Goal: Information Seeking & Learning: Check status

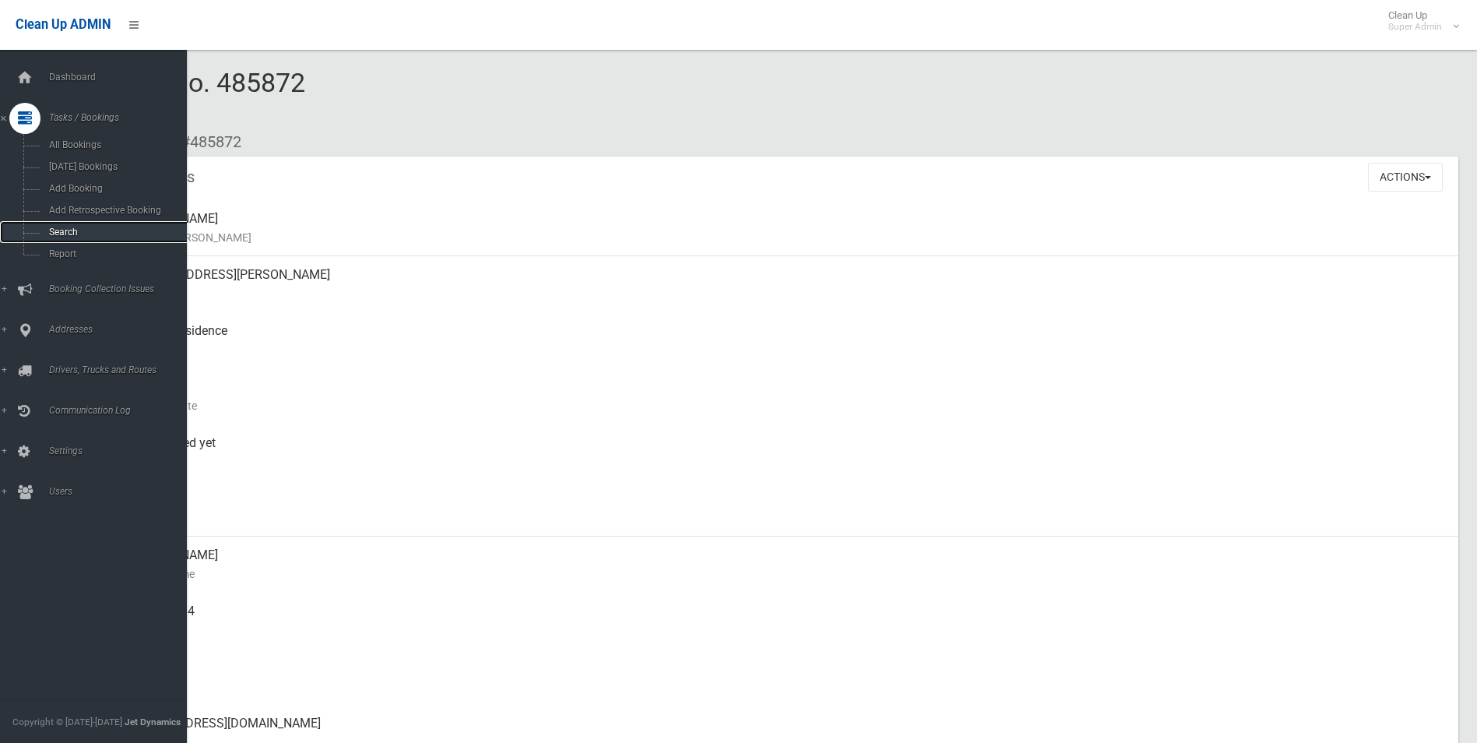
click at [64, 230] on span "Search" at bounding box center [114, 232] width 141 height 11
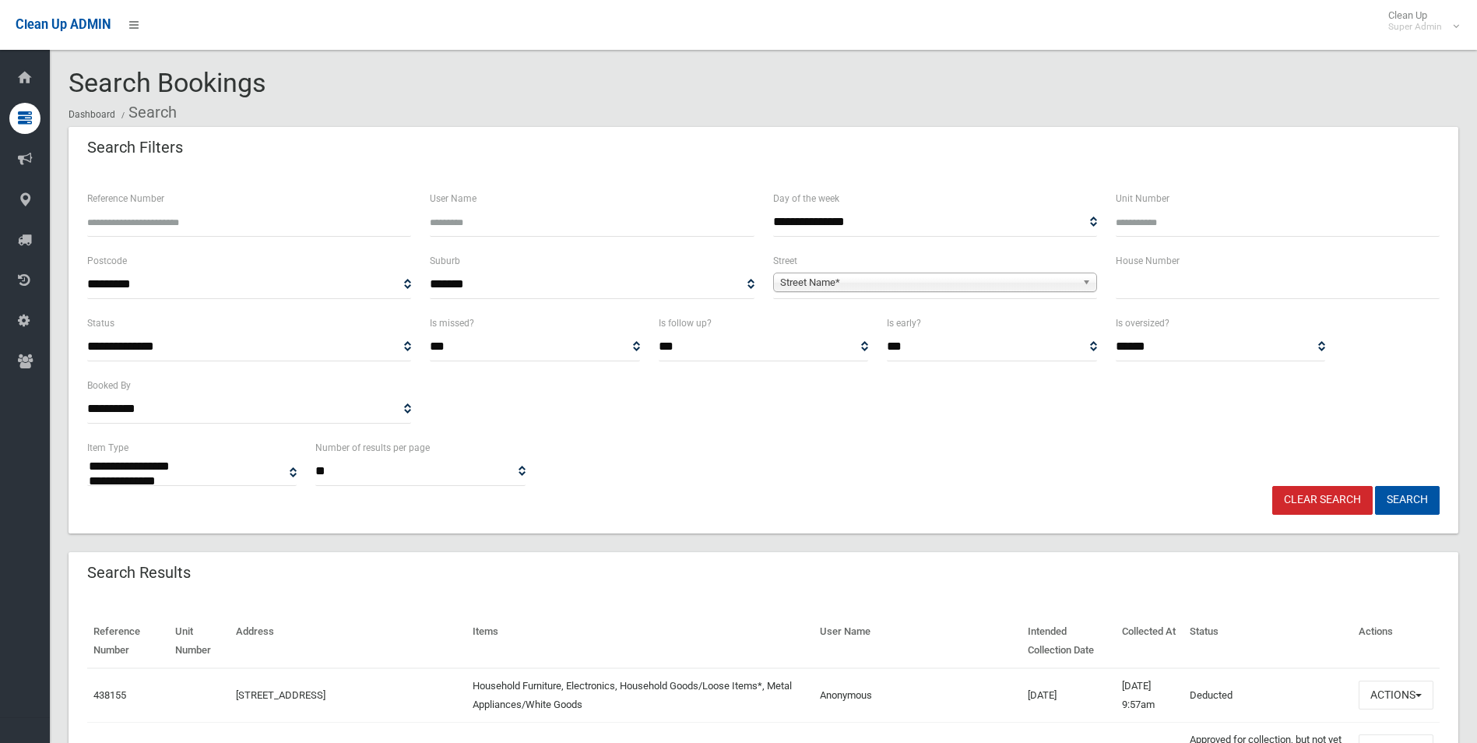
select select
click at [852, 280] on span "Street Name*" at bounding box center [928, 282] width 296 height 19
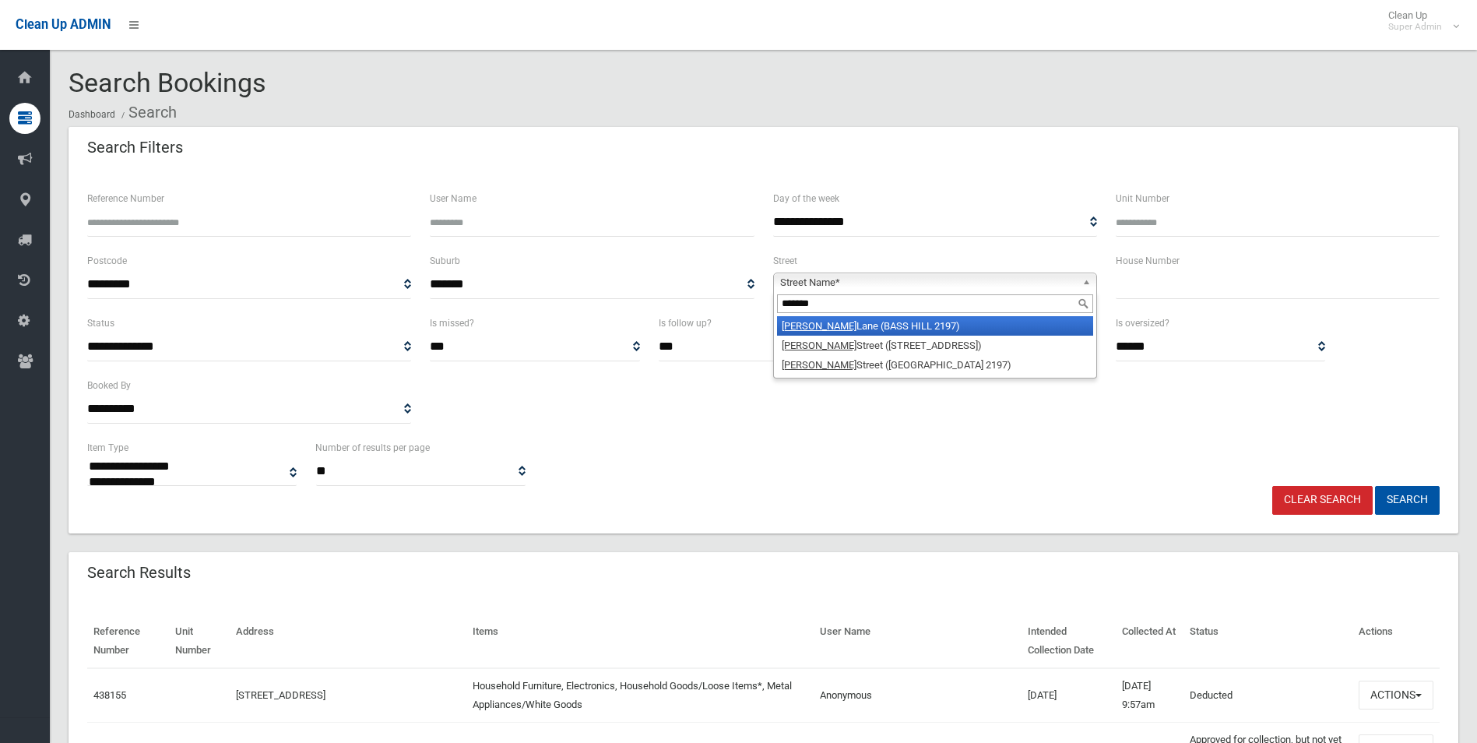
type input "******"
drag, startPoint x: 859, startPoint y: 325, endPoint x: 1012, endPoint y: 315, distance: 152.9
click at [859, 324] on li "Tucker Lane (BASS HILL 2197)" at bounding box center [935, 325] width 316 height 19
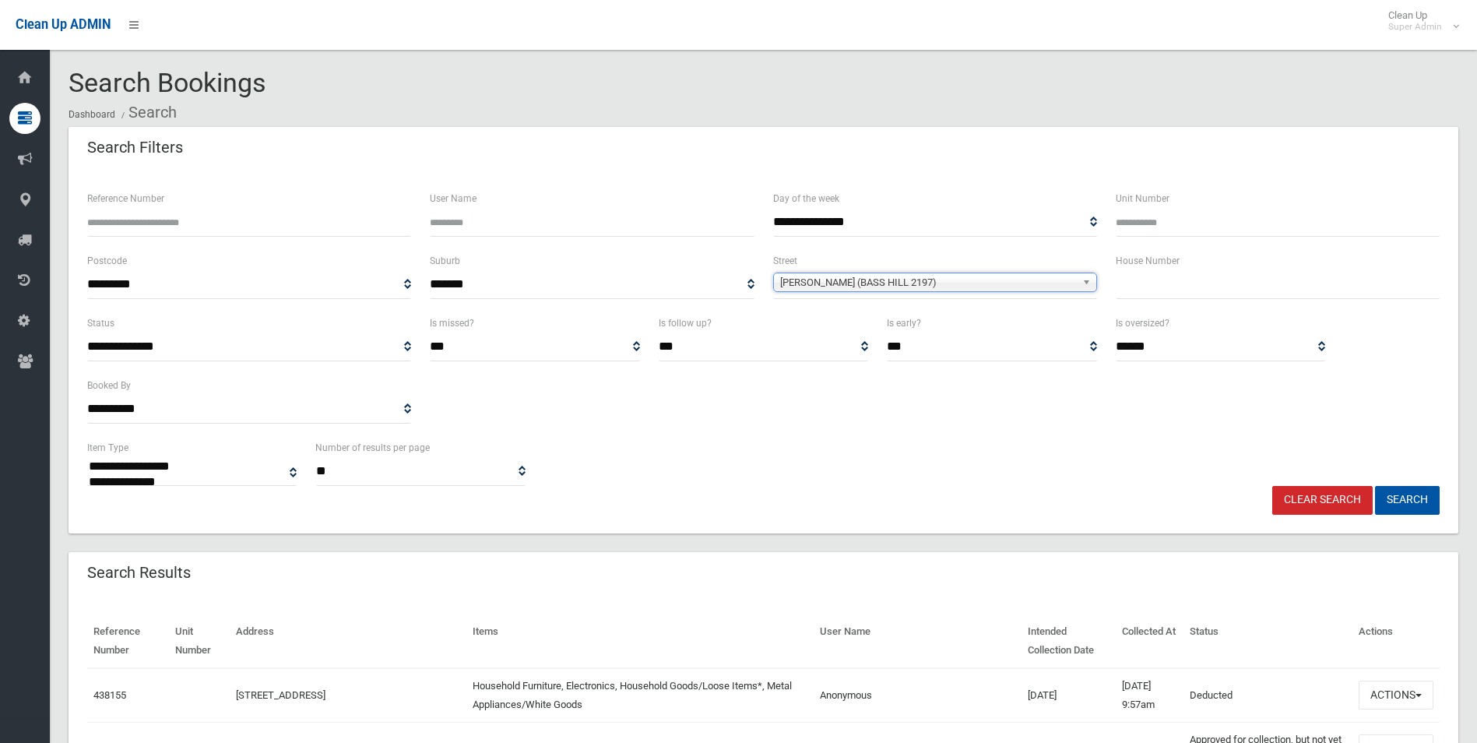
click at [1170, 283] on input "text" at bounding box center [1278, 284] width 324 height 29
type input "**"
click at [1375, 486] on button "Search" at bounding box center [1407, 500] width 65 height 29
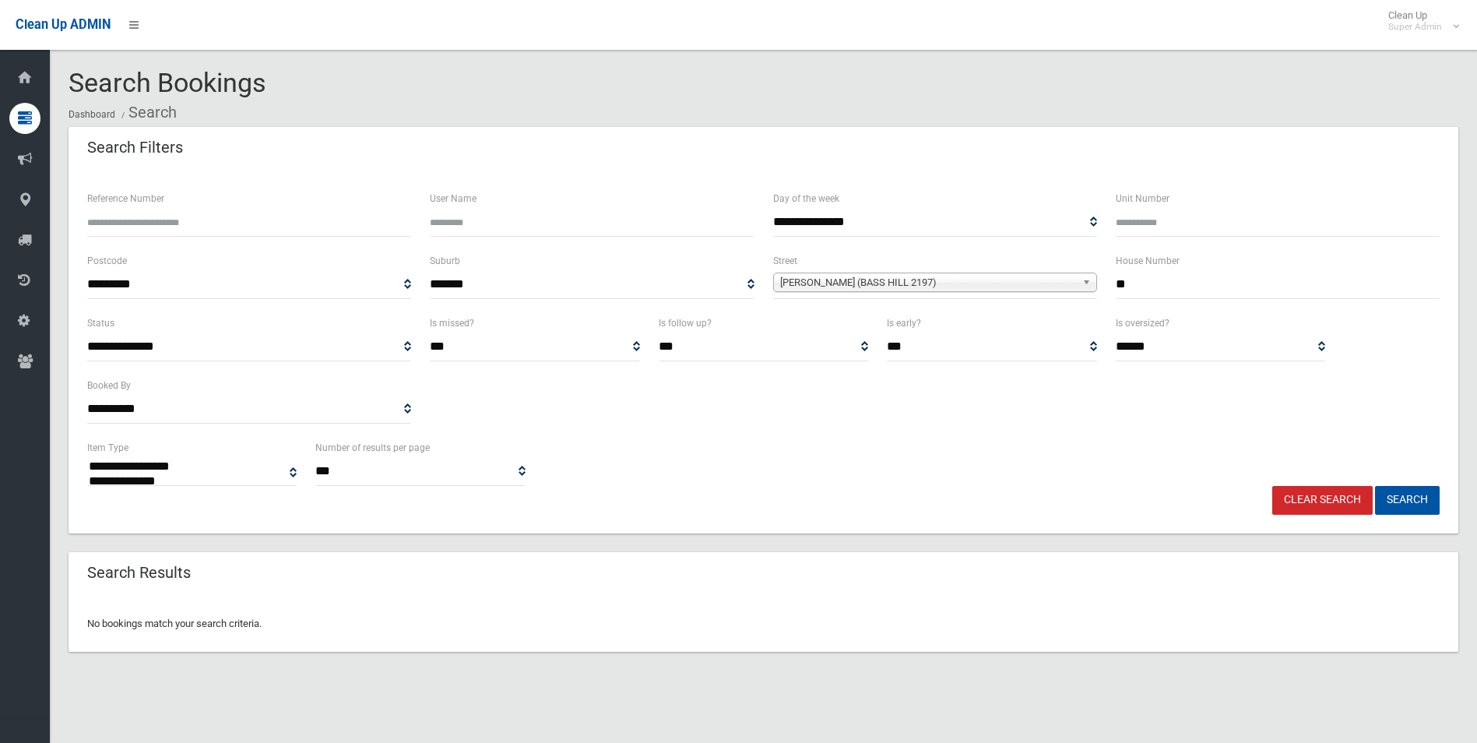
select select
click at [904, 284] on span "Tucker Lane (BASS HILL 2197)" at bounding box center [928, 282] width 296 height 19
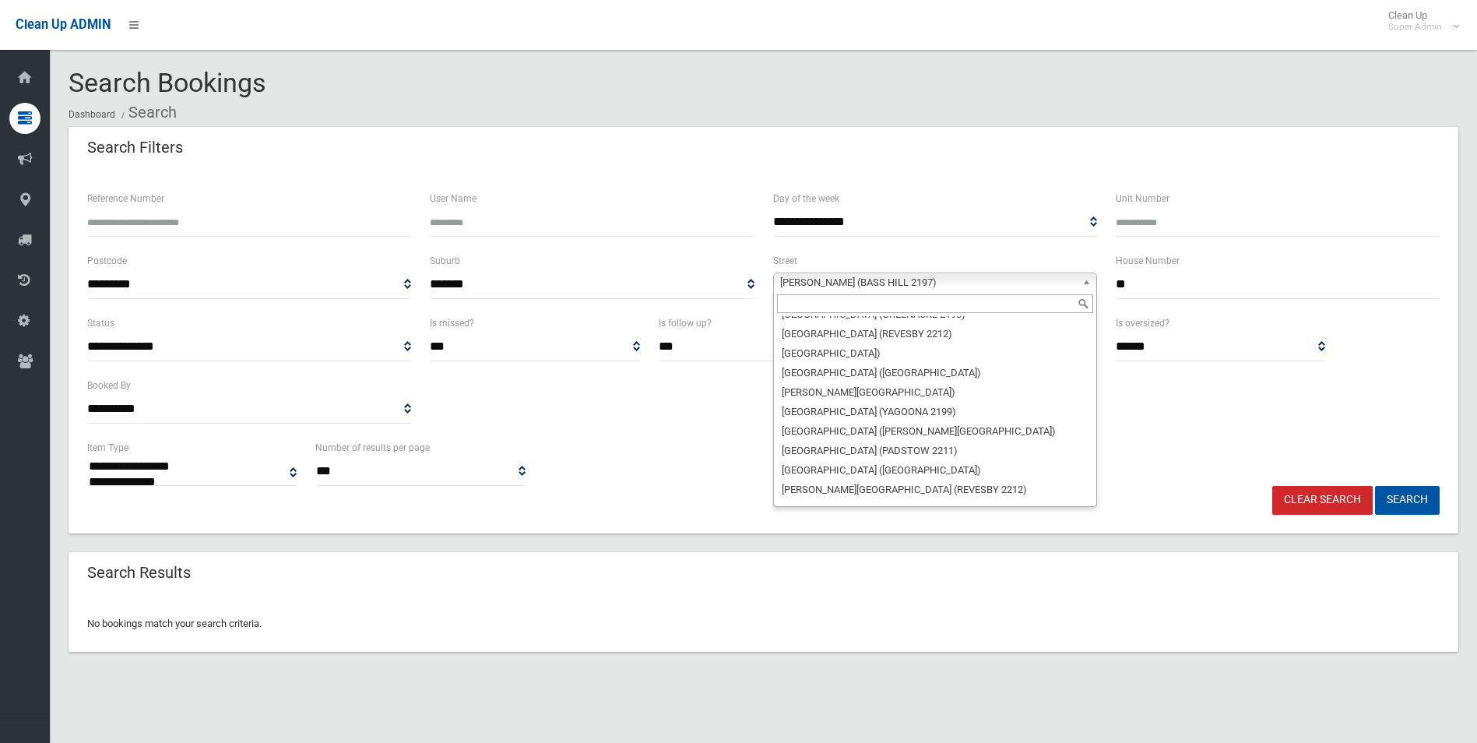
scroll to position [40717, 0]
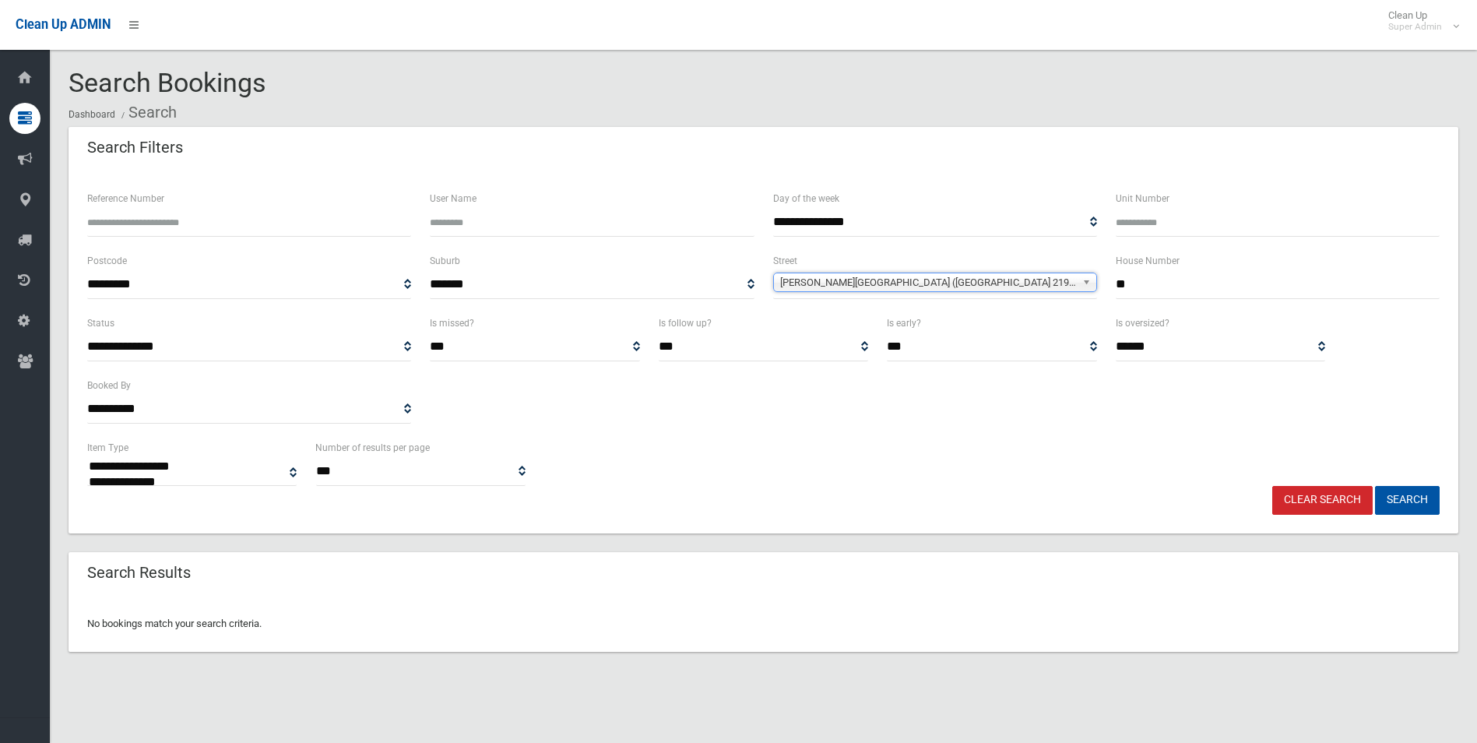
click at [1375, 486] on button "Search" at bounding box center [1407, 500] width 65 height 29
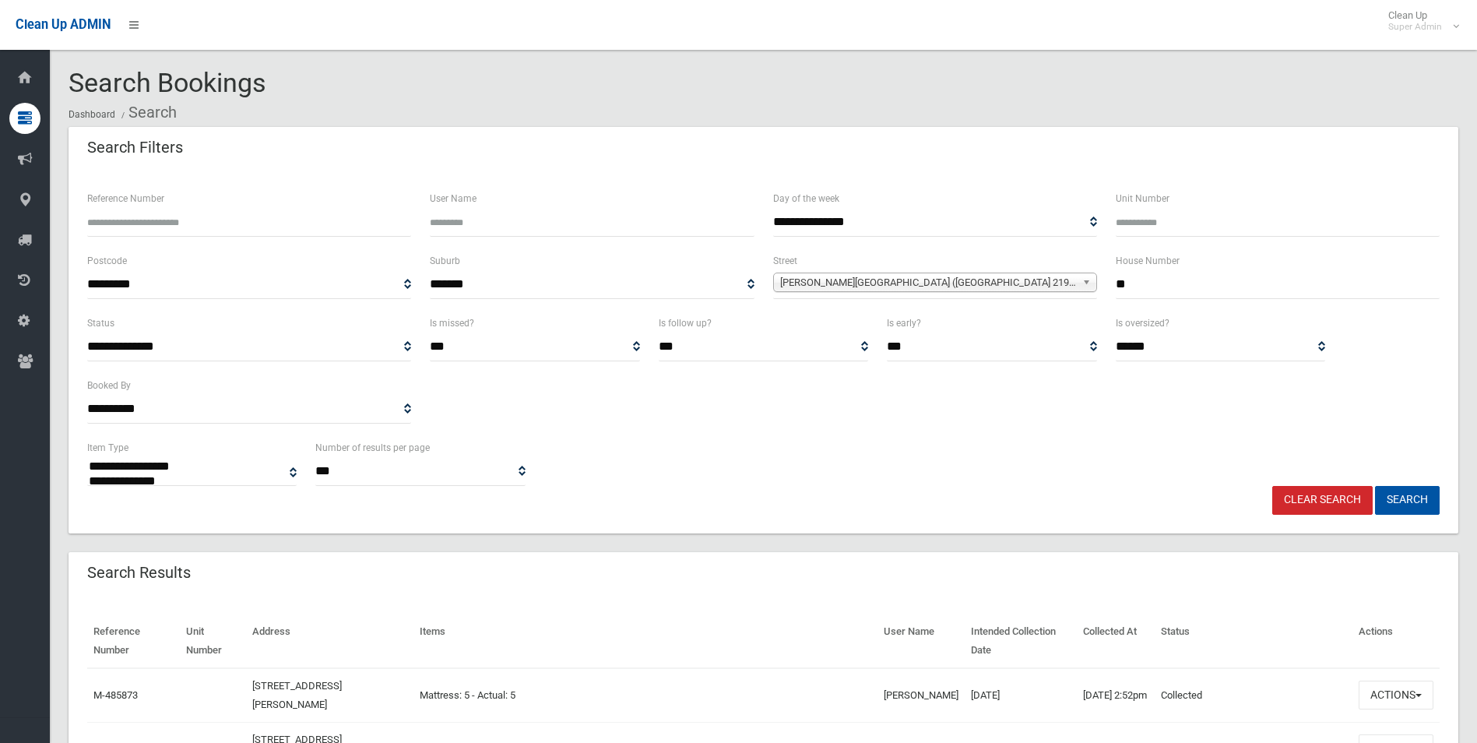
select select
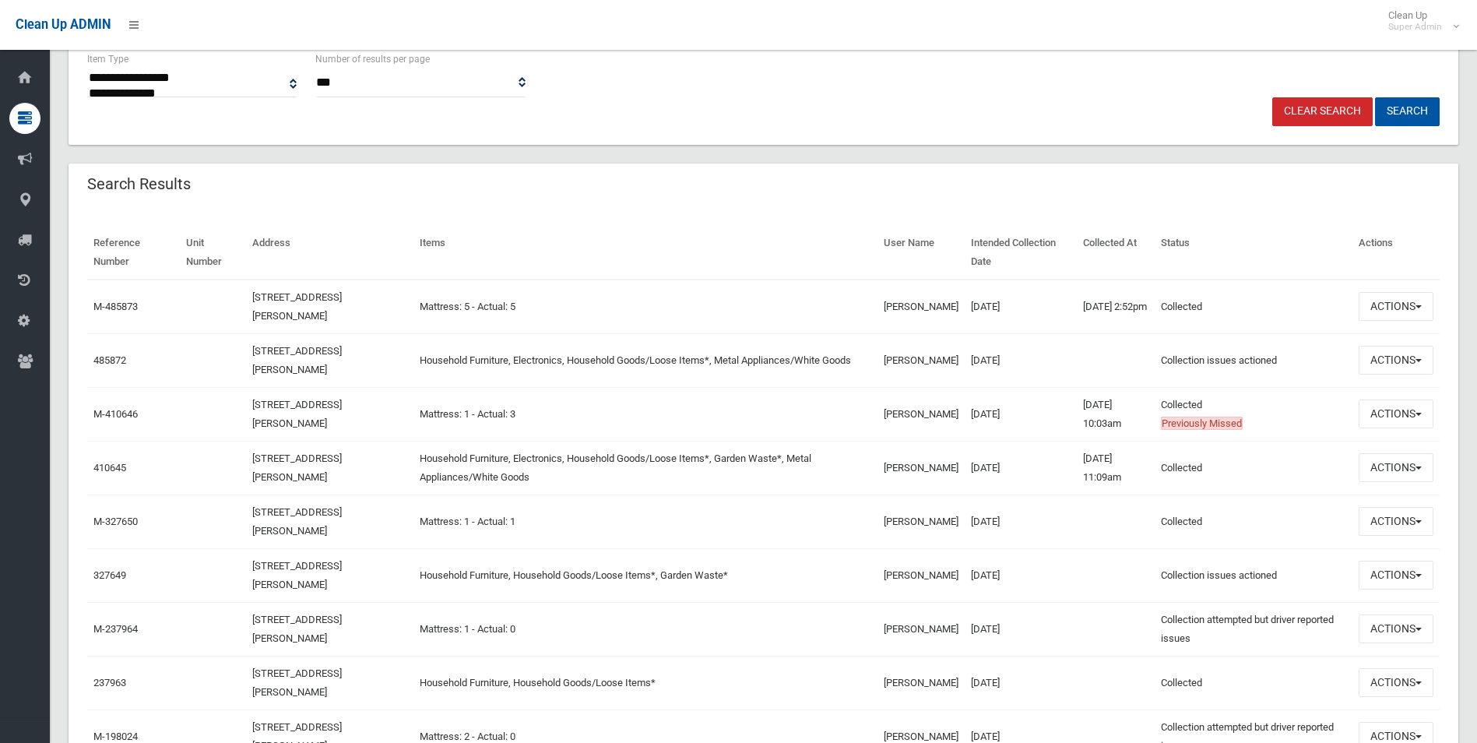
scroll to position [389, 0]
click at [1377, 464] on button "Actions" at bounding box center [1396, 466] width 75 height 29
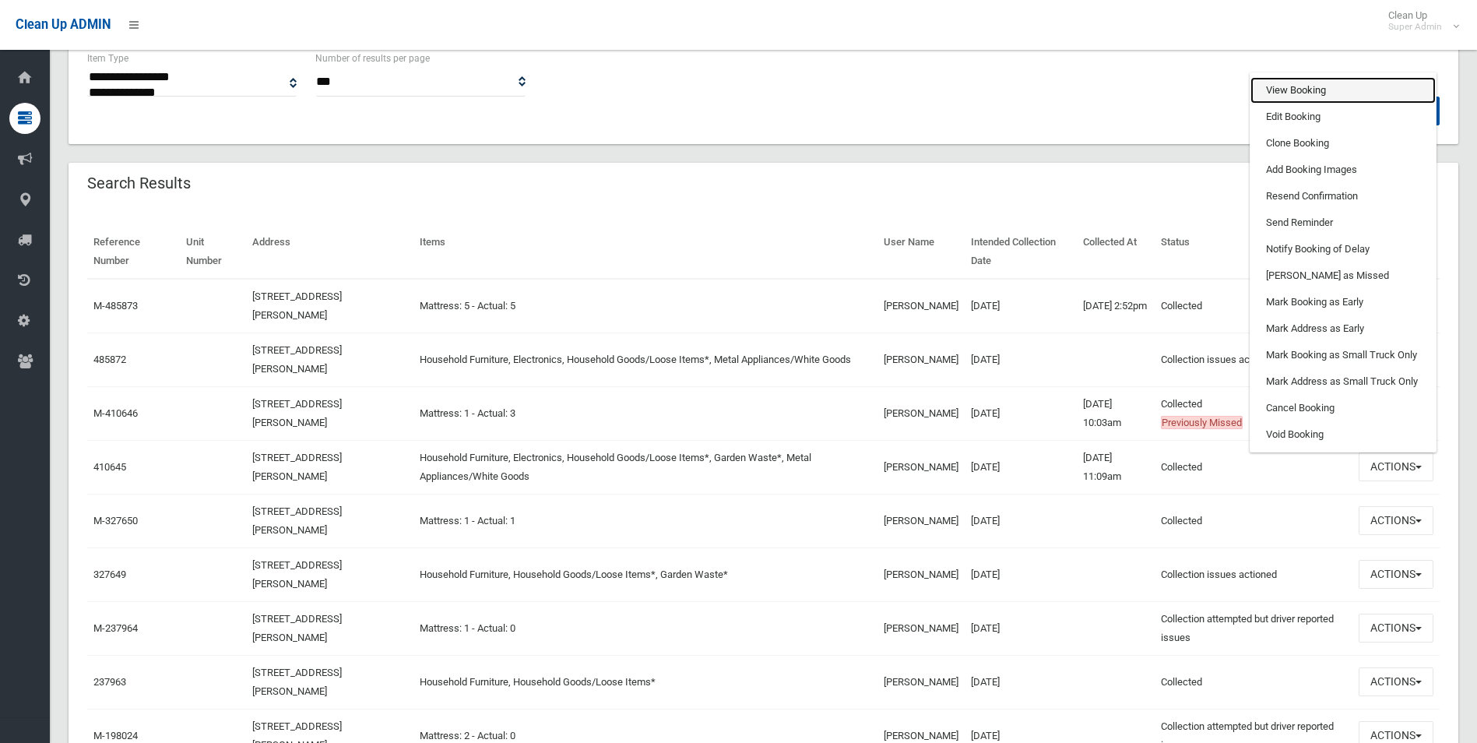
click at [1272, 84] on link "View Booking" at bounding box center [1342, 90] width 185 height 26
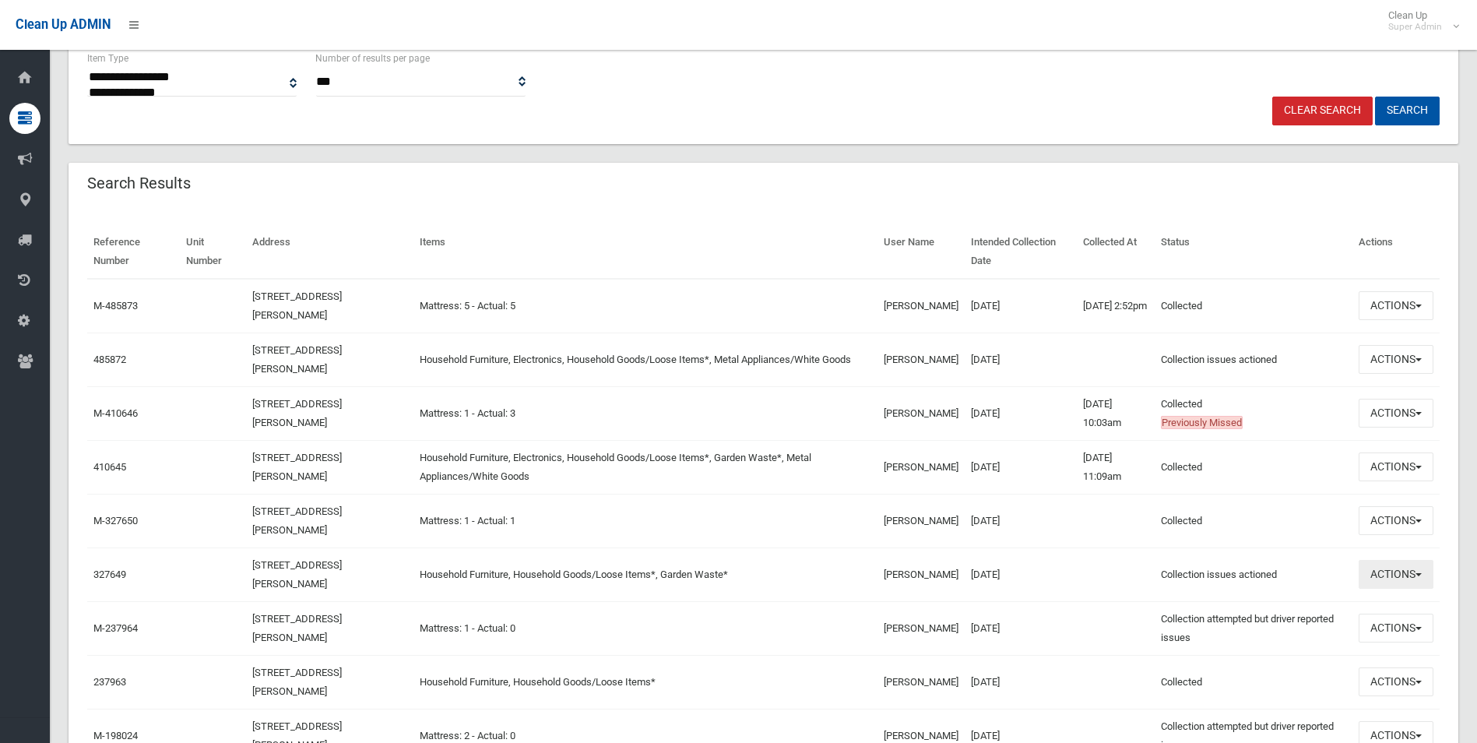
click at [1391, 572] on button "Actions" at bounding box center [1396, 574] width 75 height 29
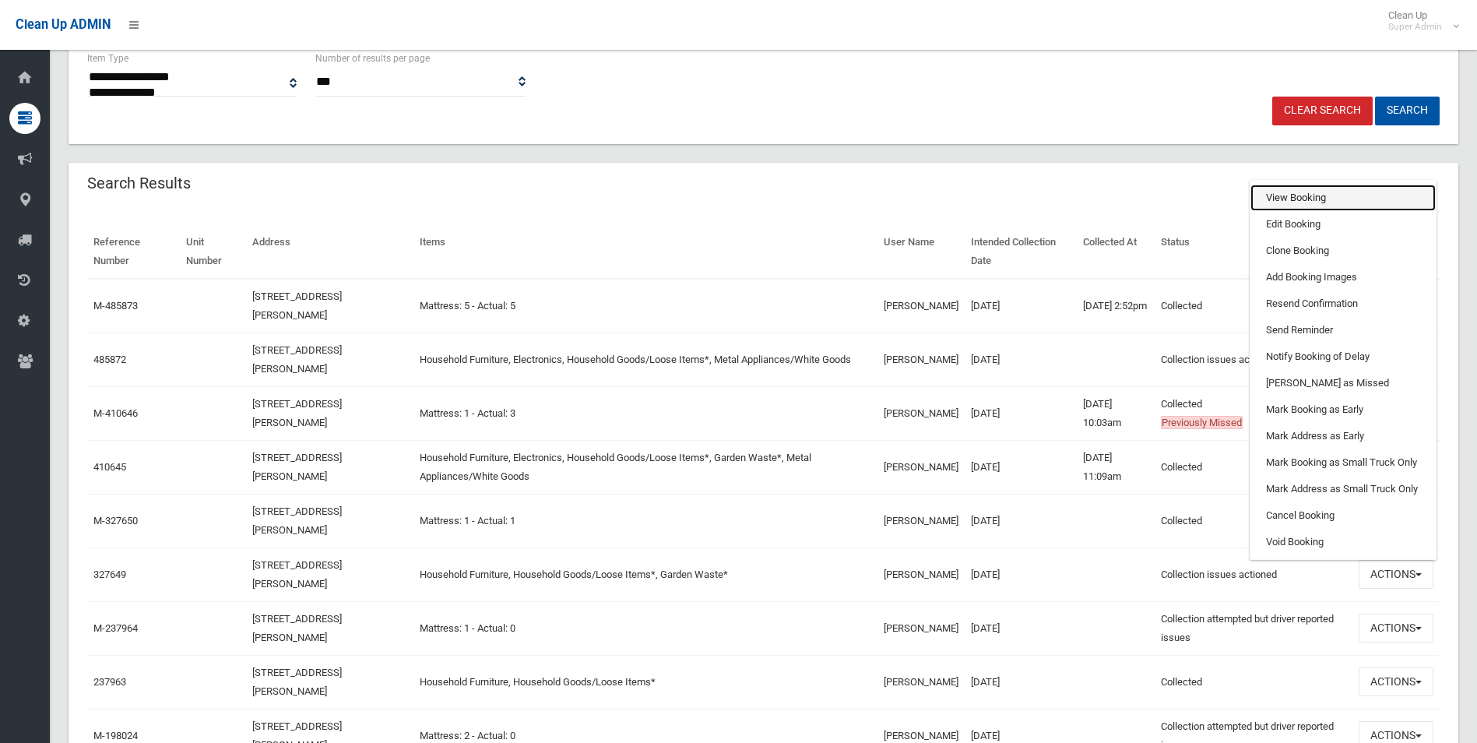
click at [1287, 195] on link "View Booking" at bounding box center [1342, 198] width 185 height 26
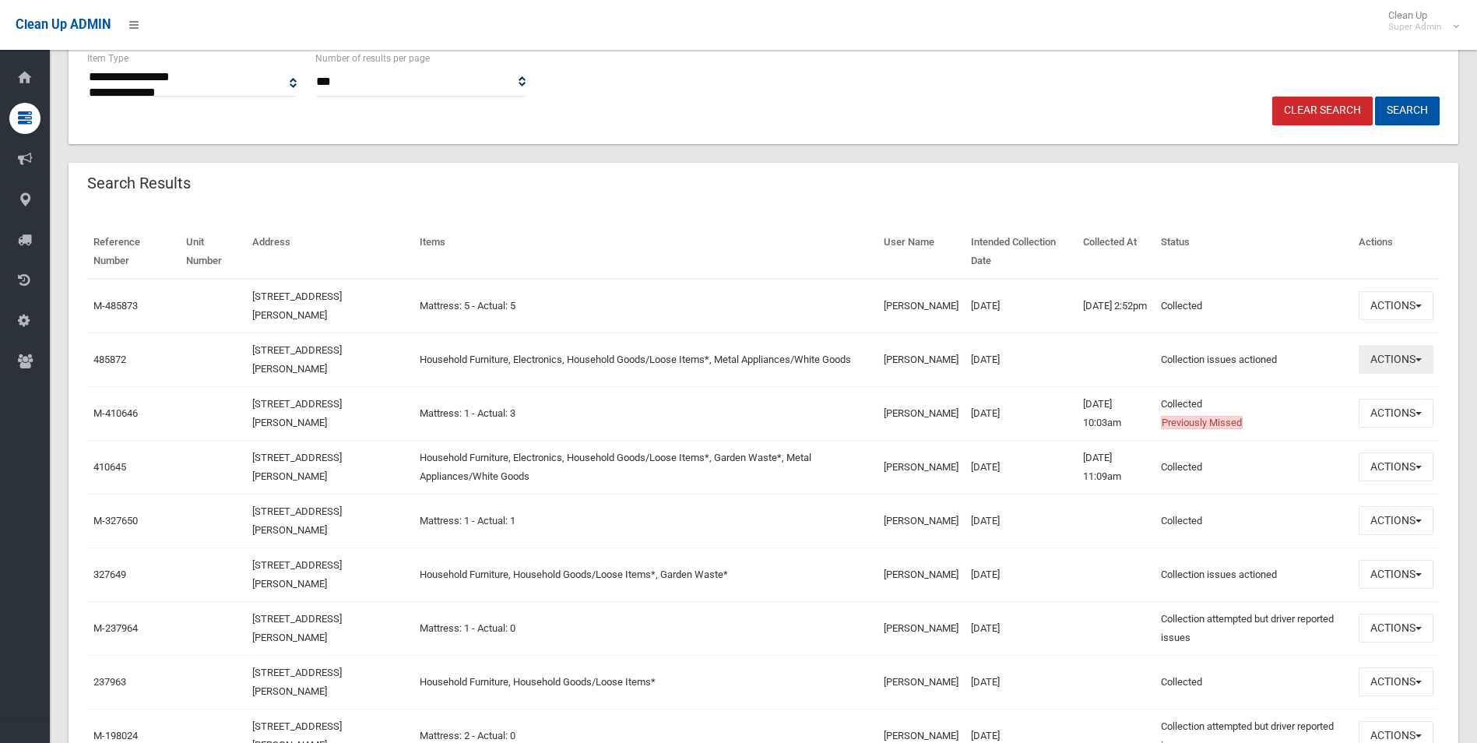
click at [1392, 353] on button "Actions" at bounding box center [1396, 359] width 75 height 29
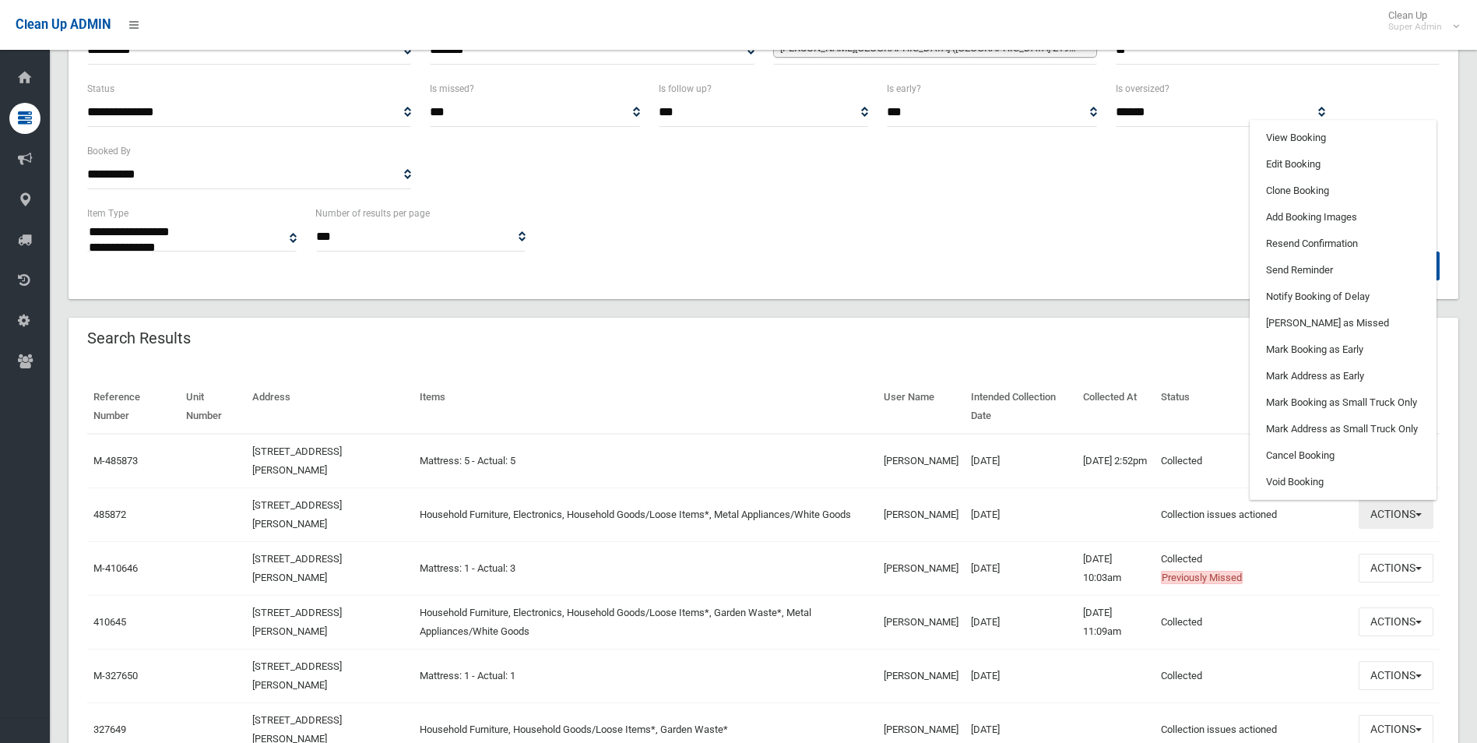
scroll to position [234, 0]
click at [1272, 140] on link "View Booking" at bounding box center [1342, 138] width 185 height 26
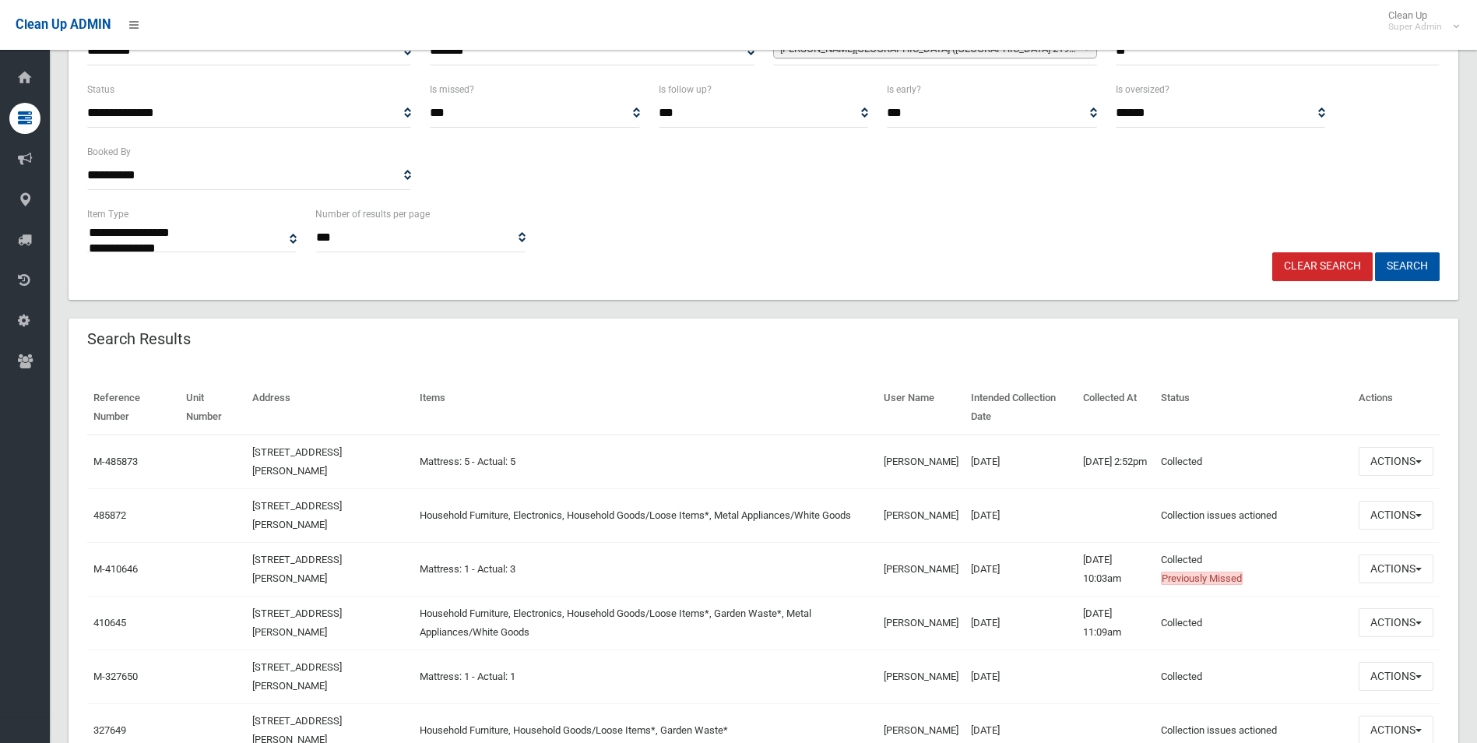
click at [1272, 140] on div "**********" at bounding box center [1220, 111] width 228 height 62
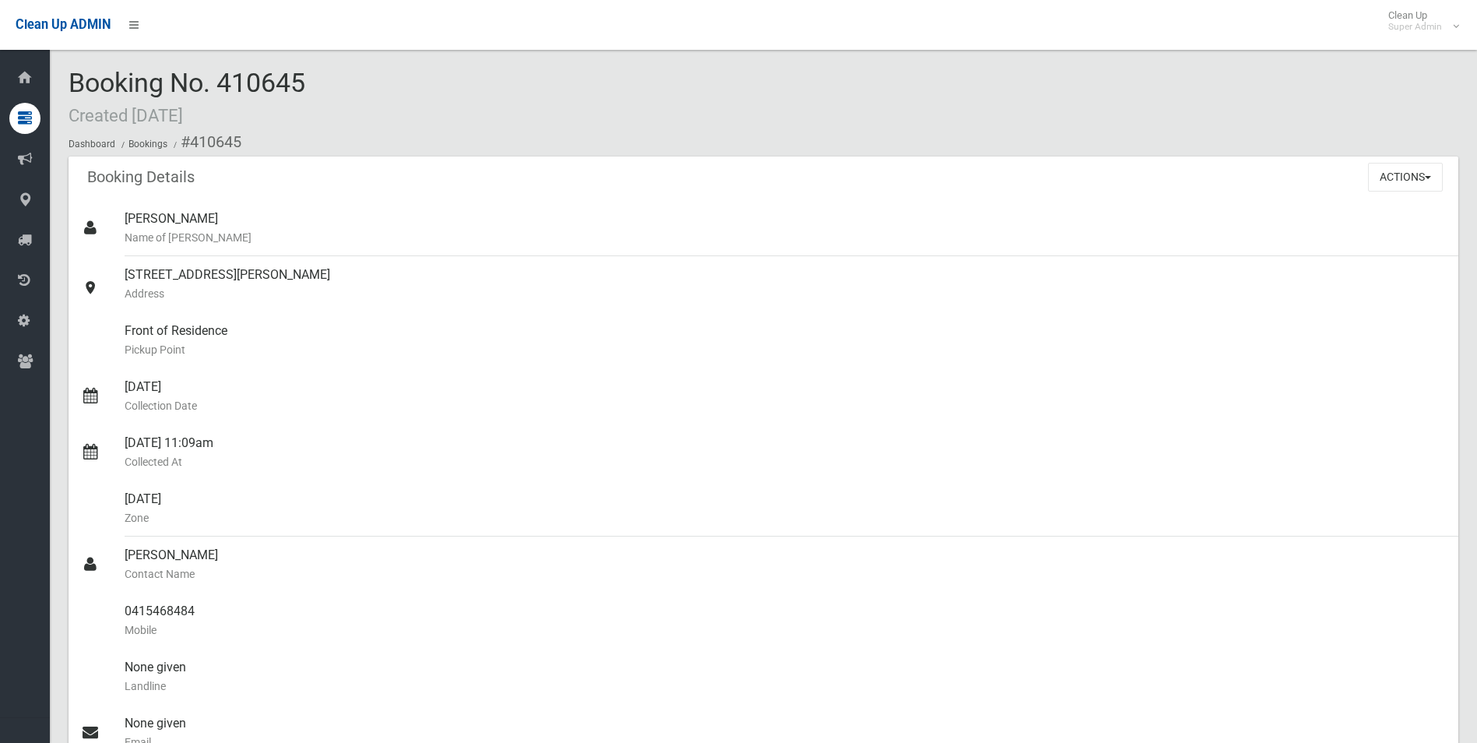
scroll to position [934, 0]
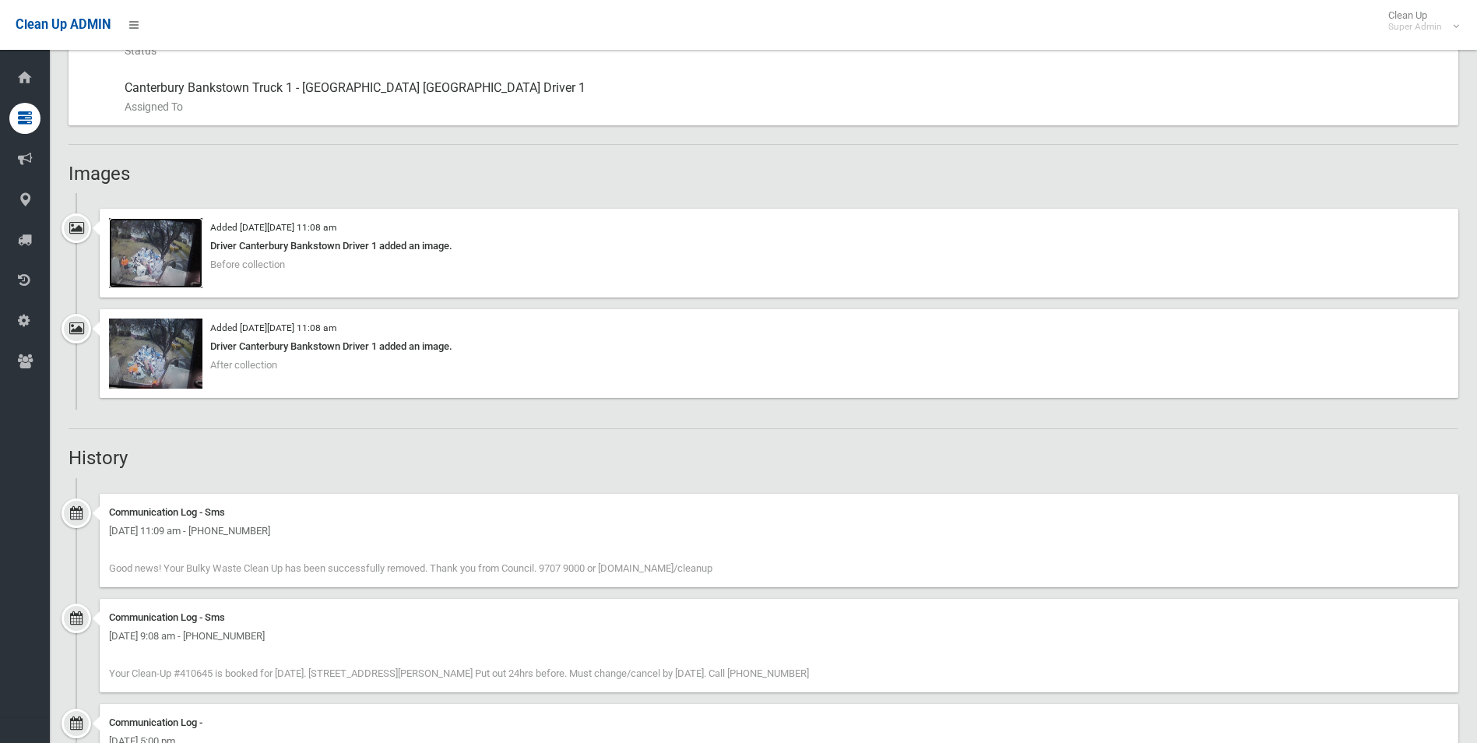
click at [156, 267] on img at bounding box center [155, 253] width 93 height 70
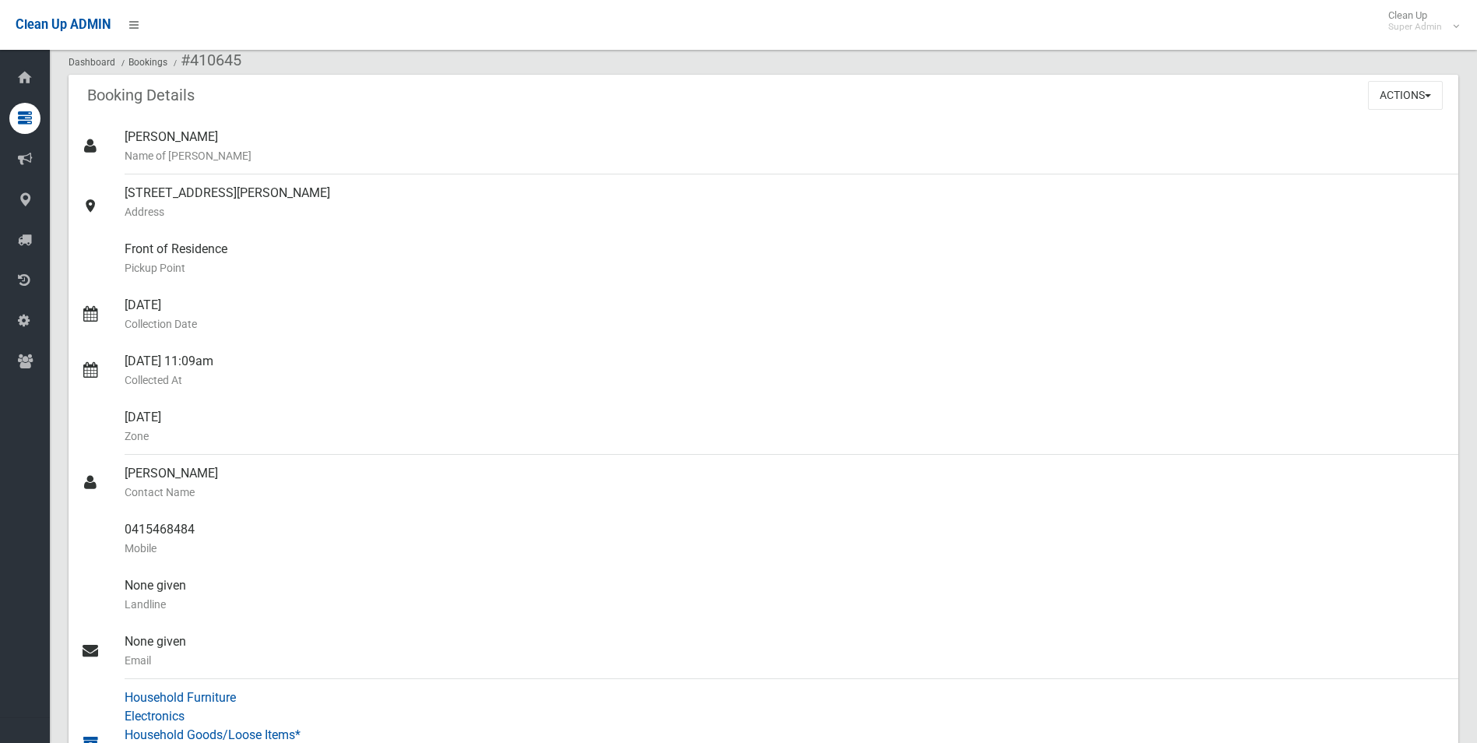
scroll to position [78, 0]
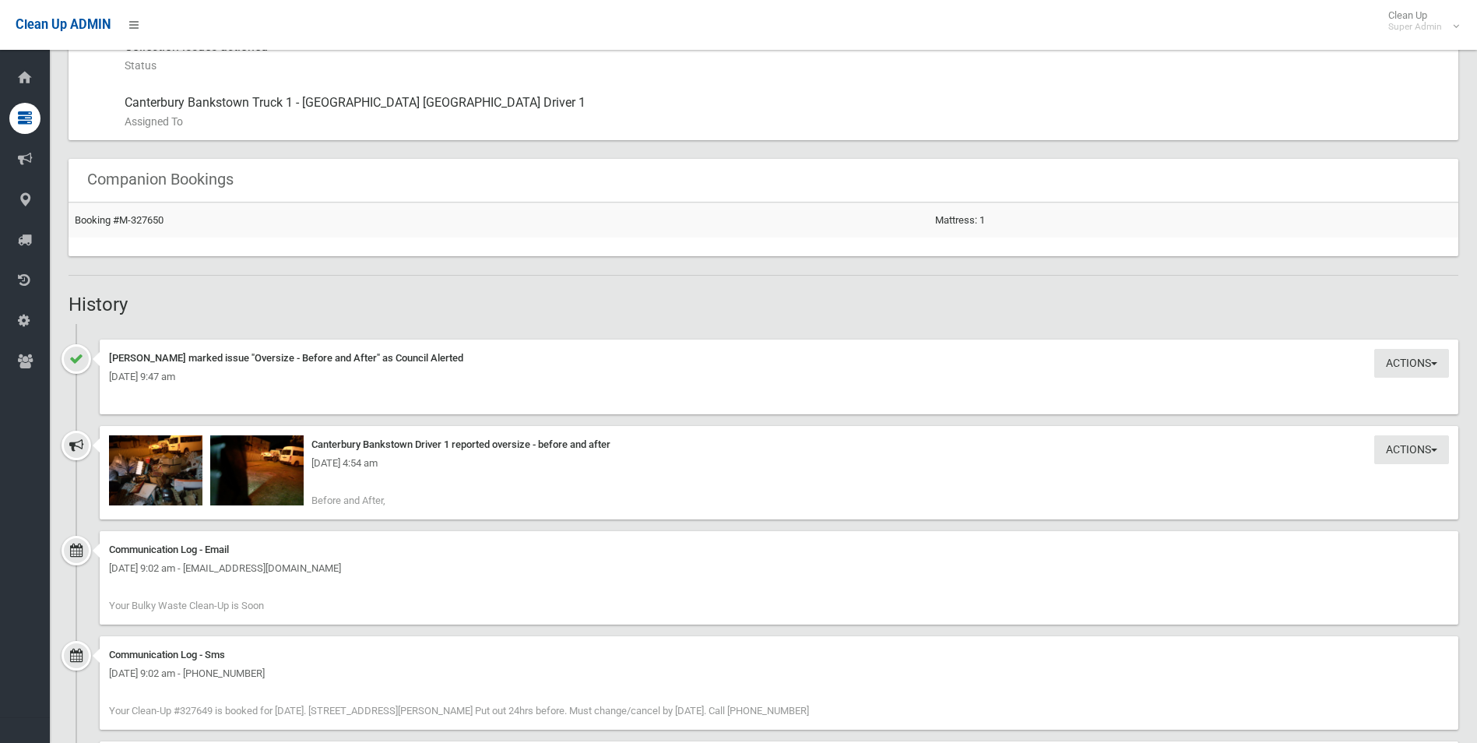
scroll to position [934, 0]
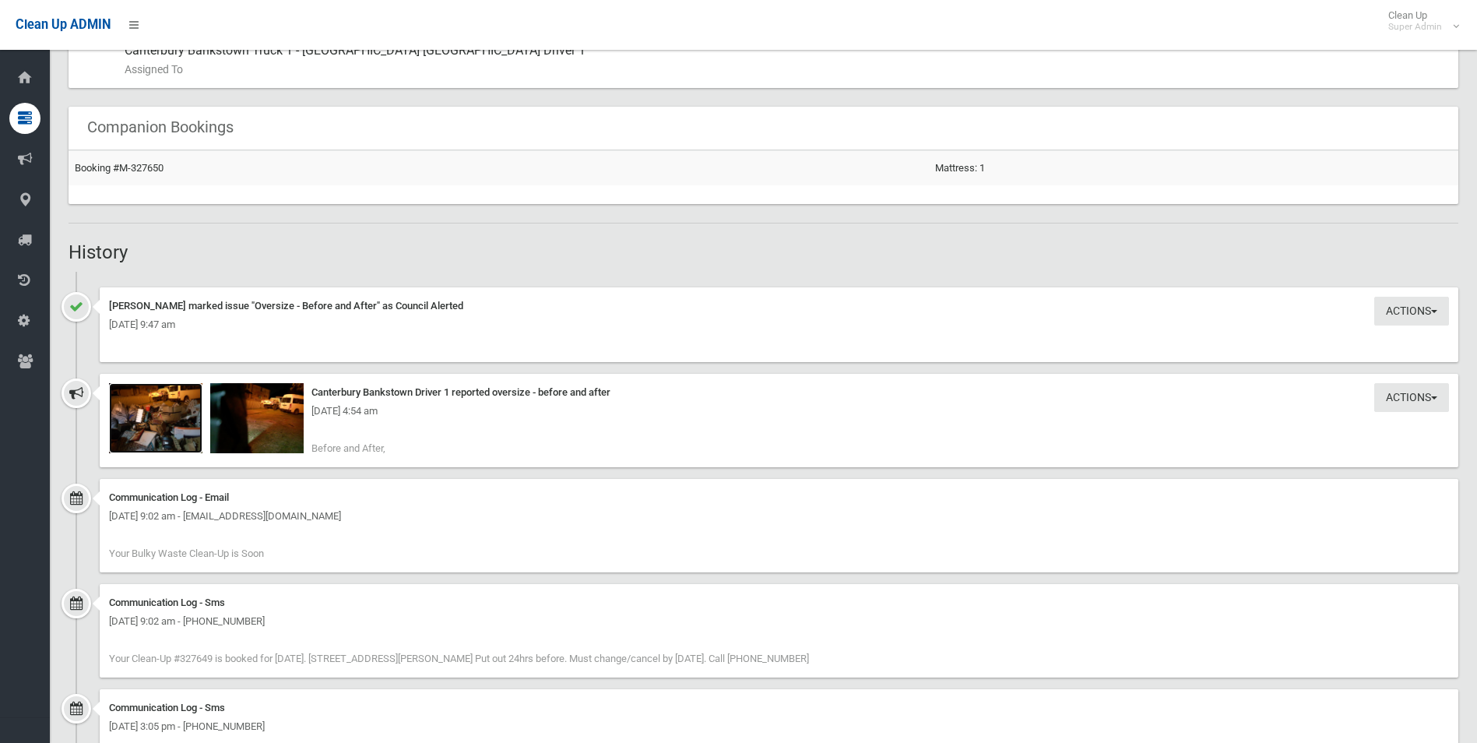
click at [181, 426] on img at bounding box center [155, 418] width 93 height 70
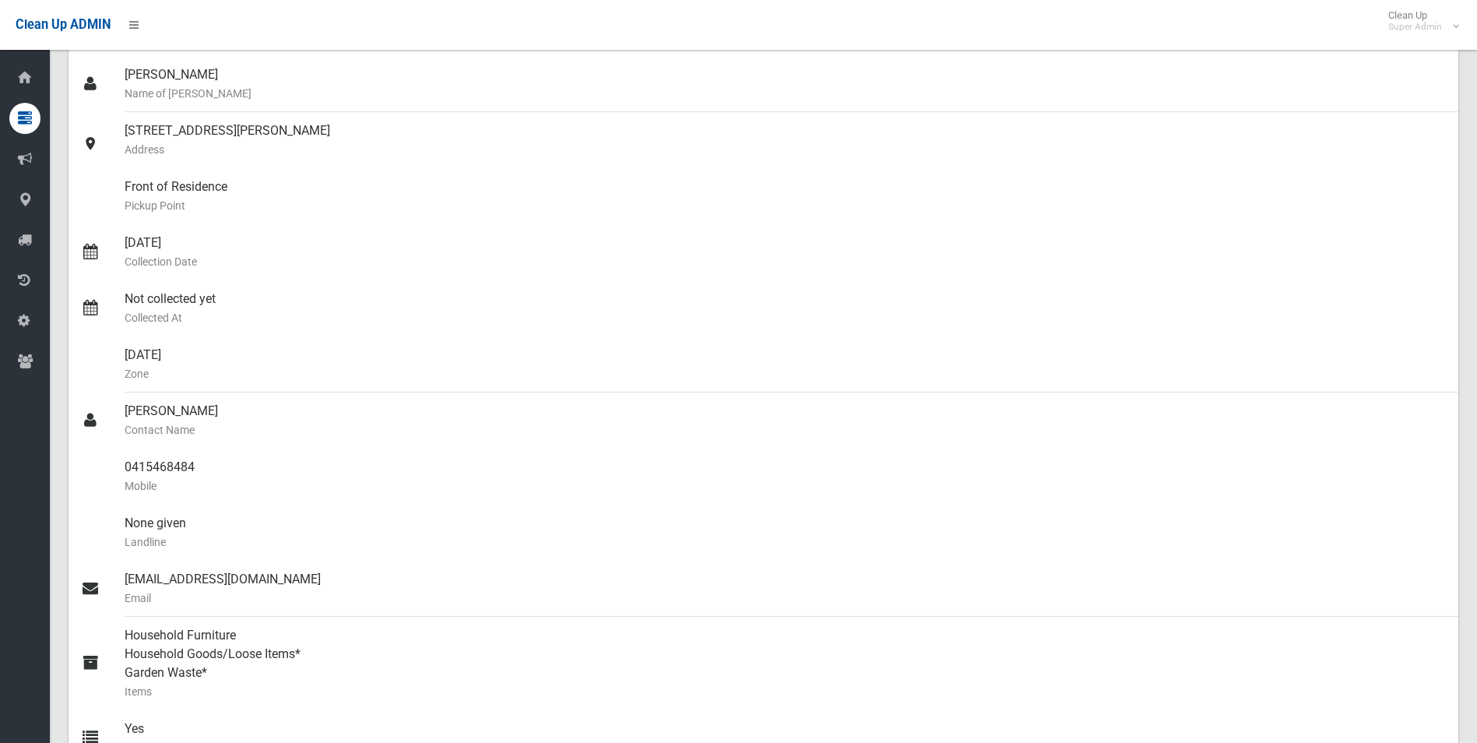
scroll to position [0, 0]
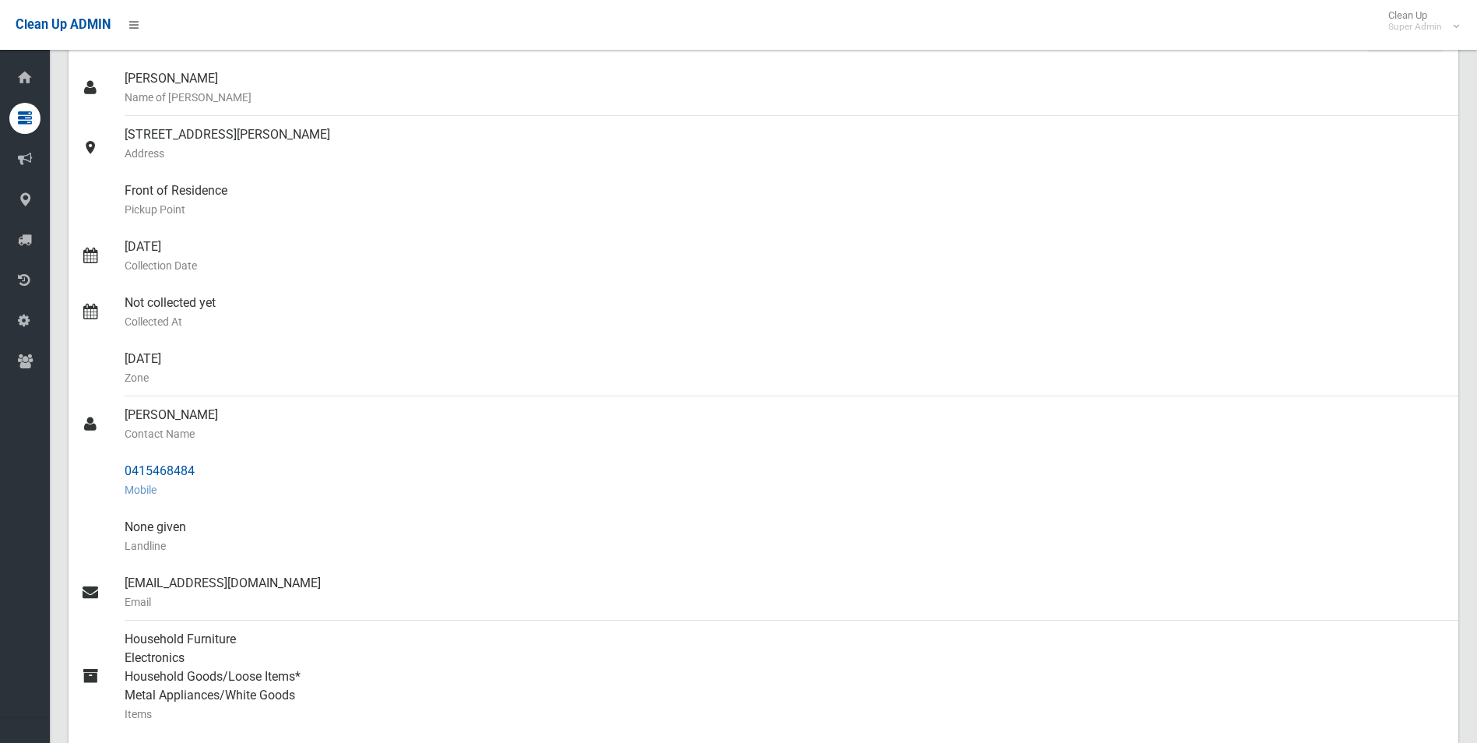
scroll to position [156, 0]
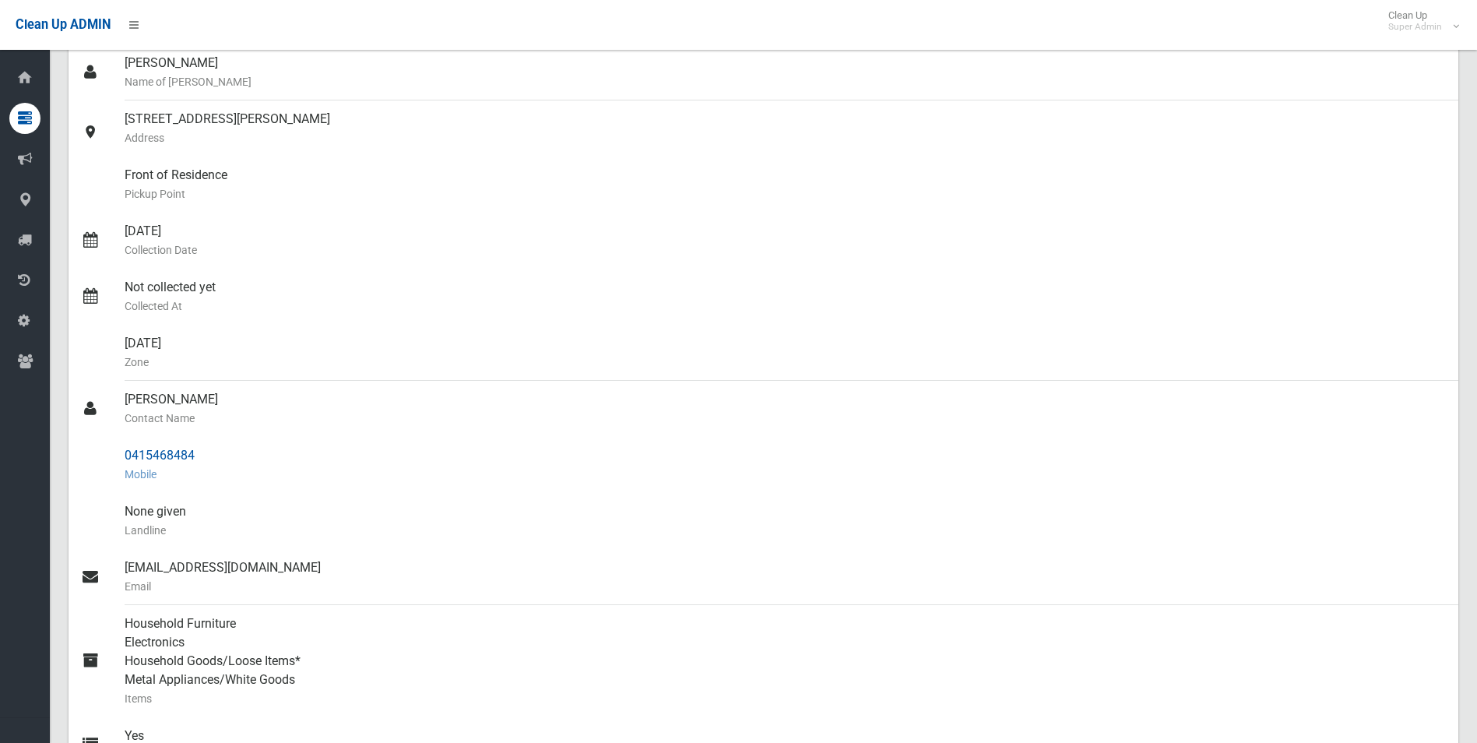
drag, startPoint x: 125, startPoint y: 456, endPoint x: 199, endPoint y: 457, distance: 74.7
click at [199, 457] on div "0415468484 Mobile" at bounding box center [785, 465] width 1321 height 56
drag, startPoint x: 199, startPoint y: 457, endPoint x: 181, endPoint y: 456, distance: 17.9
copy div "0415468484"
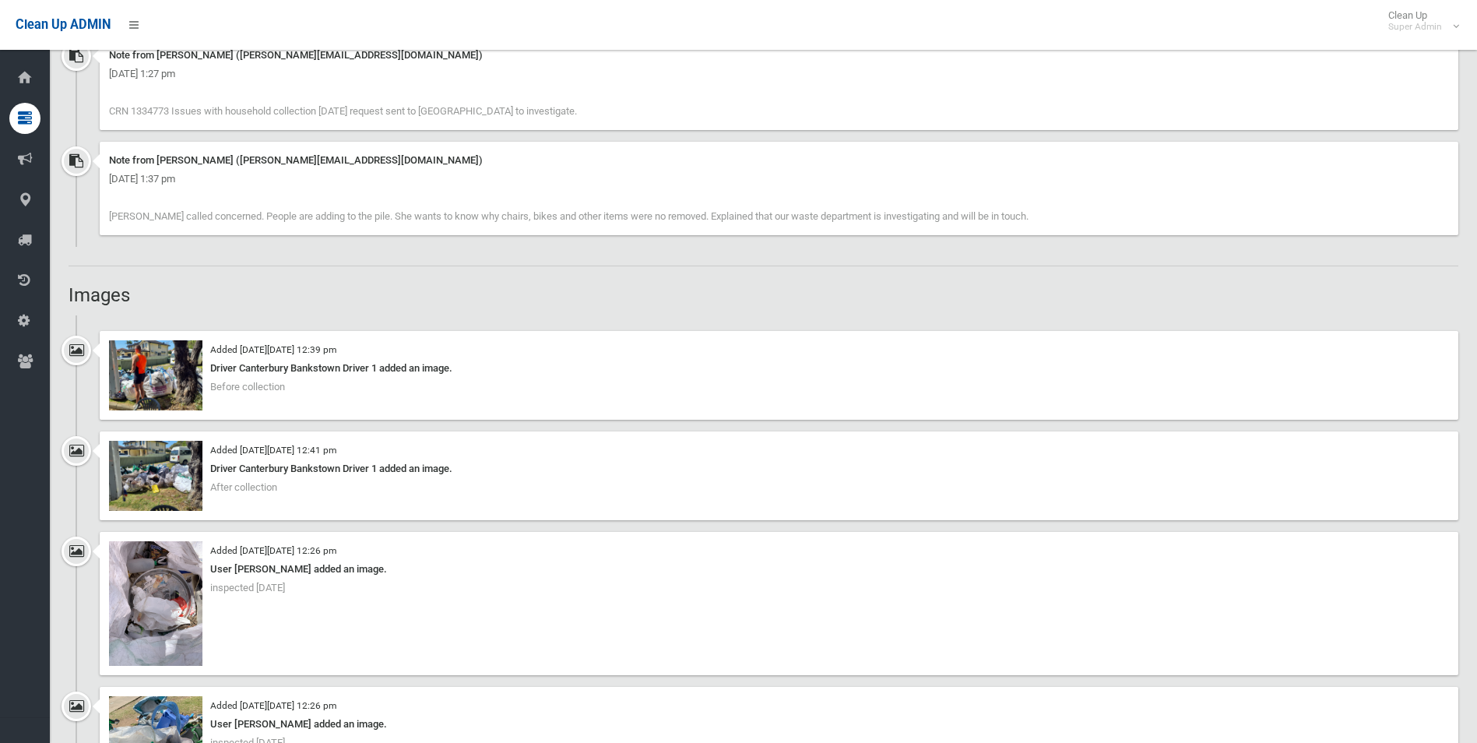
scroll to position [1323, 0]
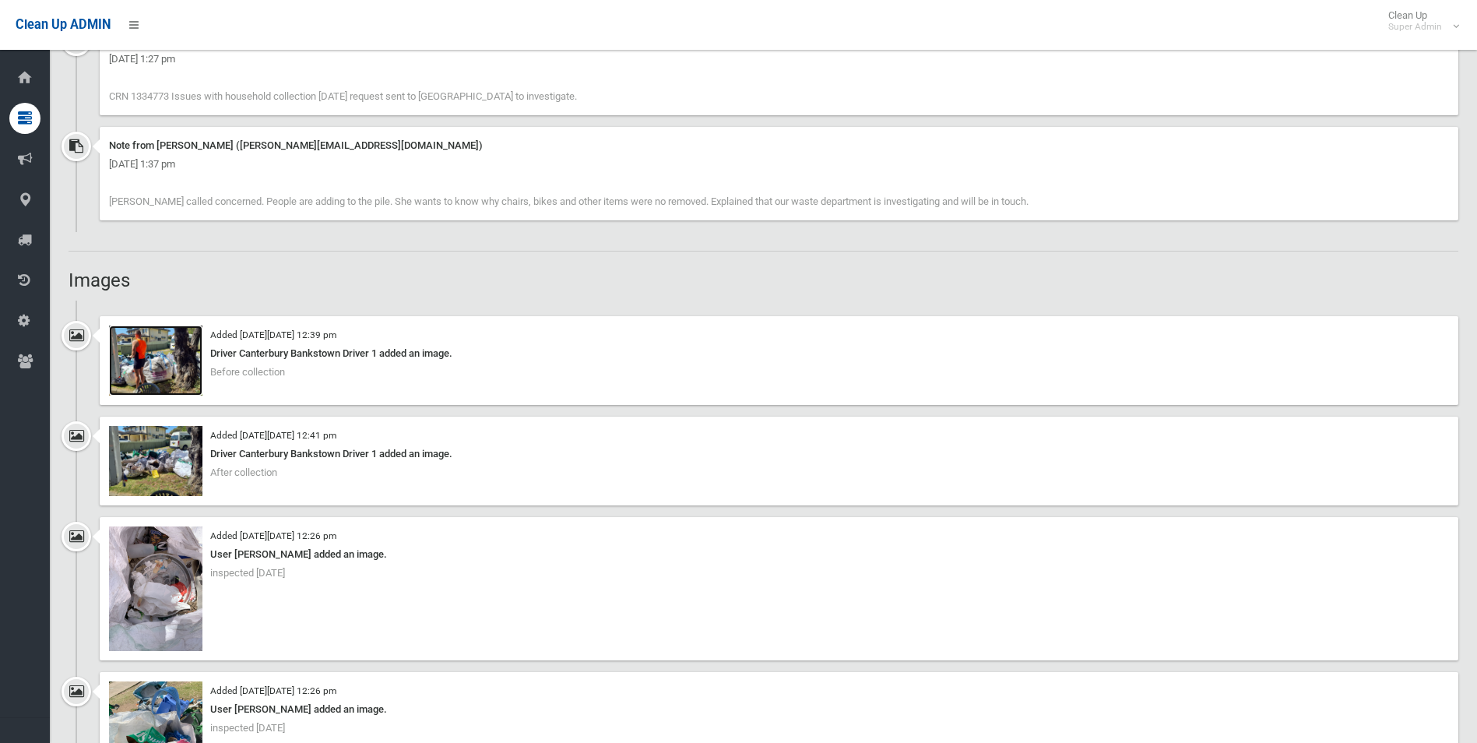
click at [170, 378] on img at bounding box center [155, 360] width 93 height 70
click at [160, 367] on img at bounding box center [155, 360] width 93 height 70
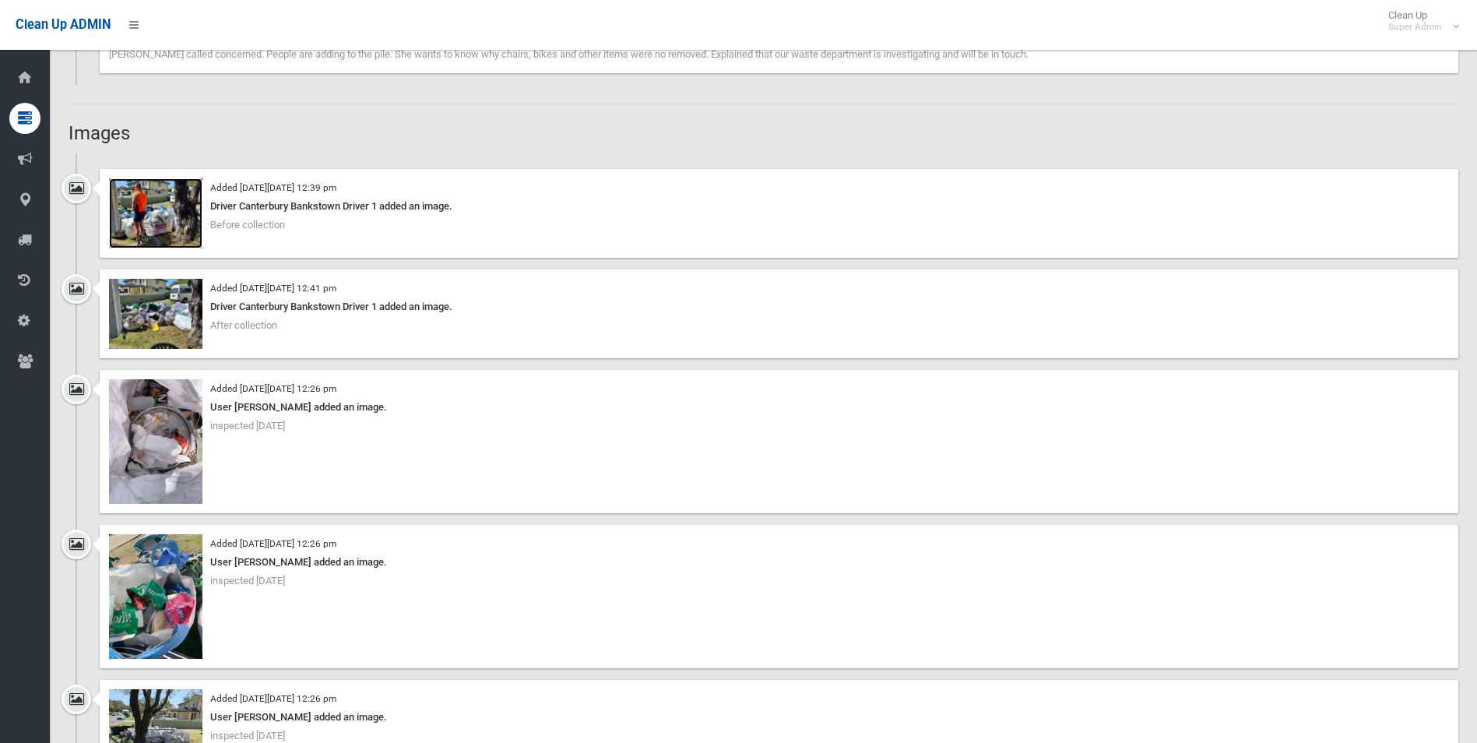
scroll to position [1479, 0]
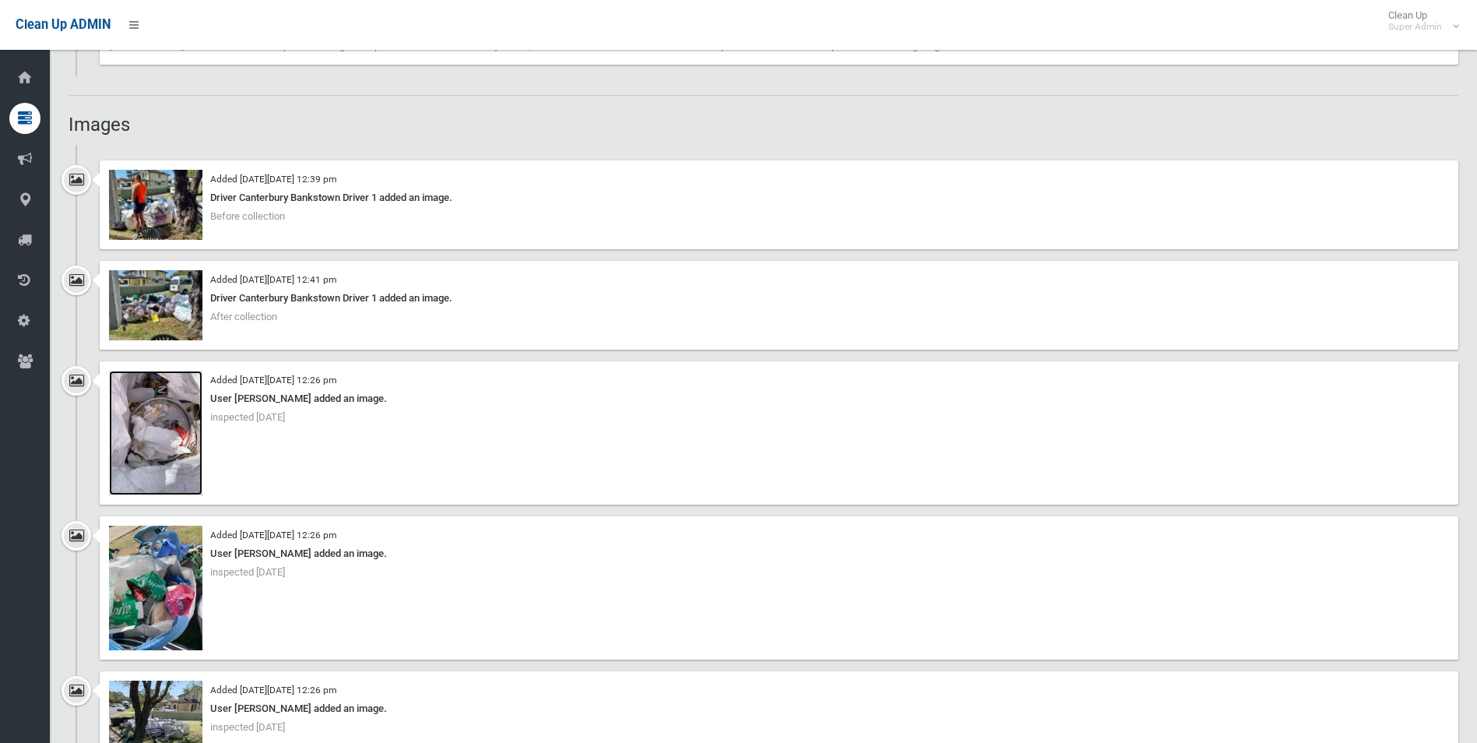
click at [166, 432] on img at bounding box center [155, 433] width 93 height 125
click at [177, 612] on img at bounding box center [155, 588] width 93 height 125
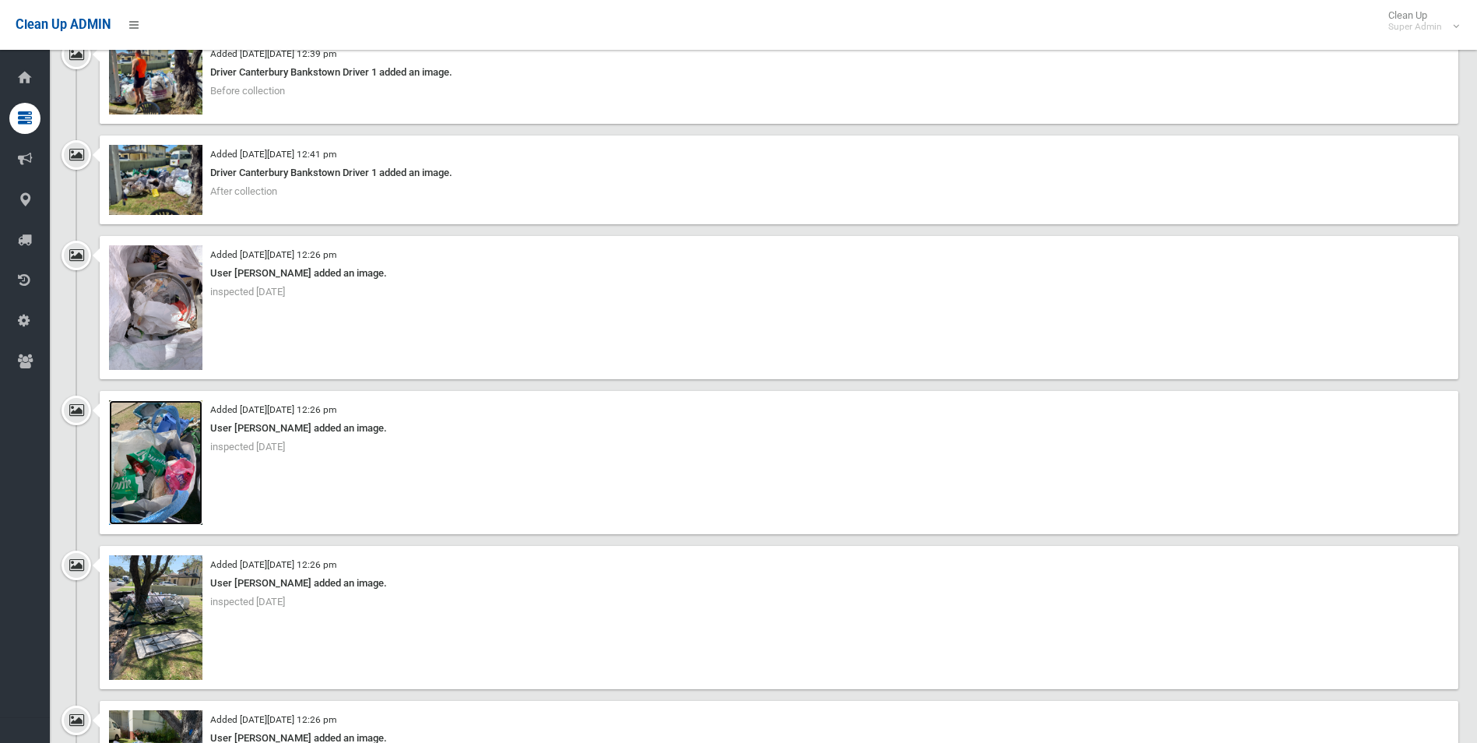
scroll to position [1635, 0]
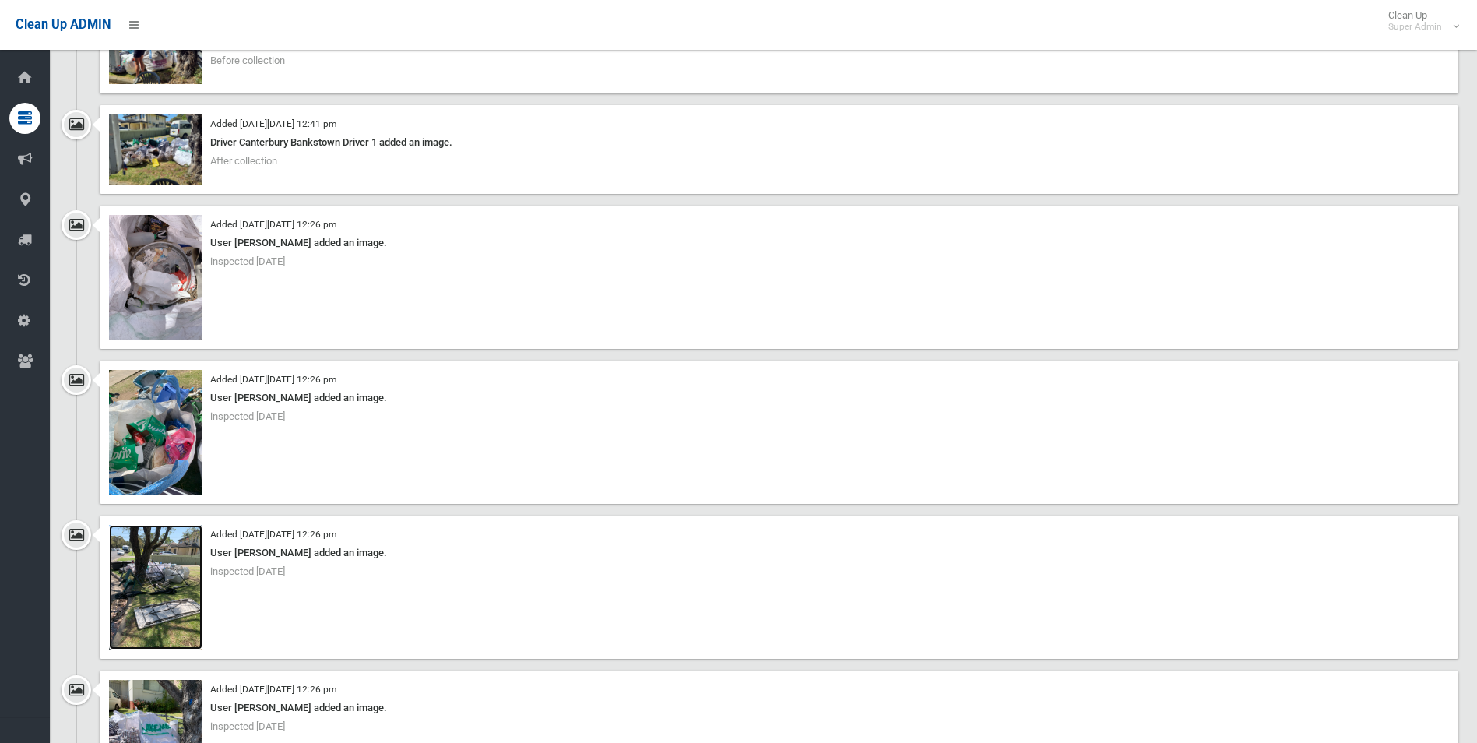
click at [160, 603] on img at bounding box center [155, 587] width 93 height 125
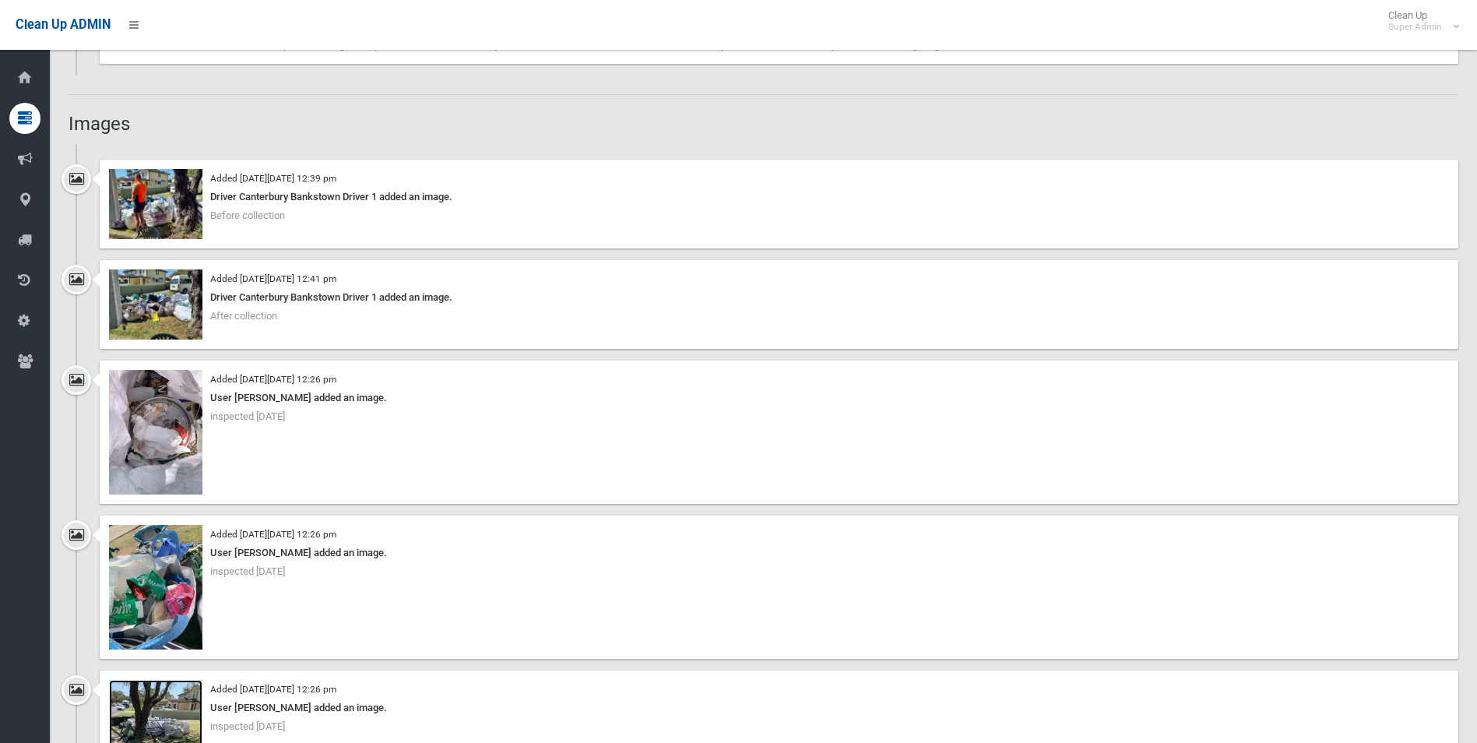
scroll to position [1479, 0]
click at [167, 213] on img at bounding box center [155, 205] width 93 height 70
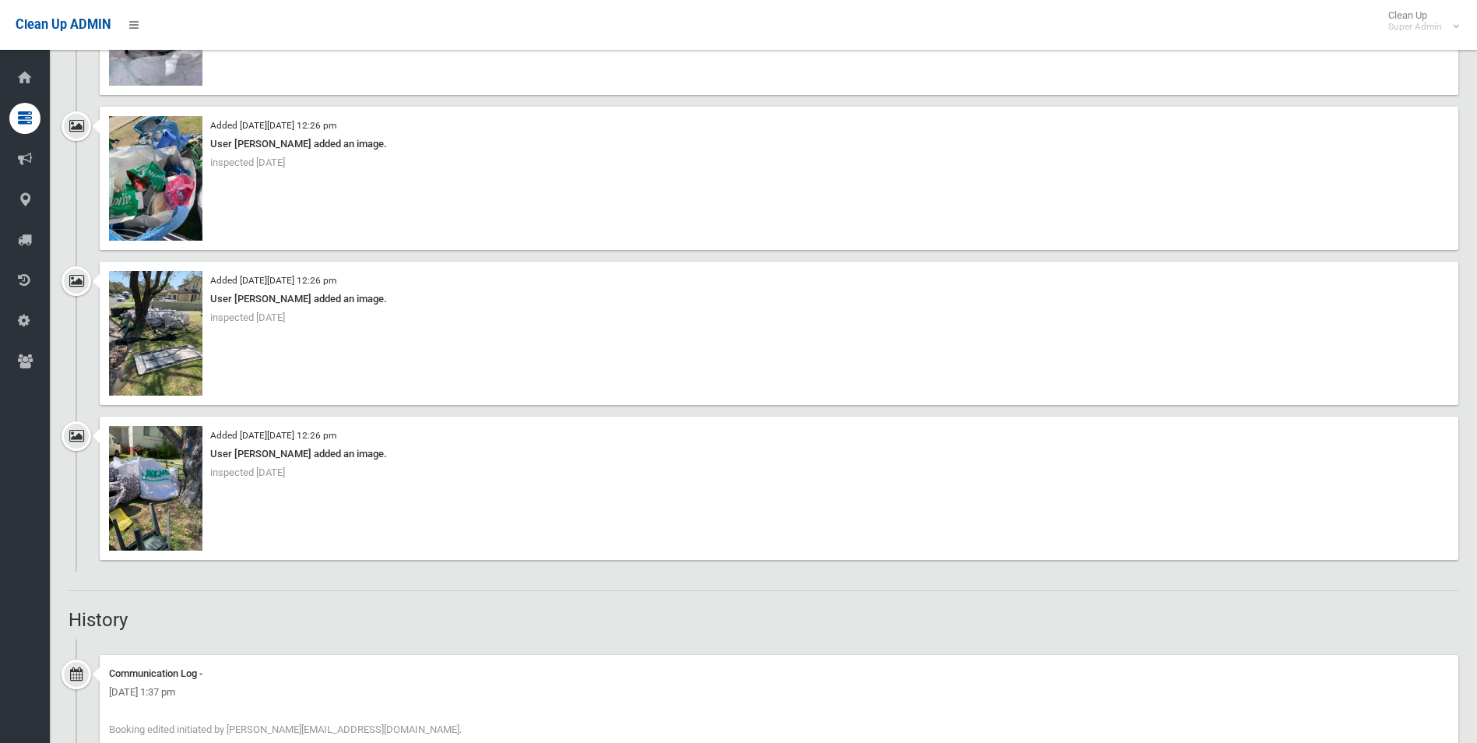
scroll to position [2491, 0]
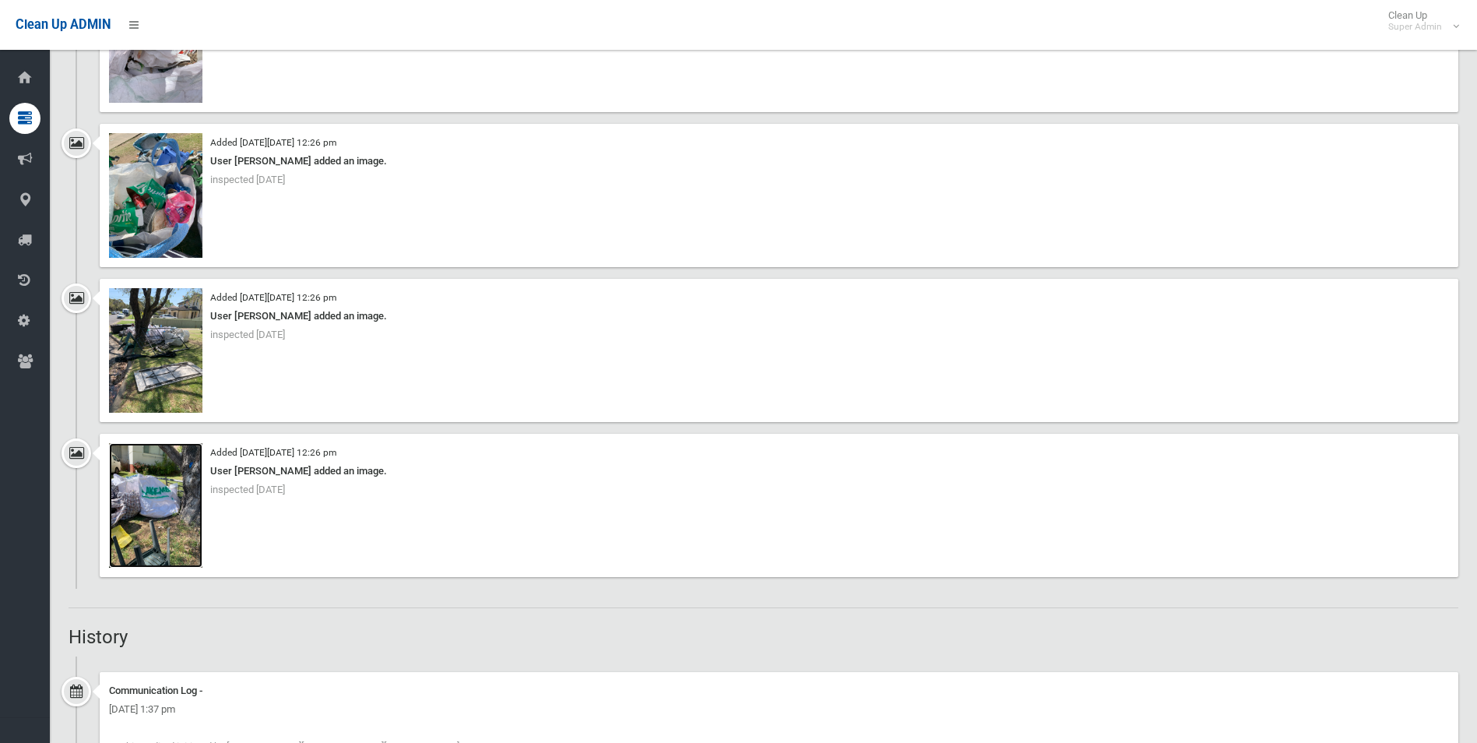
click at [178, 510] on img at bounding box center [155, 505] width 93 height 125
click at [178, 388] on img at bounding box center [155, 350] width 93 height 125
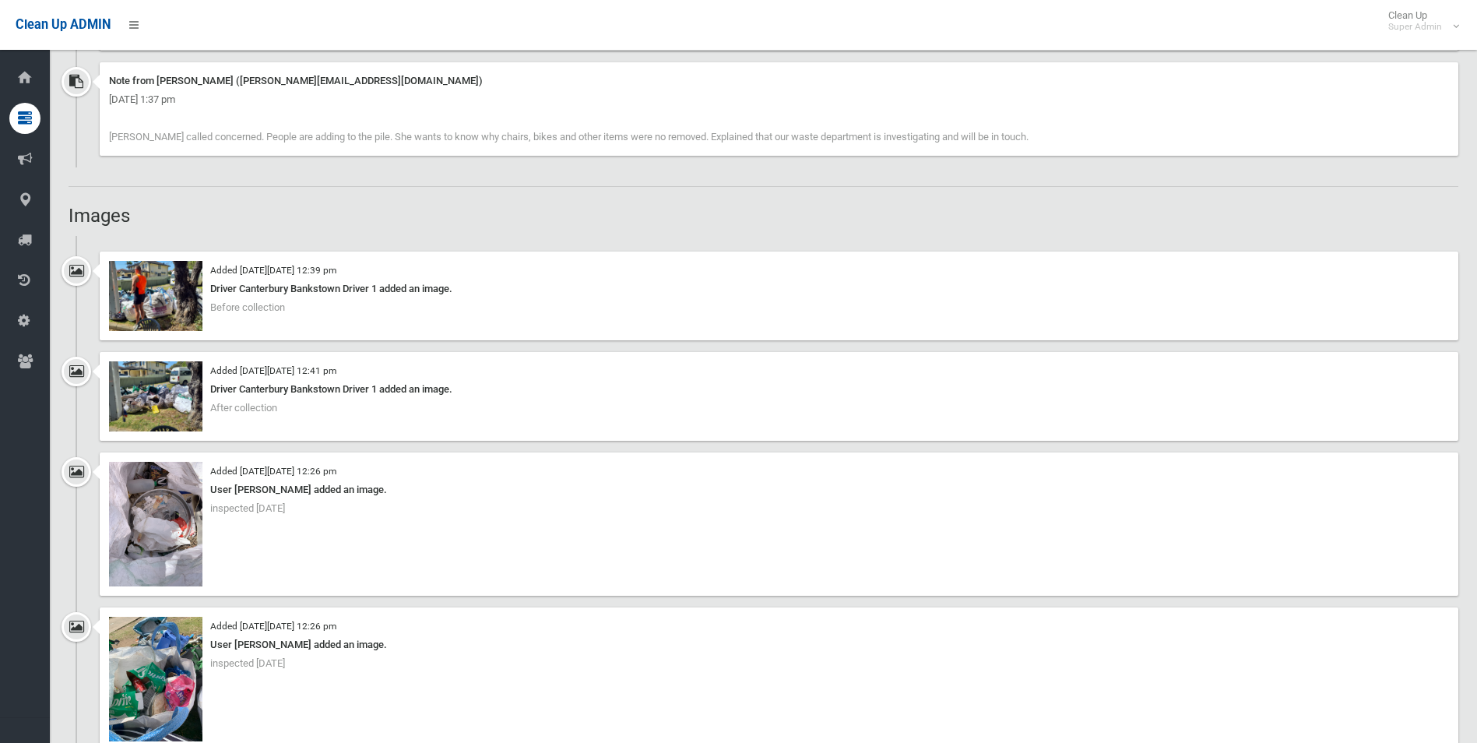
scroll to position [1323, 0]
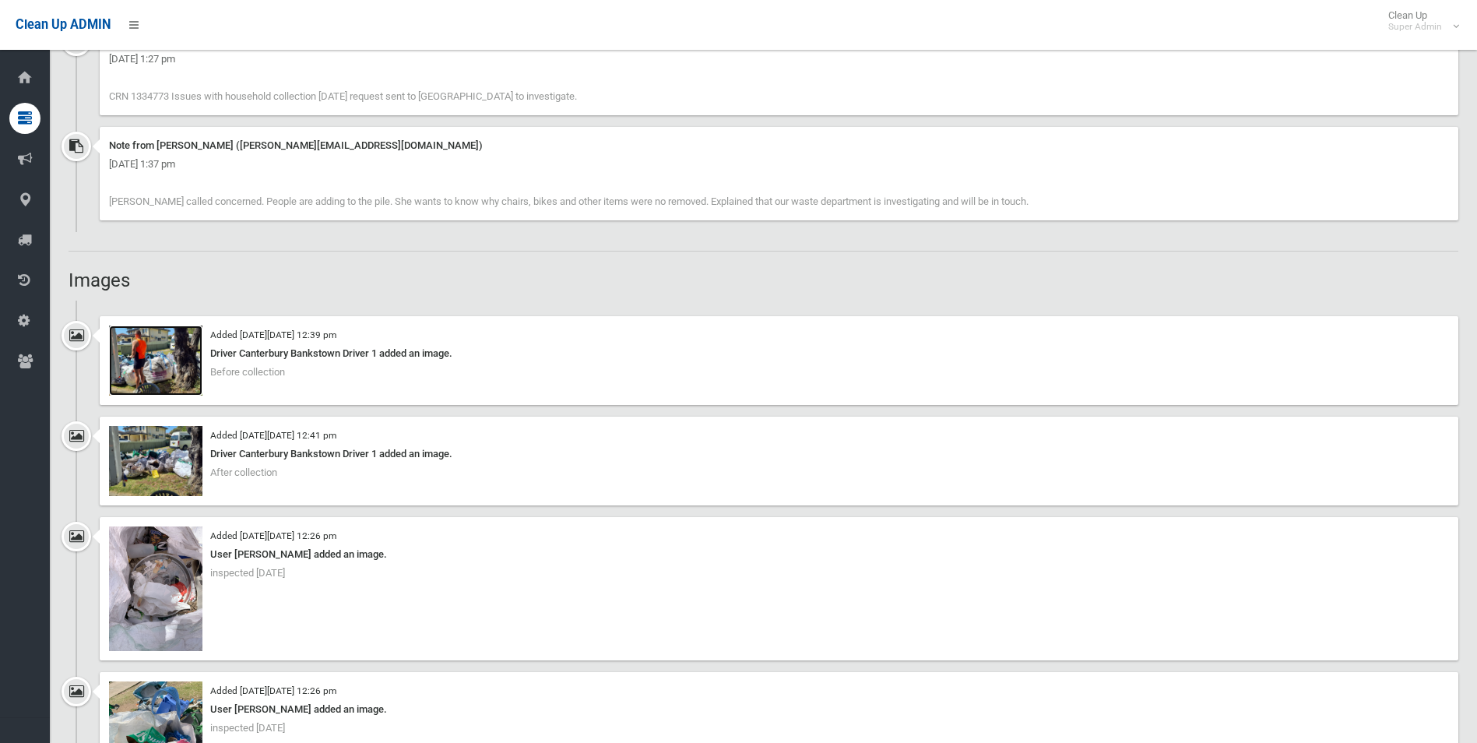
click at [168, 376] on img at bounding box center [155, 360] width 93 height 70
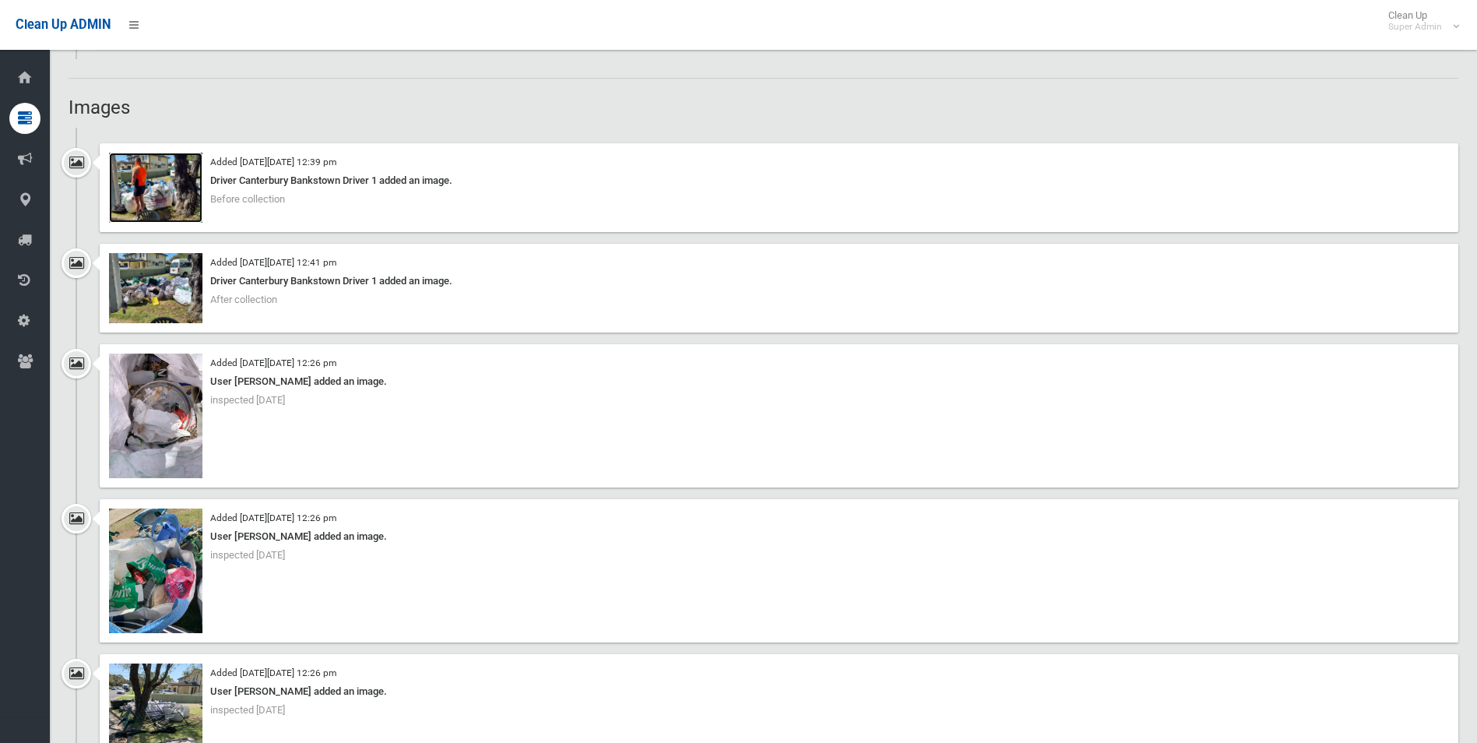
scroll to position [1557, 0]
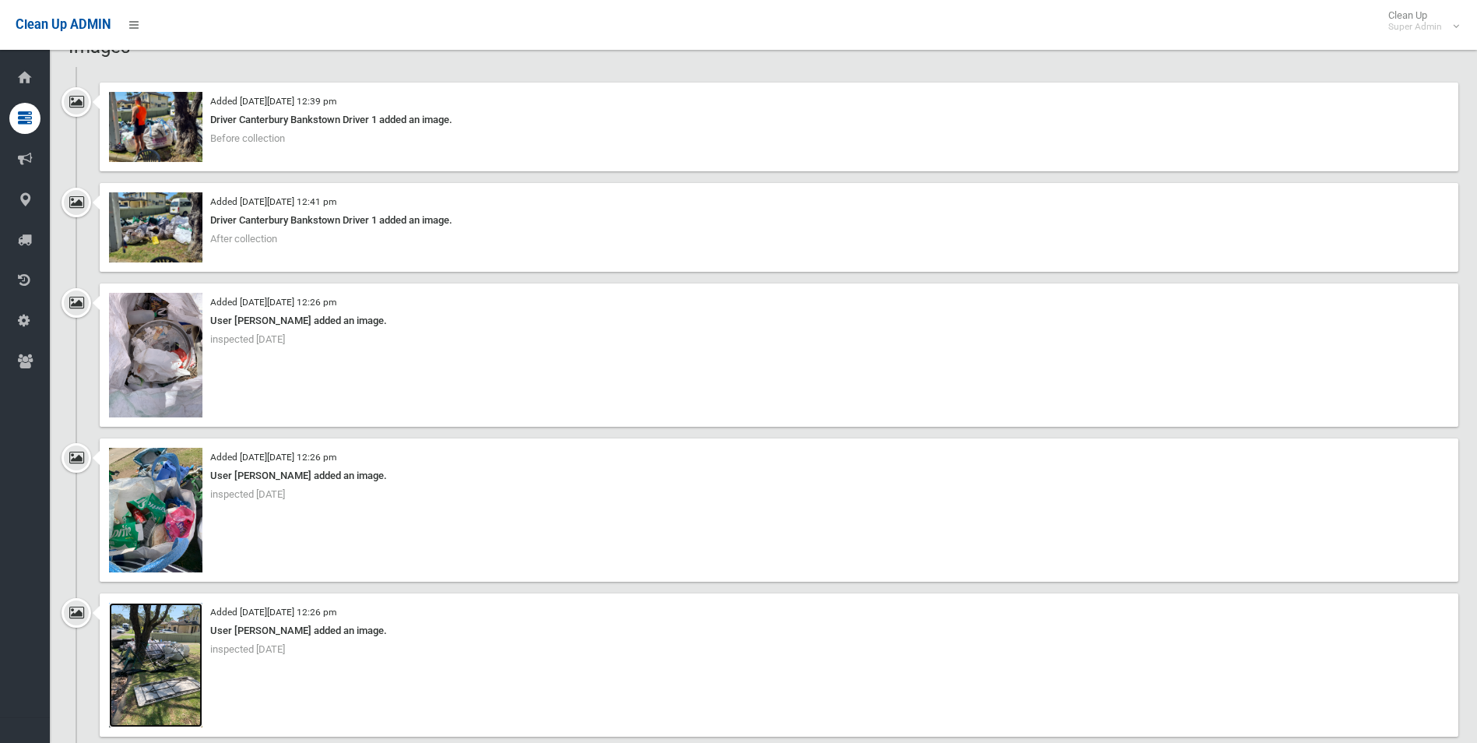
click at [167, 682] on img at bounding box center [155, 665] width 93 height 125
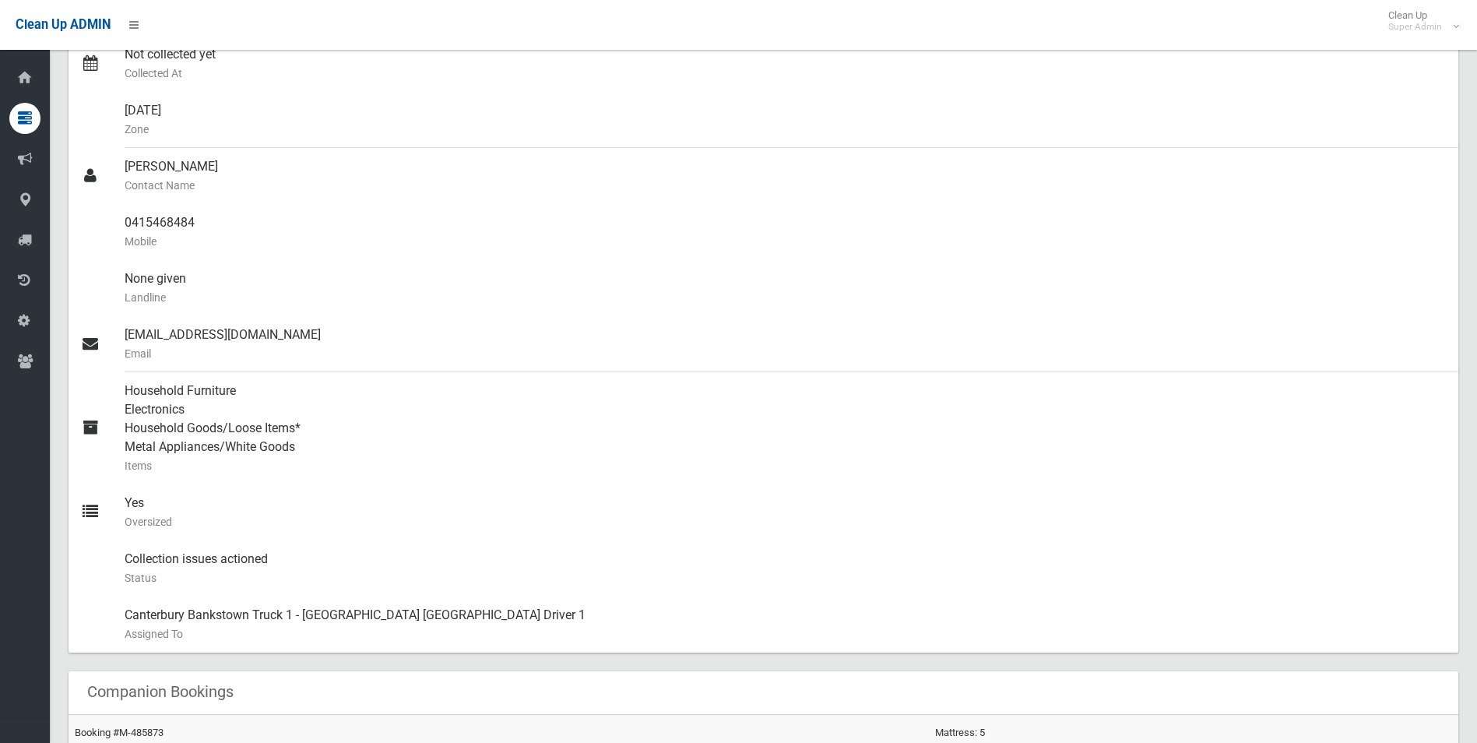
scroll to position [234, 0]
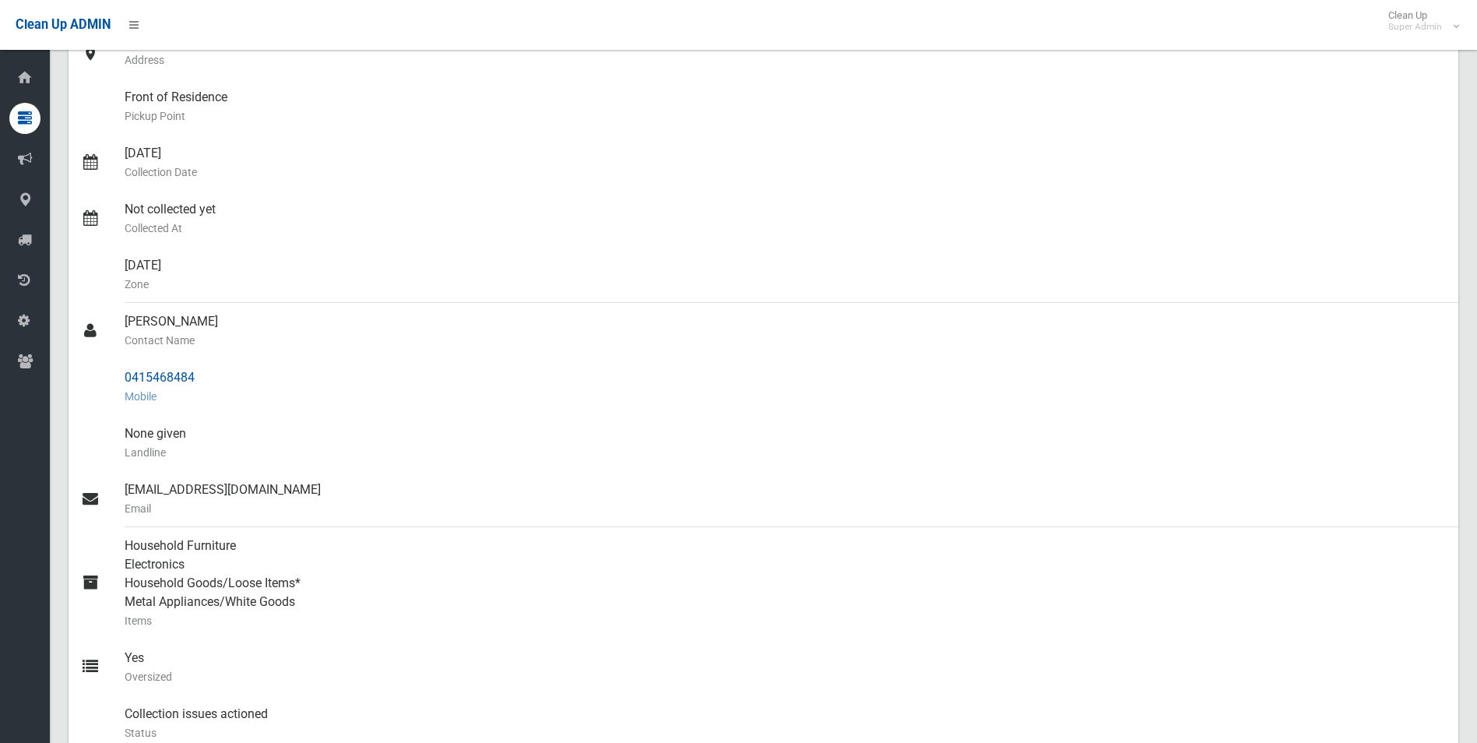
copy div "0415468484"
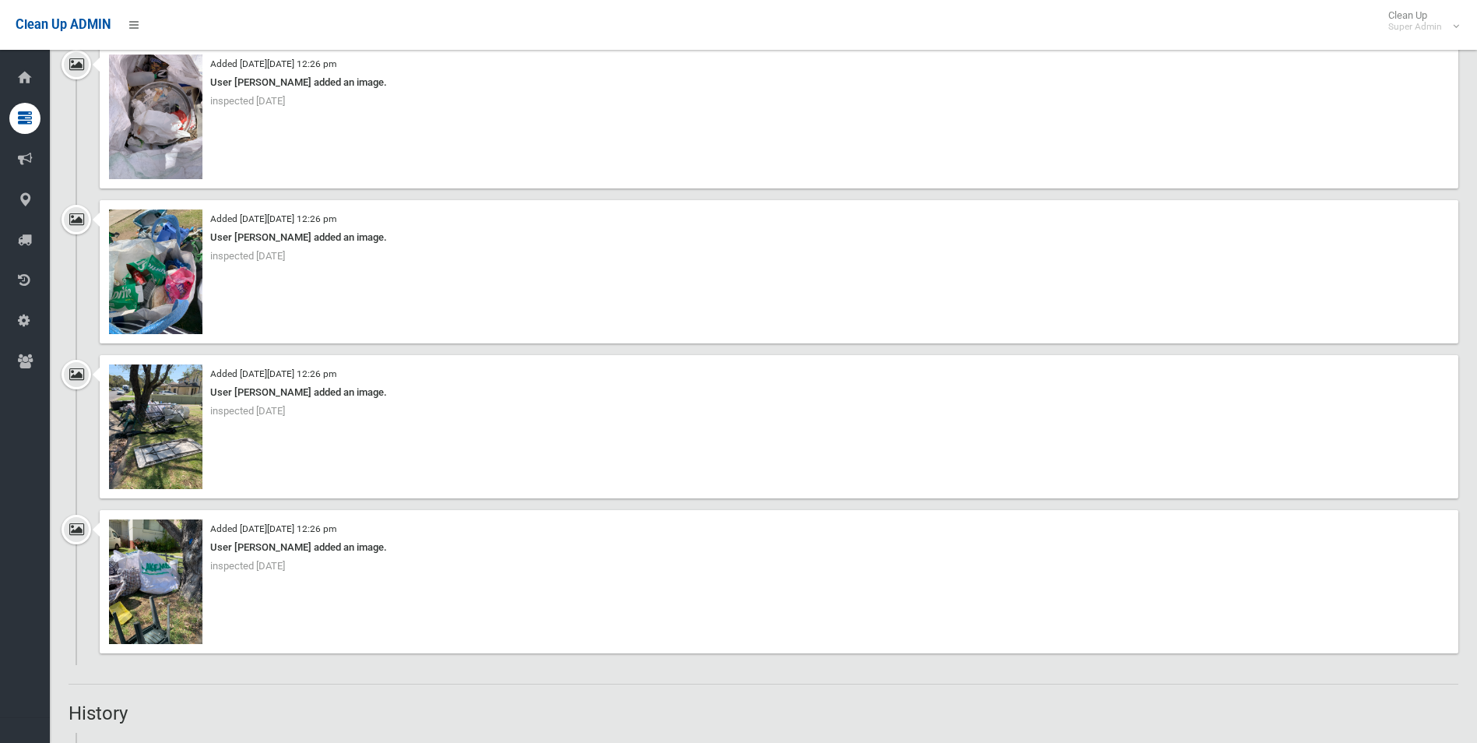
scroll to position [2258, 0]
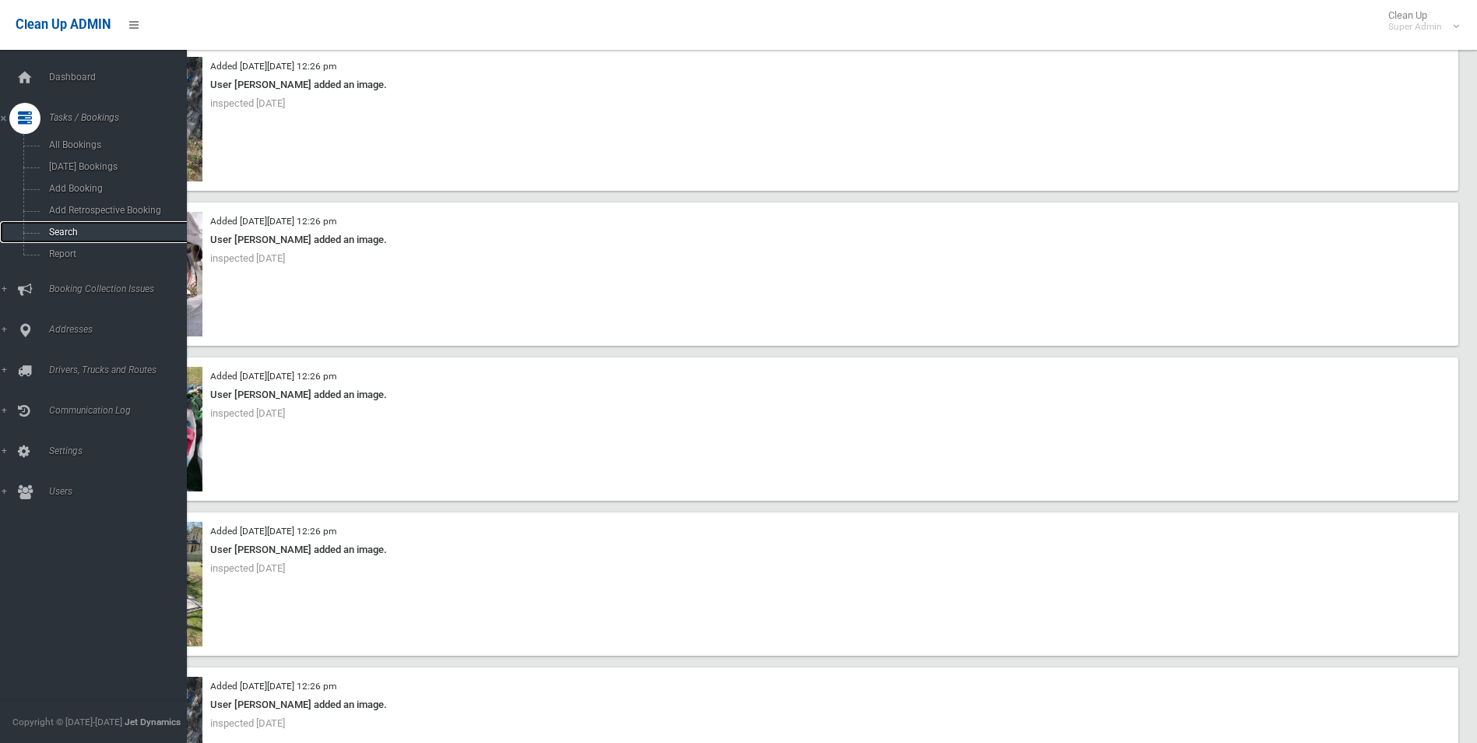
click at [63, 233] on span "Search" at bounding box center [114, 232] width 141 height 11
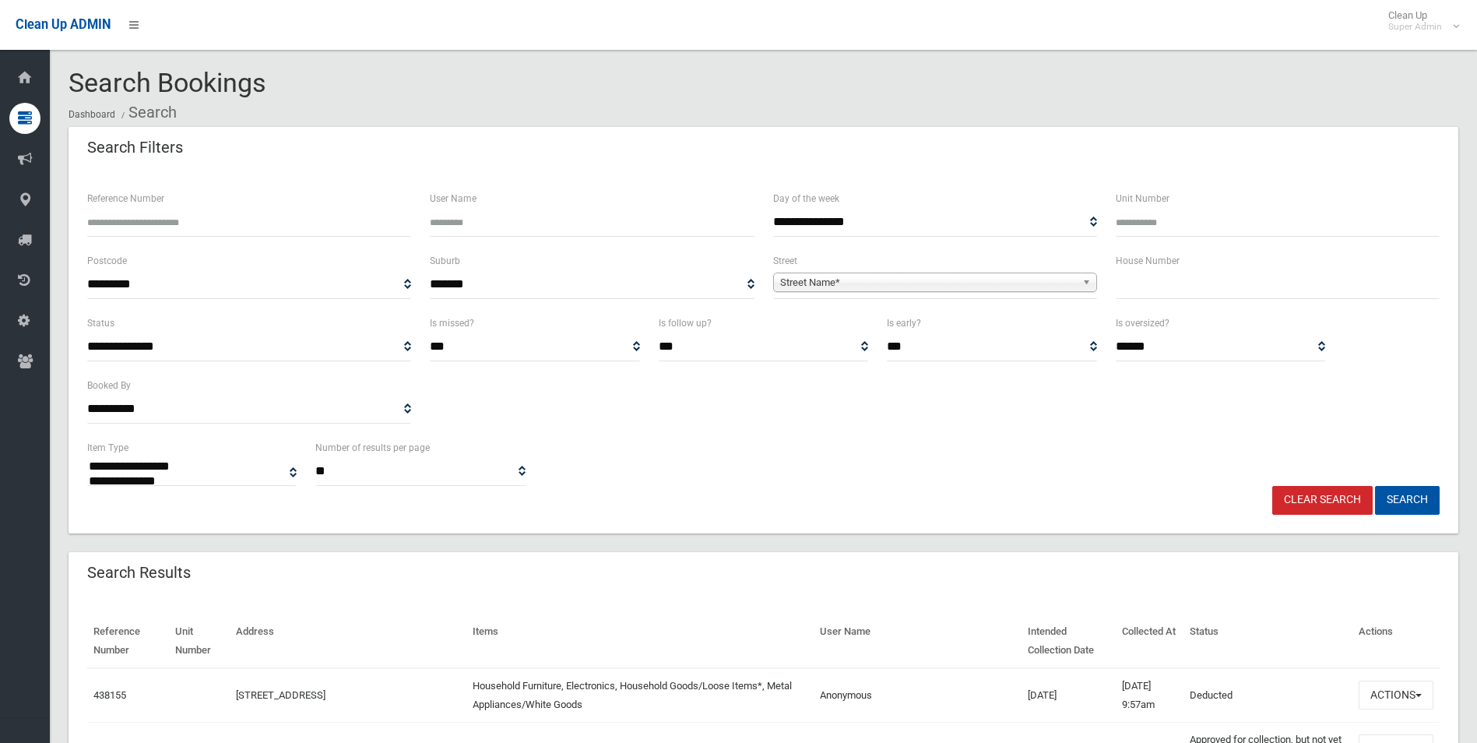
select select
click at [159, 220] on input "Reference Number" at bounding box center [249, 222] width 324 height 29
type input "******"
click at [1375, 486] on button "Search" at bounding box center [1407, 500] width 65 height 29
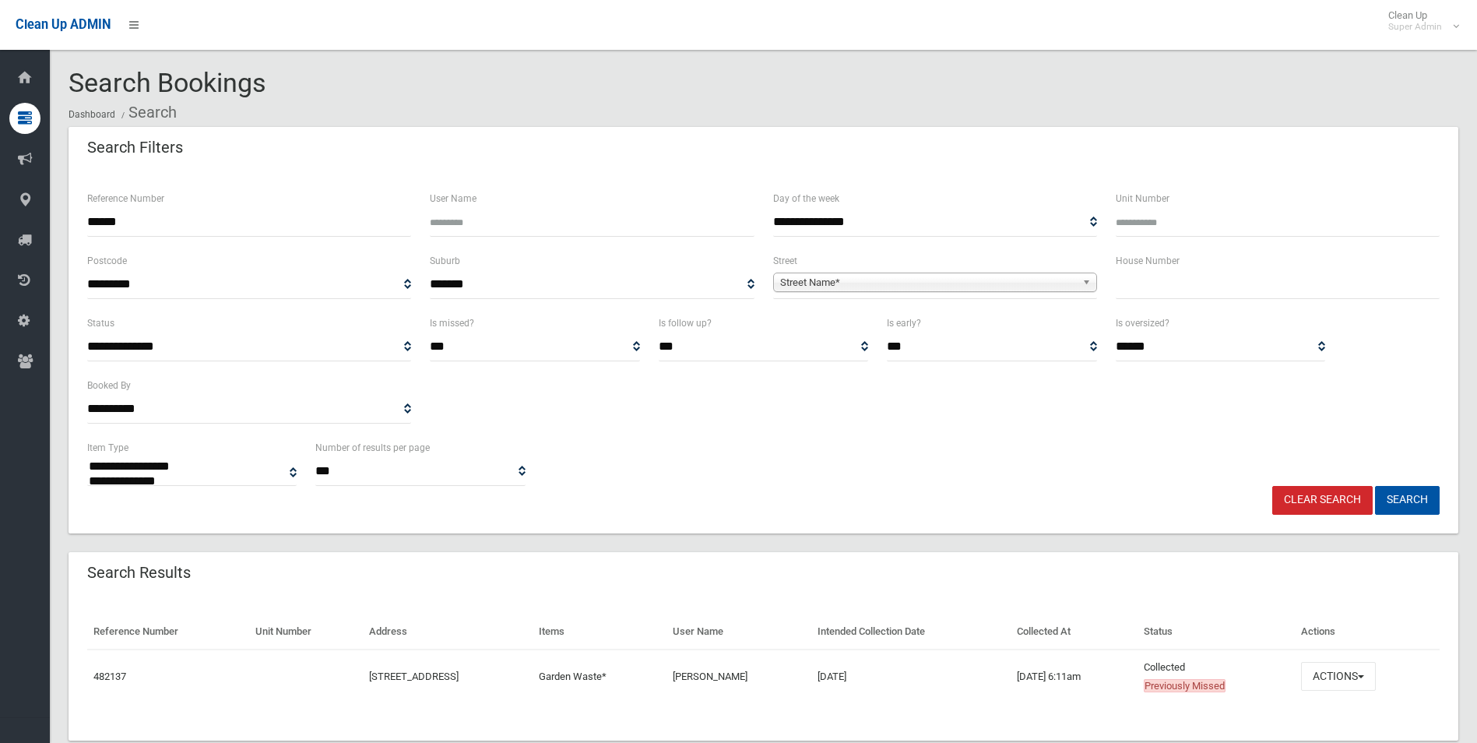
select select
click at [1342, 670] on button "Actions" at bounding box center [1338, 676] width 75 height 29
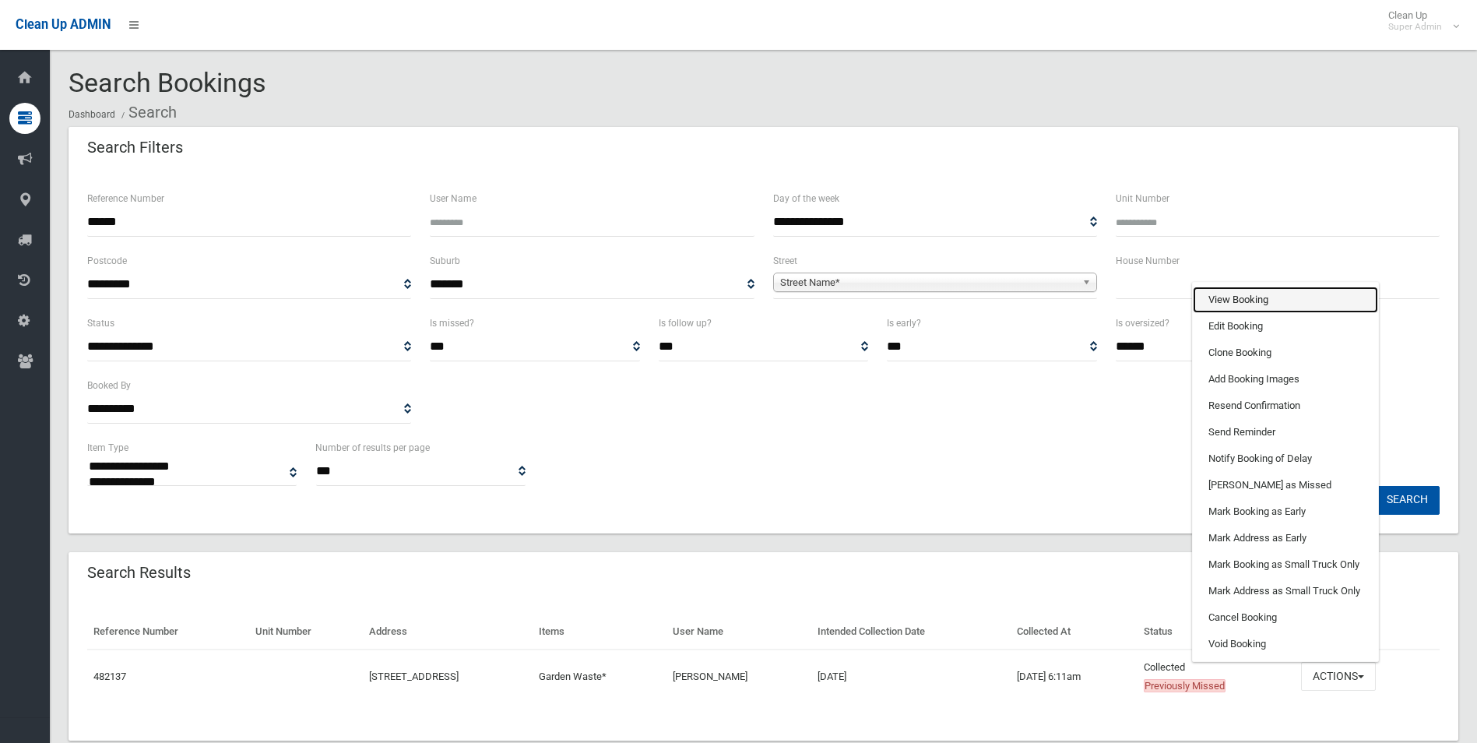
click at [1275, 297] on link "View Booking" at bounding box center [1285, 299] width 185 height 26
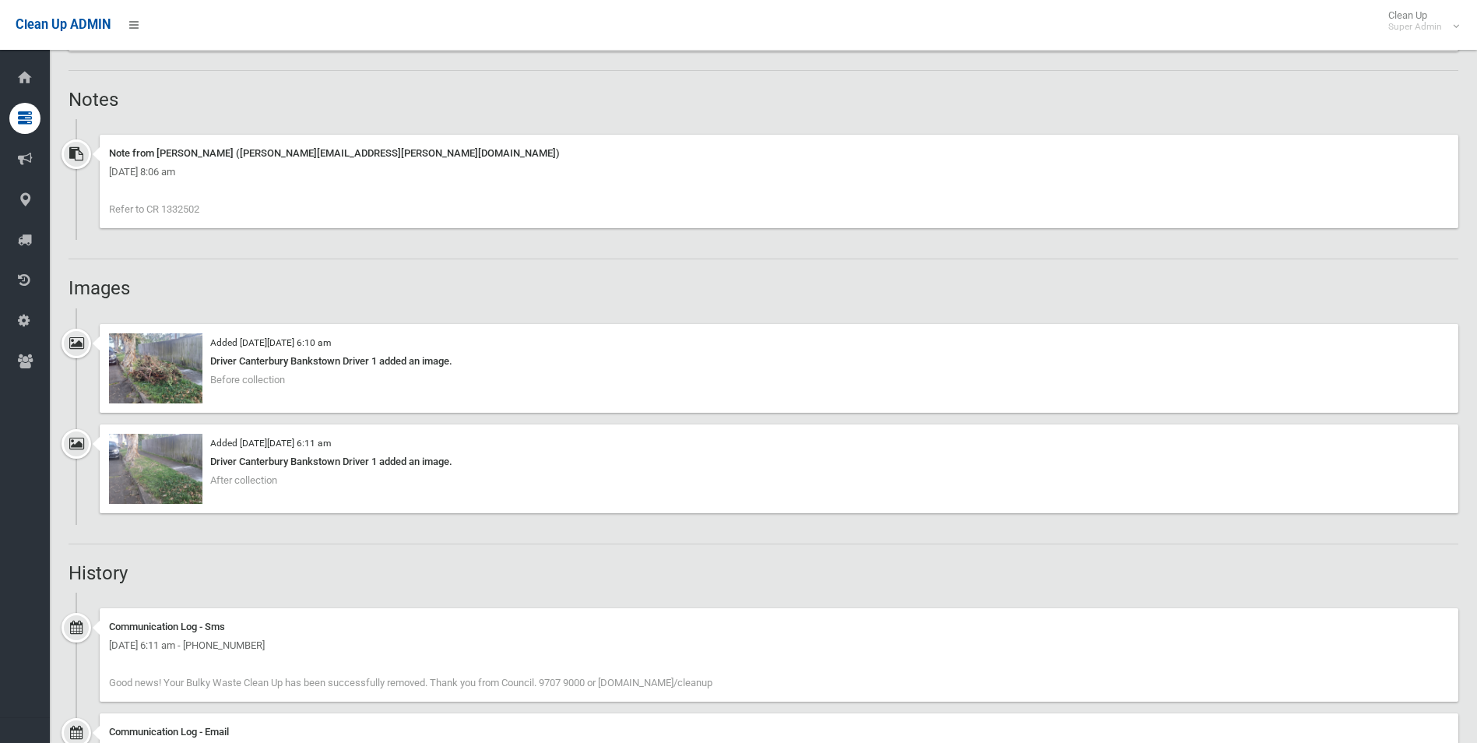
scroll to position [934, 0]
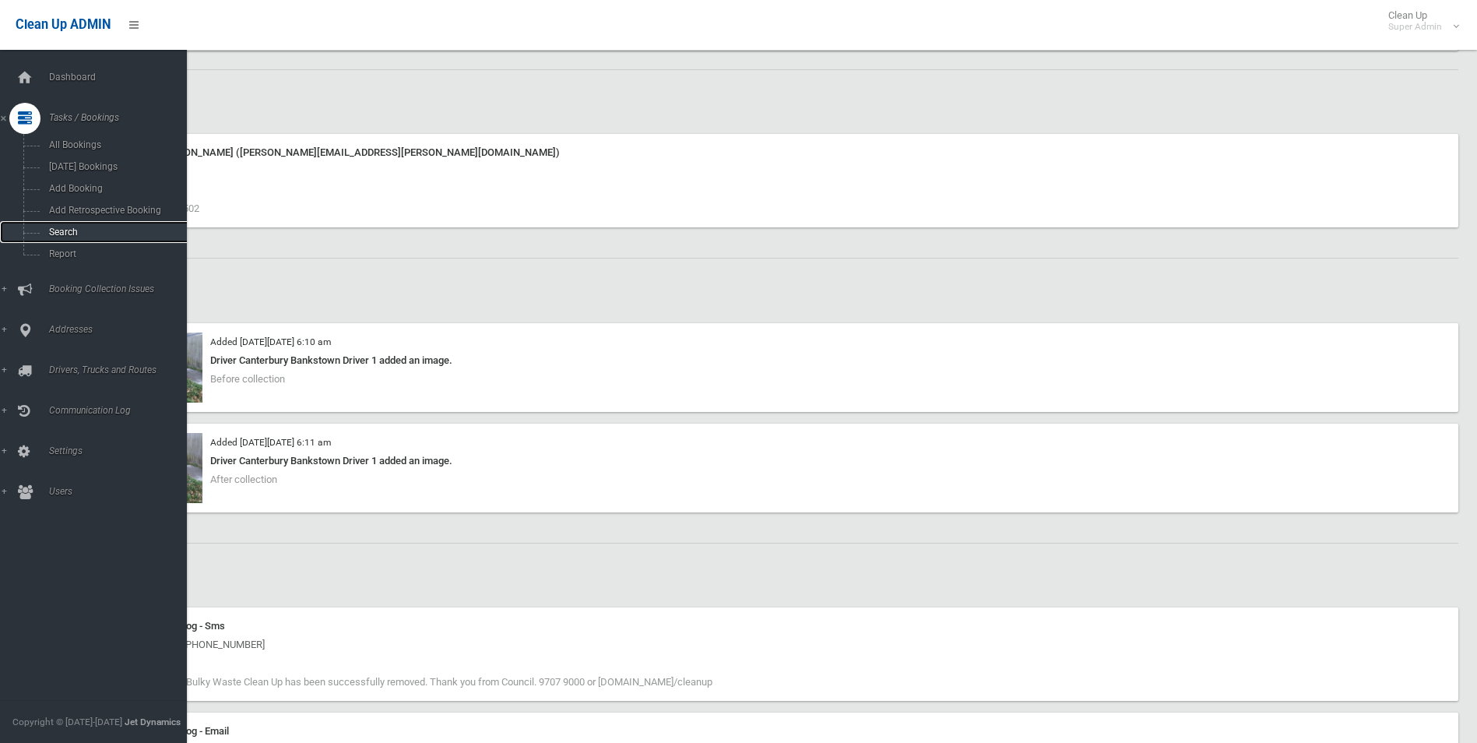
click at [75, 232] on span "Search" at bounding box center [114, 232] width 141 height 11
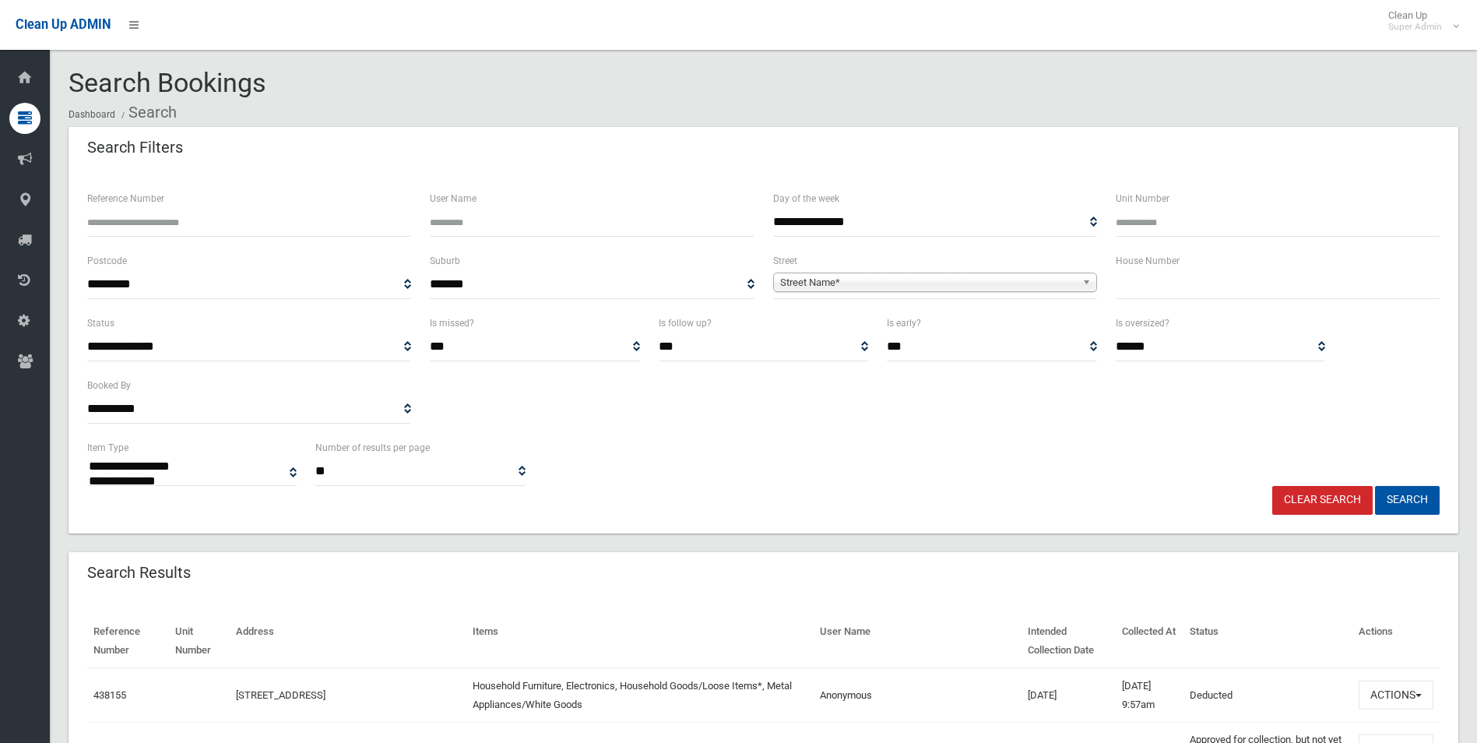
select select
click at [227, 223] on input "Reference Number" at bounding box center [249, 222] width 324 height 29
click at [164, 219] on input "******" at bounding box center [249, 222] width 324 height 29
type input "*"
click at [217, 229] on input "Reference Number" at bounding box center [249, 222] width 324 height 29
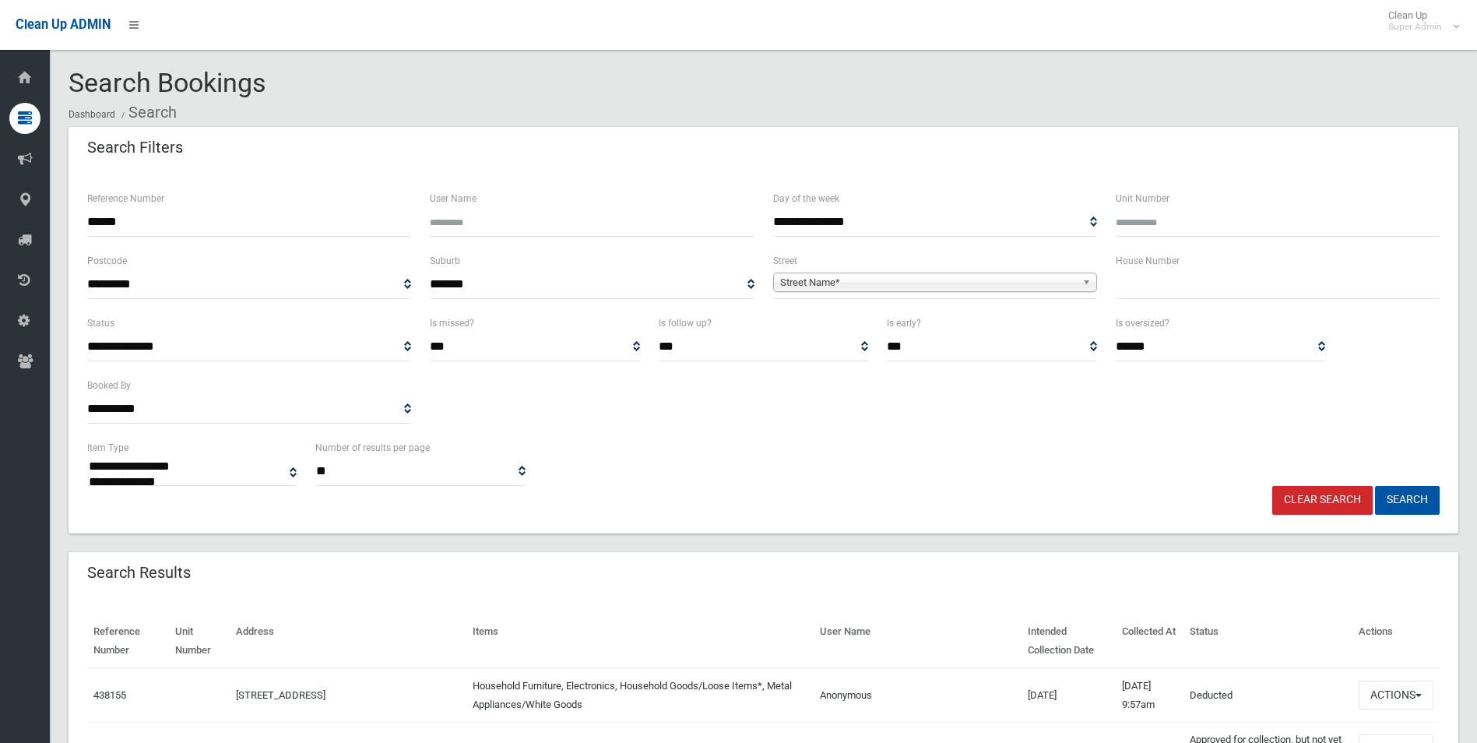
type input "******"
click at [1375, 486] on button "Search" at bounding box center [1407, 500] width 65 height 29
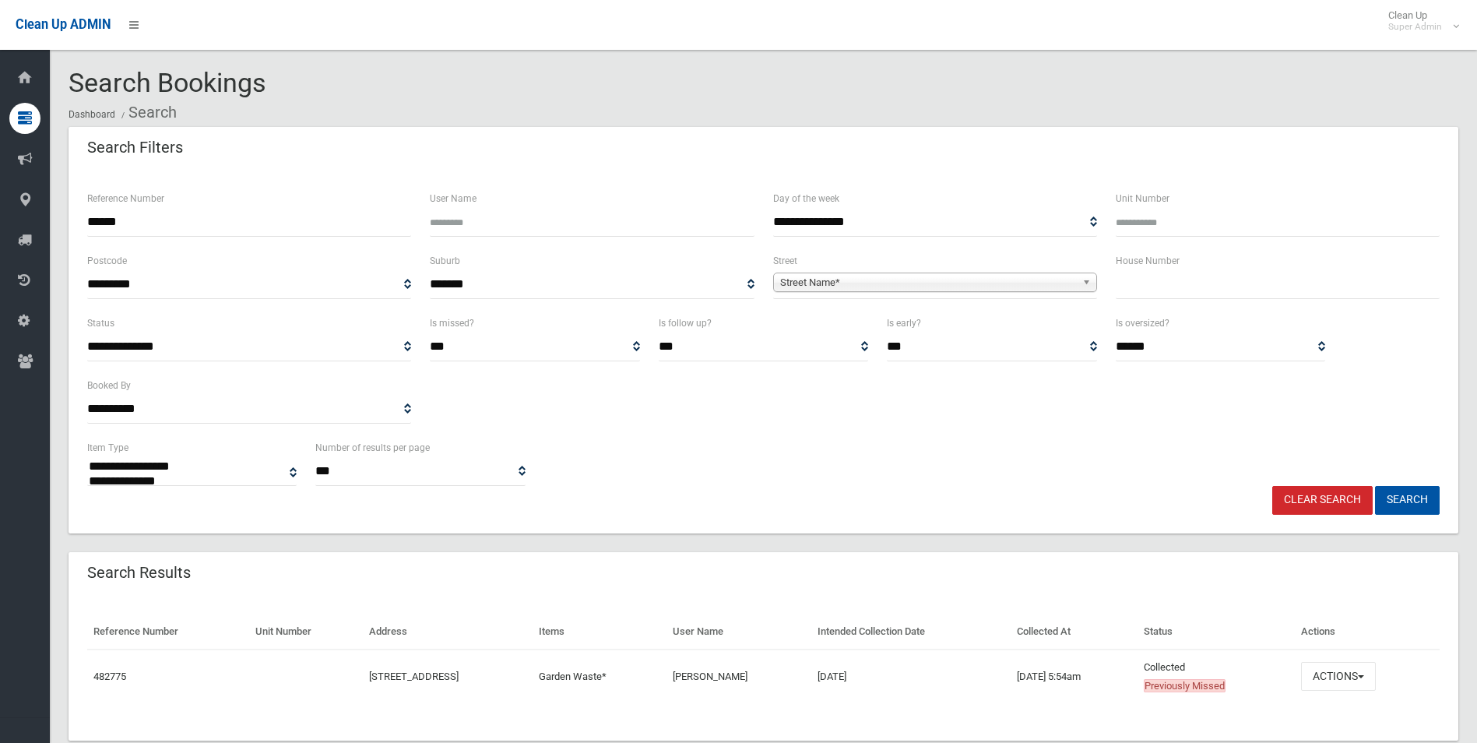
select select
click at [1362, 676] on button "Actions" at bounding box center [1338, 676] width 75 height 29
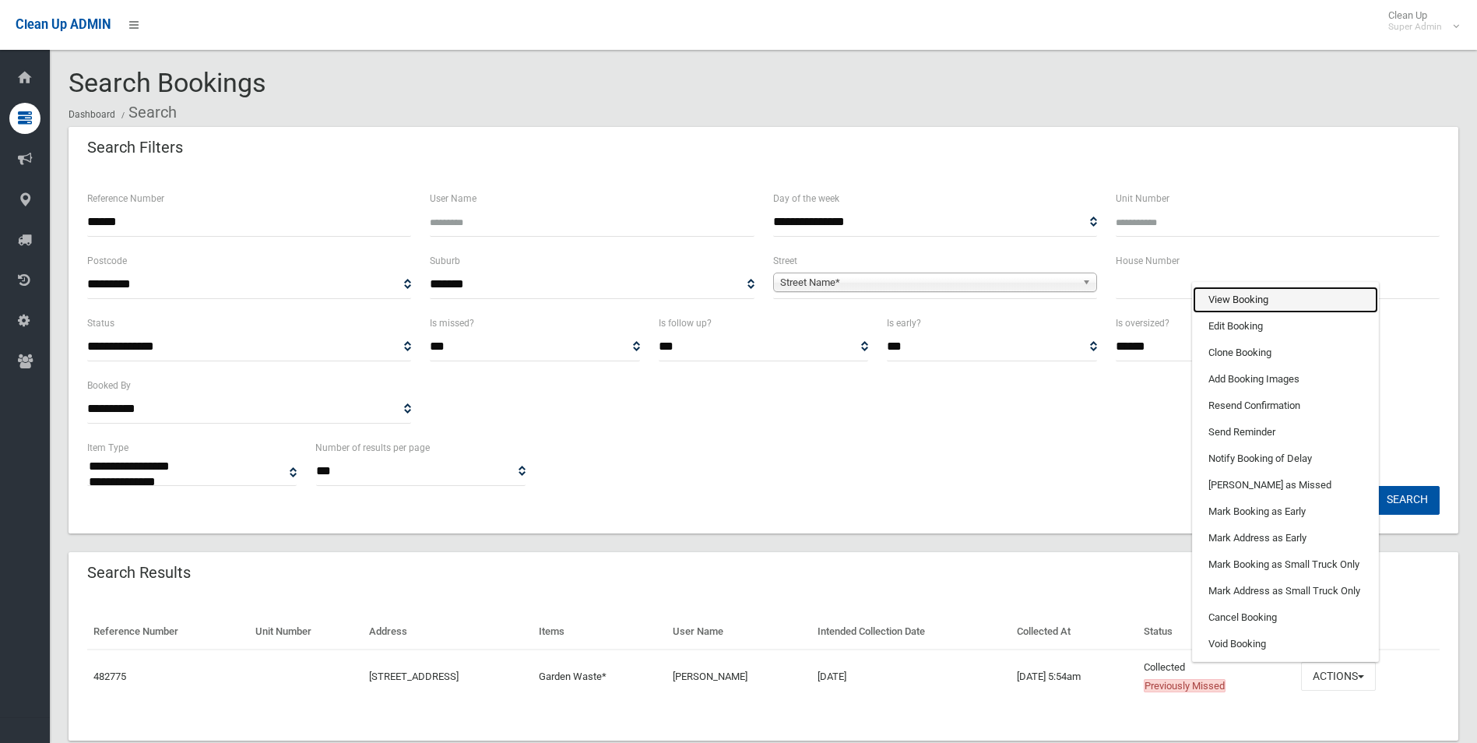
click at [1264, 308] on link "View Booking" at bounding box center [1285, 299] width 185 height 26
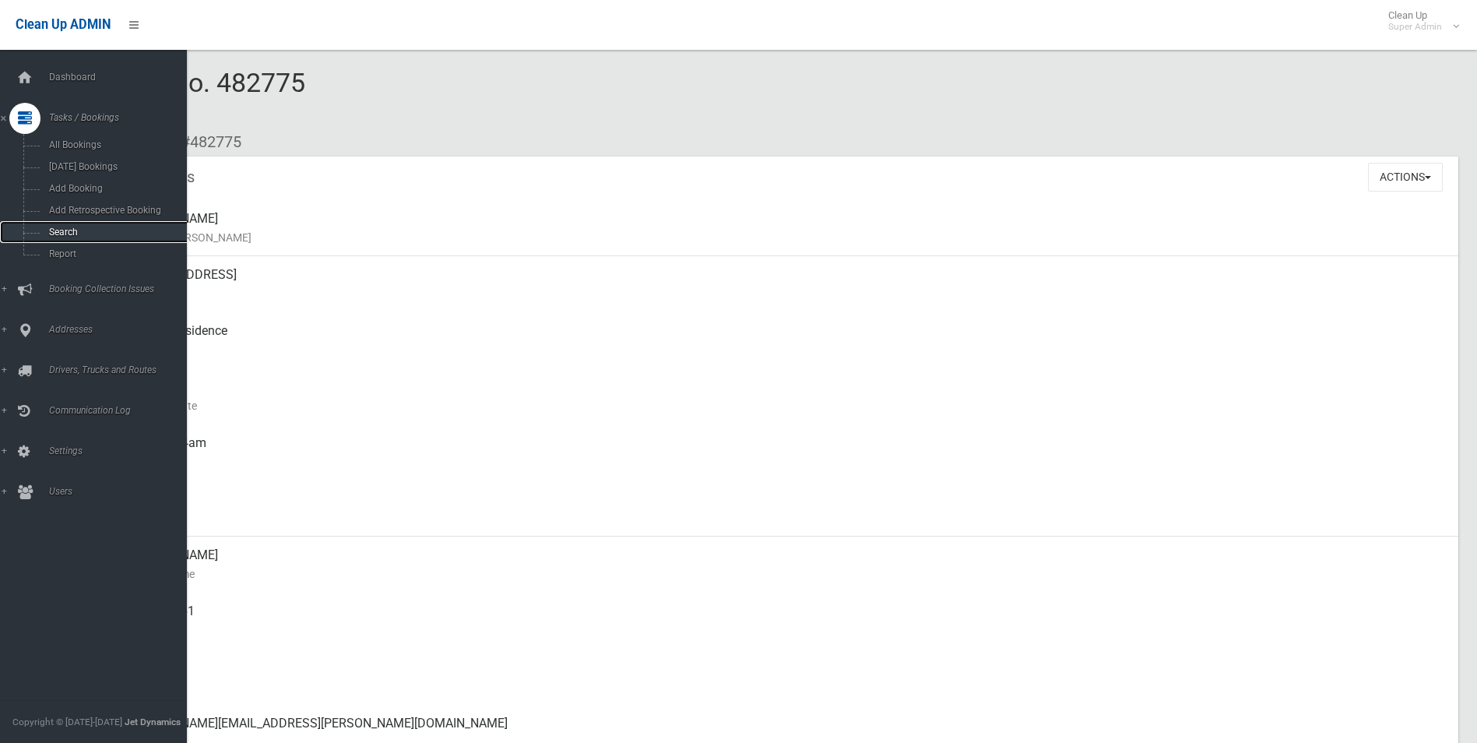
click at [61, 237] on link "Search" at bounding box center [99, 232] width 199 height 22
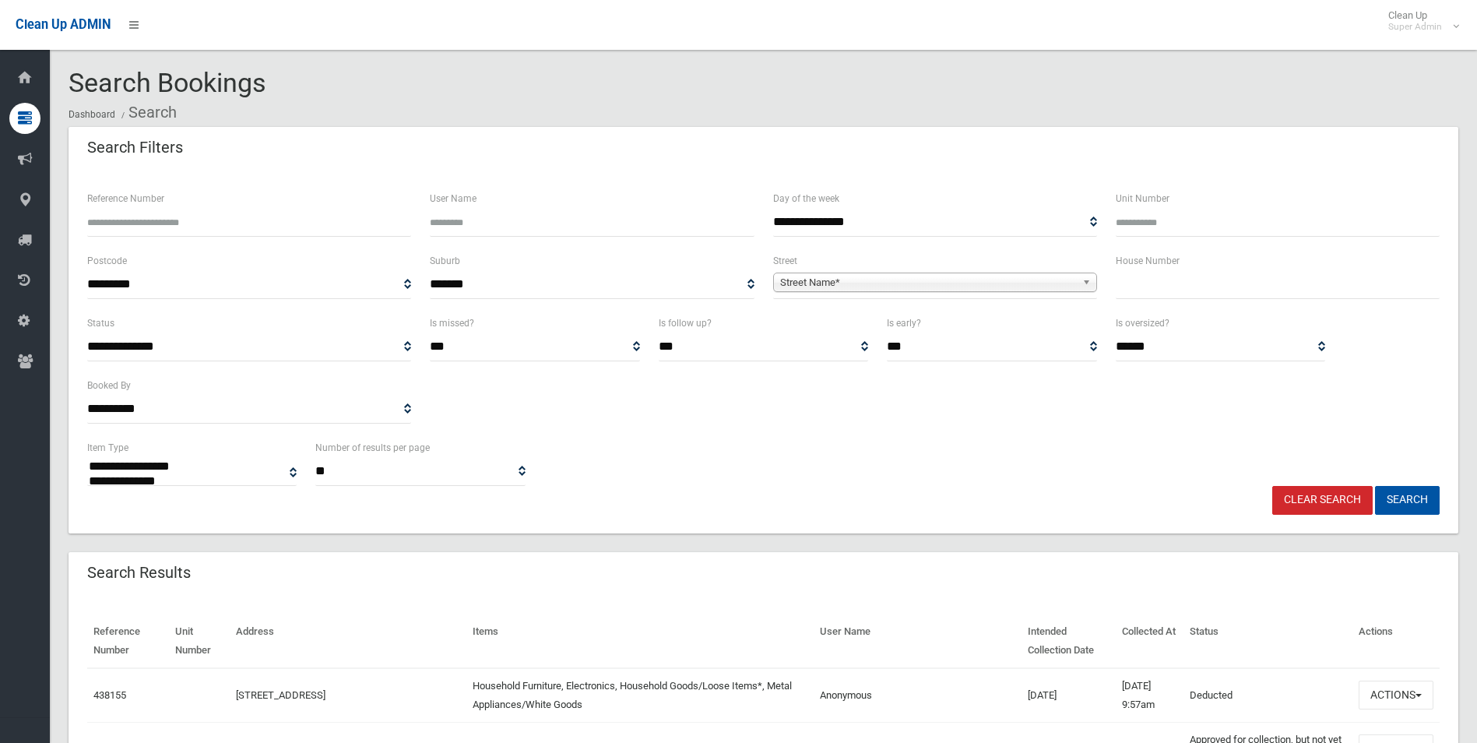
select select
type input "******"
click at [1375, 486] on button "Search" at bounding box center [1407, 500] width 65 height 29
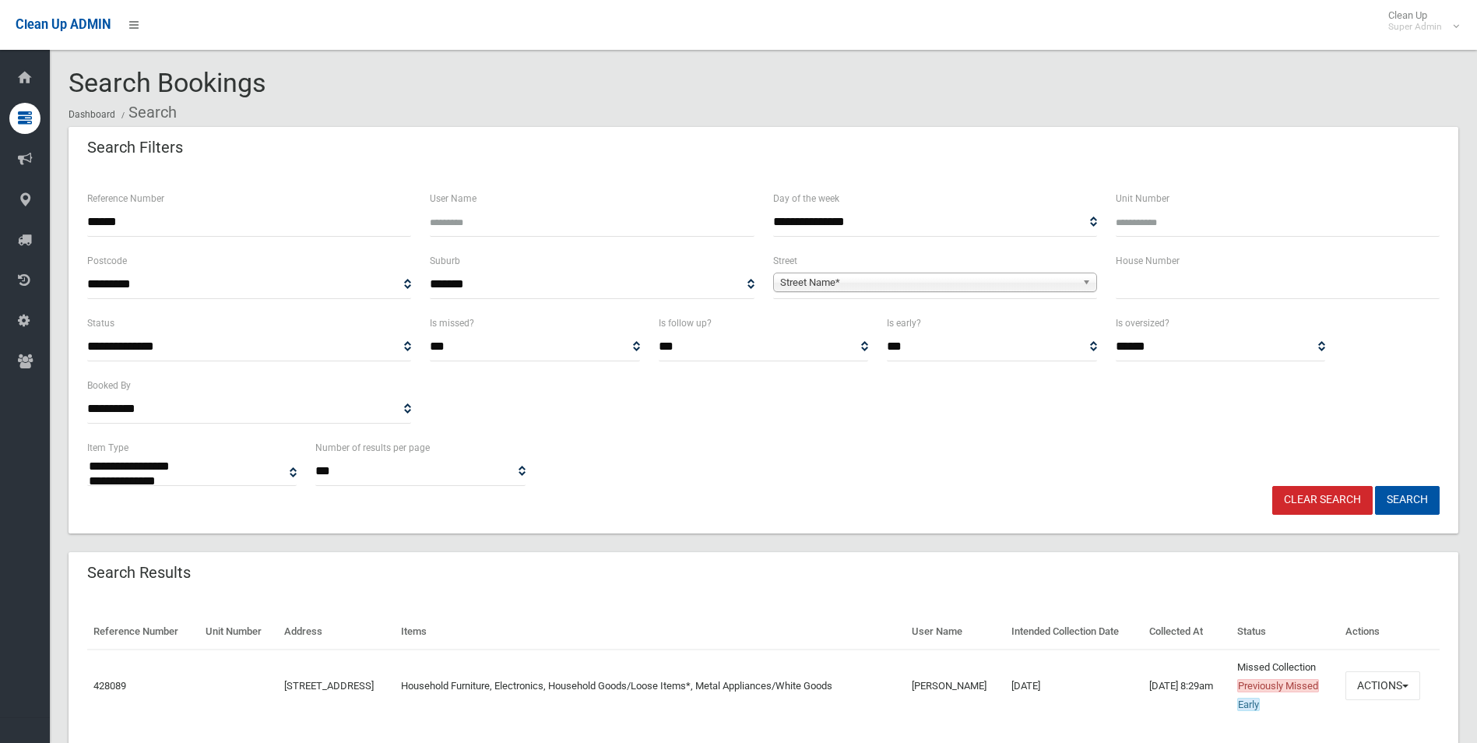
select select
click at [203, 223] on input "******" at bounding box center [249, 222] width 324 height 29
type input "*"
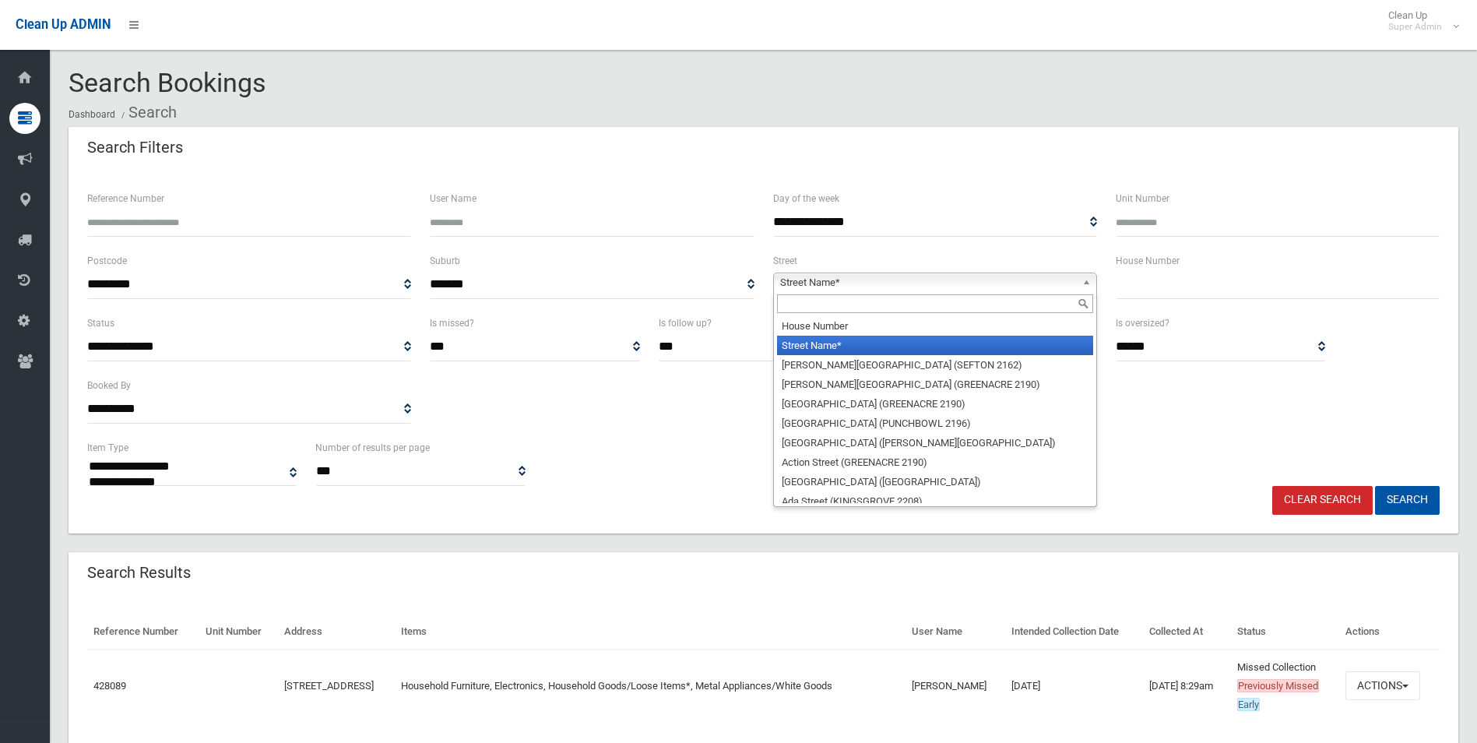
click at [931, 280] on span "Street Name*" at bounding box center [928, 282] width 296 height 19
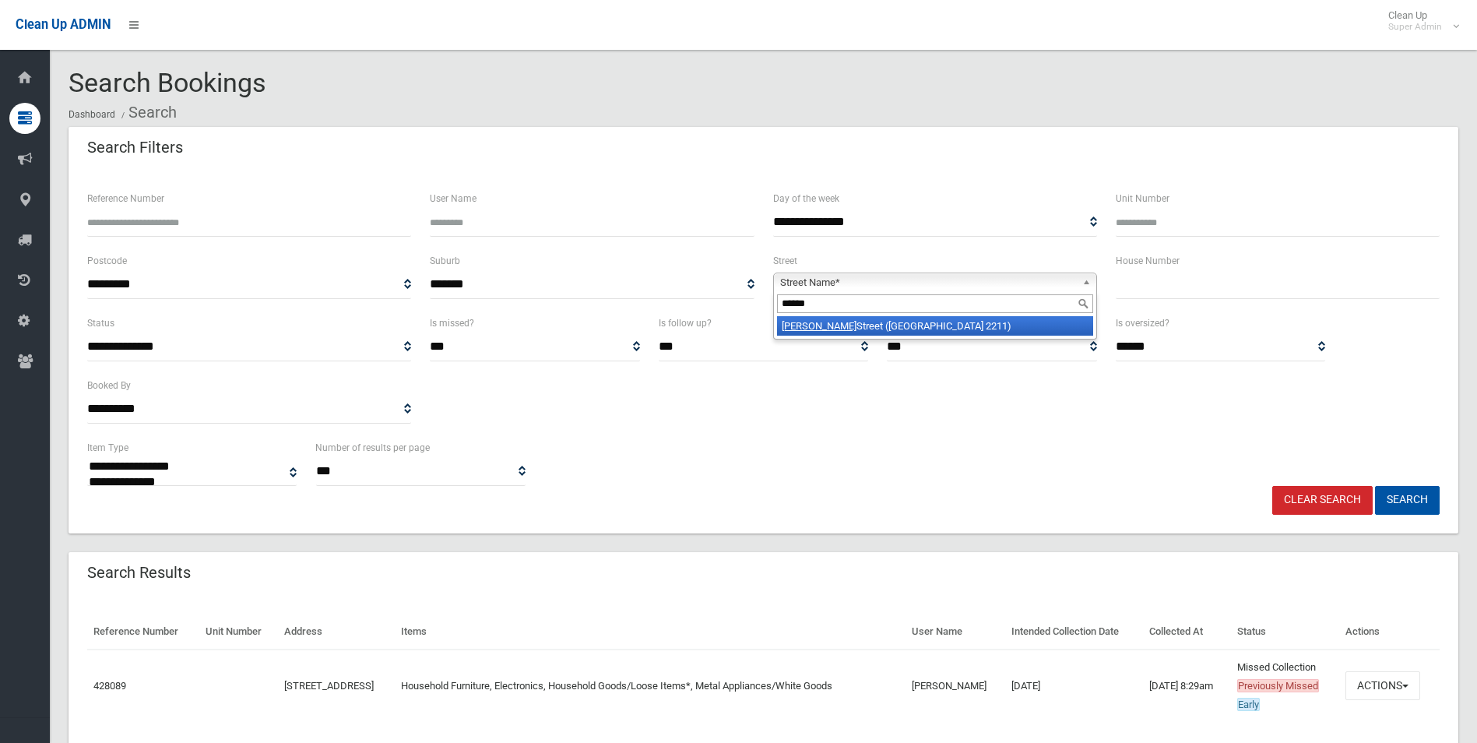
type input "******"
type input "*"
click at [1375, 486] on button "Search" at bounding box center [1407, 500] width 65 height 29
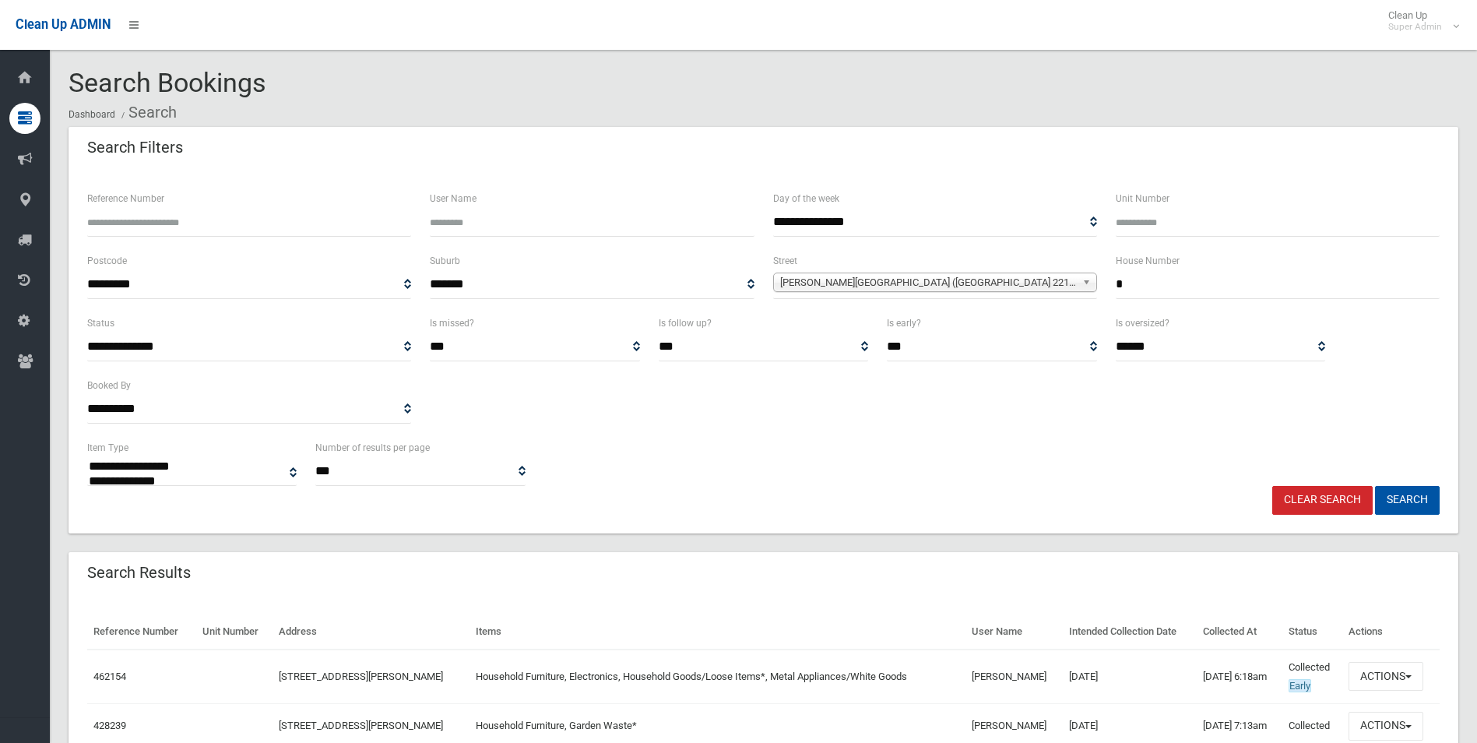
select select
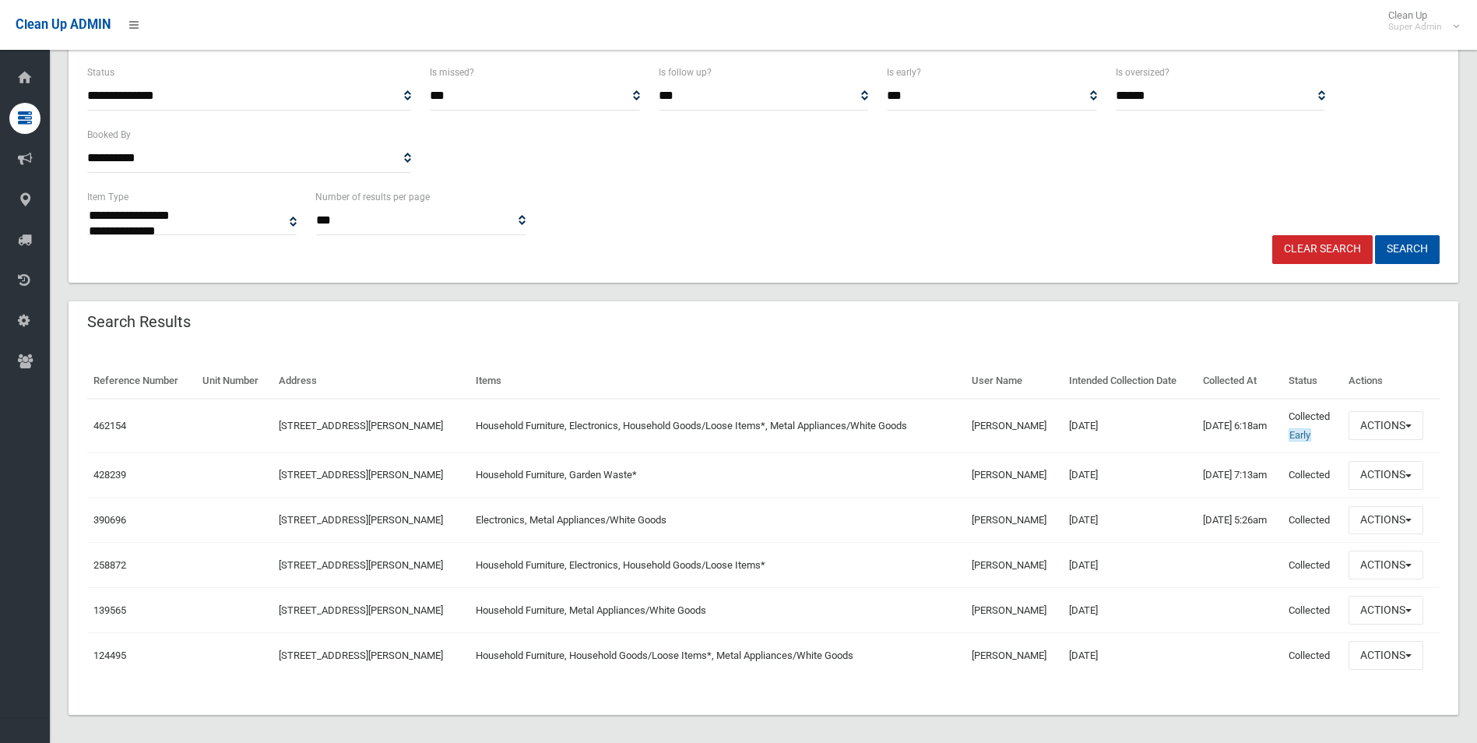
scroll to position [260, 0]
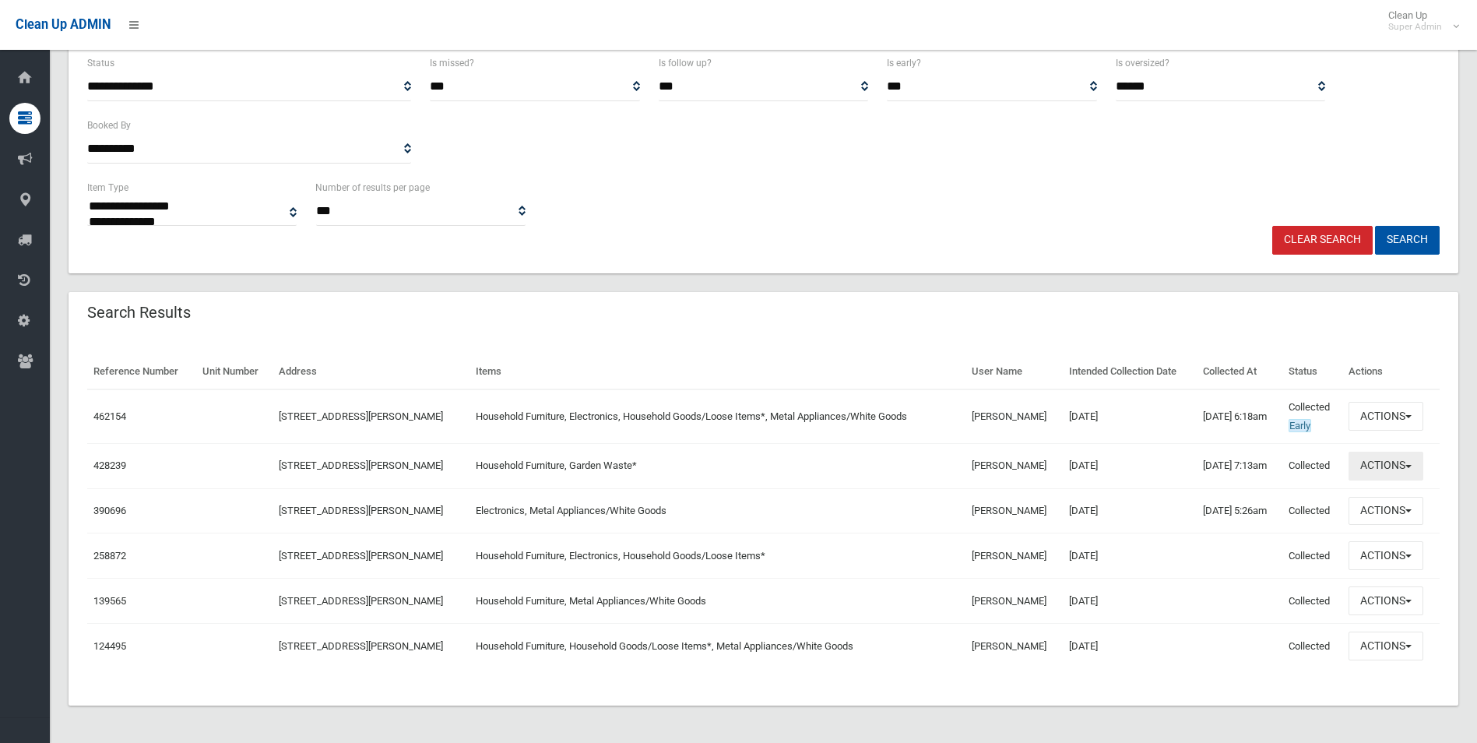
click at [1387, 463] on button "Actions" at bounding box center [1385, 466] width 75 height 29
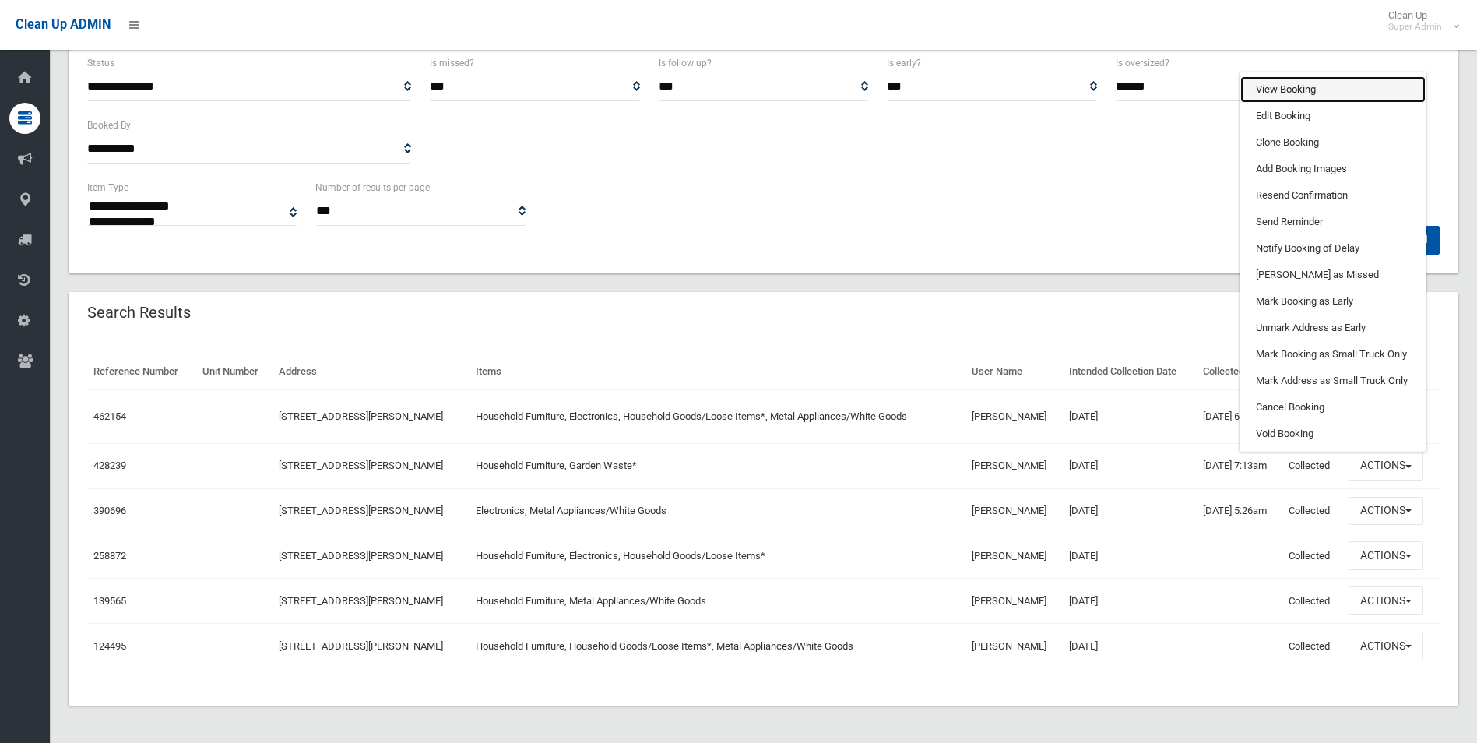
click at [1299, 86] on link "View Booking" at bounding box center [1332, 89] width 185 height 26
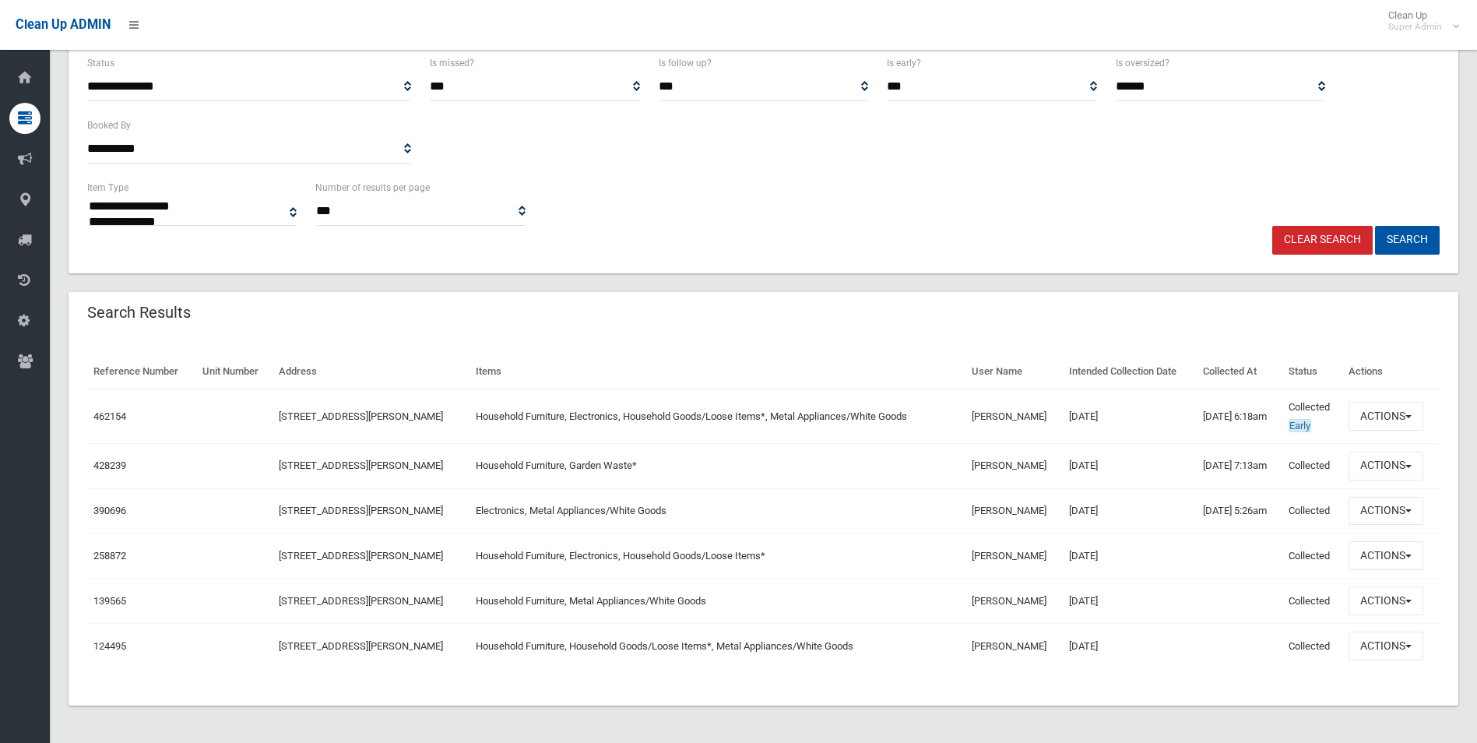
click at [1299, 86] on select "**********" at bounding box center [1220, 86] width 209 height 29
click at [1387, 417] on button "Actions" at bounding box center [1385, 416] width 75 height 29
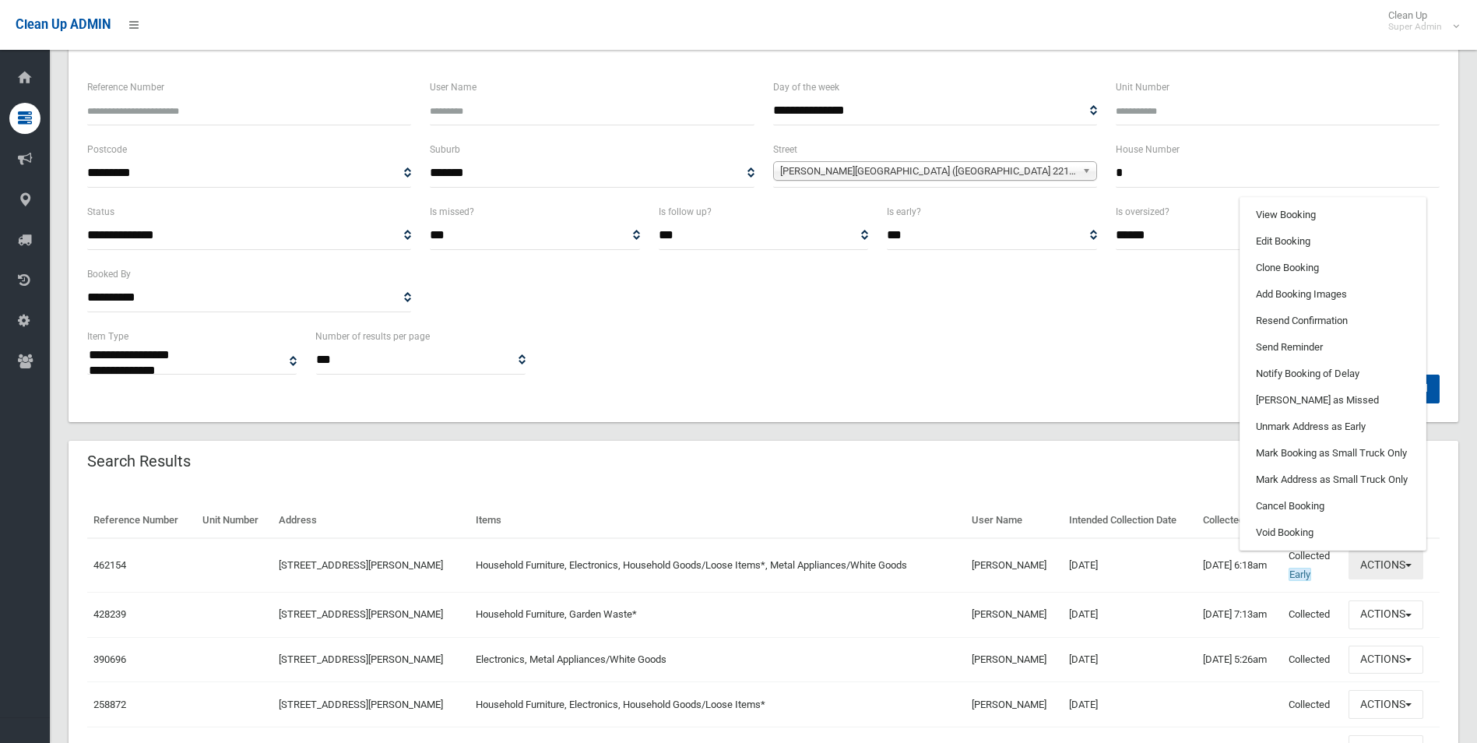
scroll to position [104, 0]
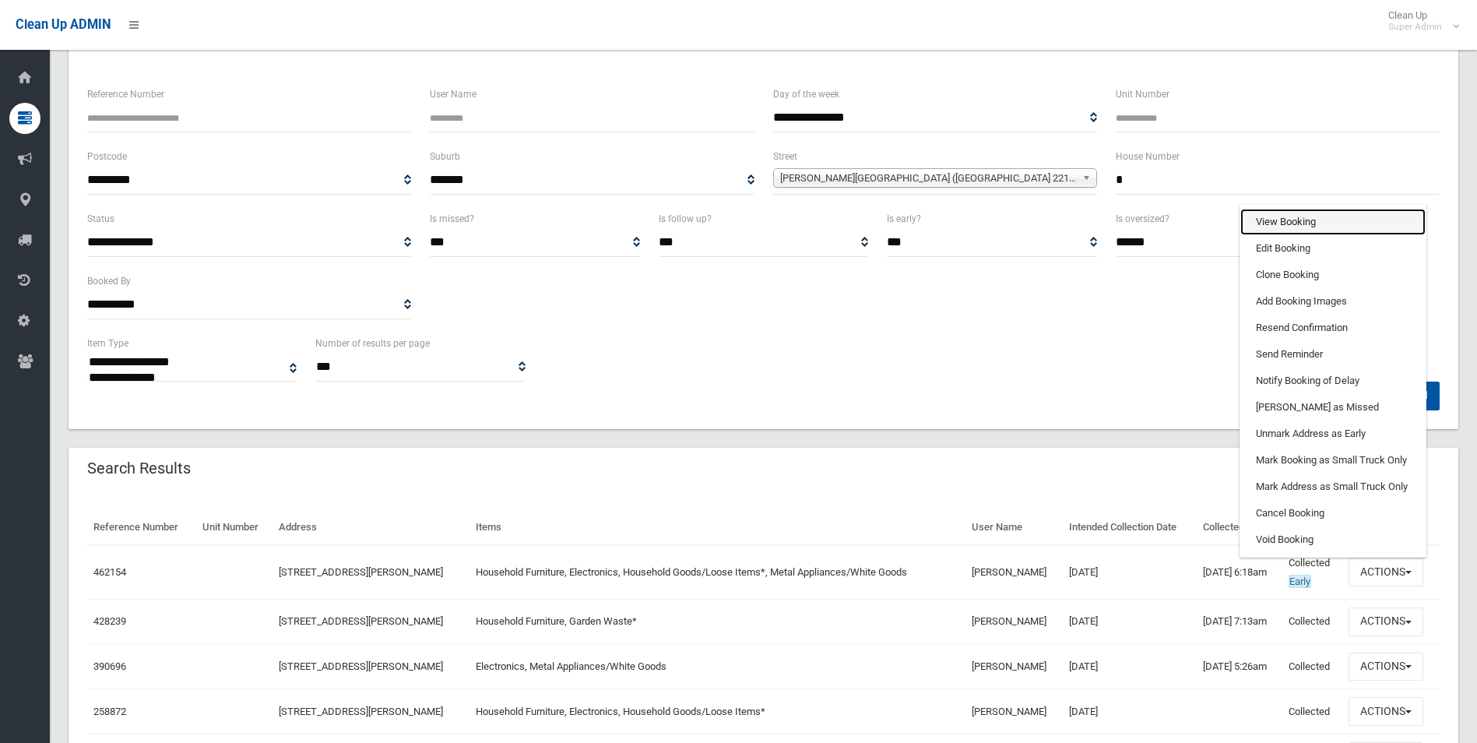
click at [1287, 220] on link "View Booking" at bounding box center [1332, 222] width 185 height 26
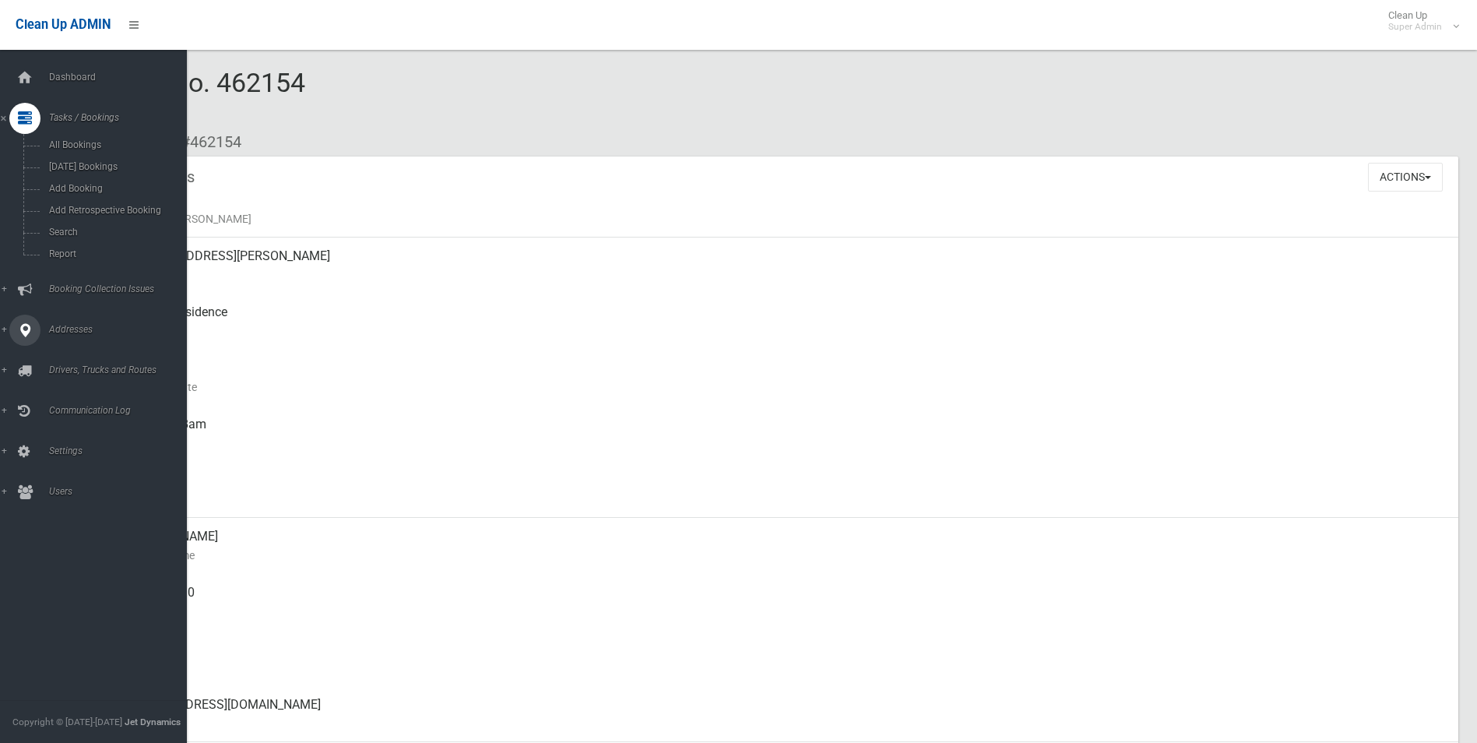
click at [71, 329] on span "Addresses" at bounding box center [121, 329] width 154 height 11
click at [56, 221] on span "All Addresses" at bounding box center [114, 225] width 141 height 11
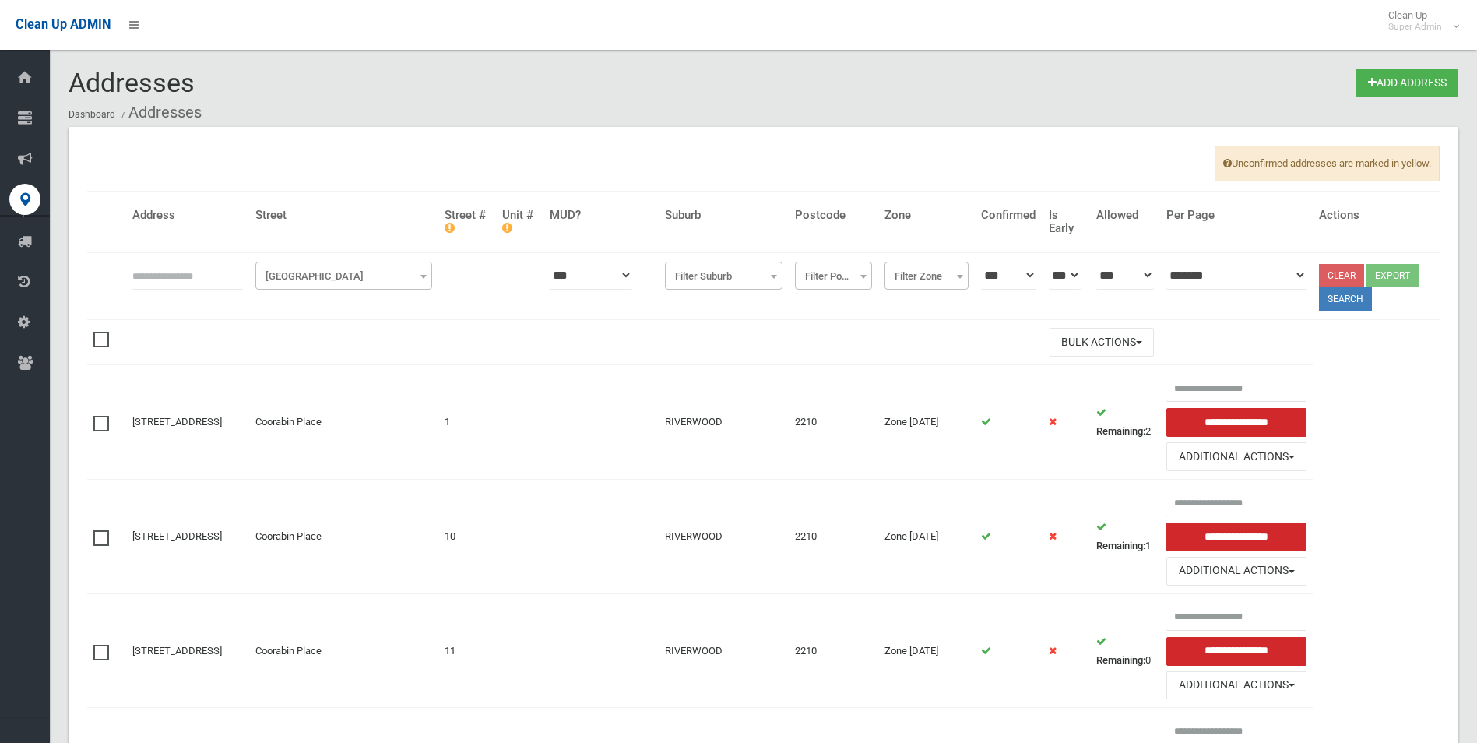
click at [213, 282] on input "text" at bounding box center [187, 275] width 111 height 29
type input "********"
click button at bounding box center [0, 0] width 0 height 0
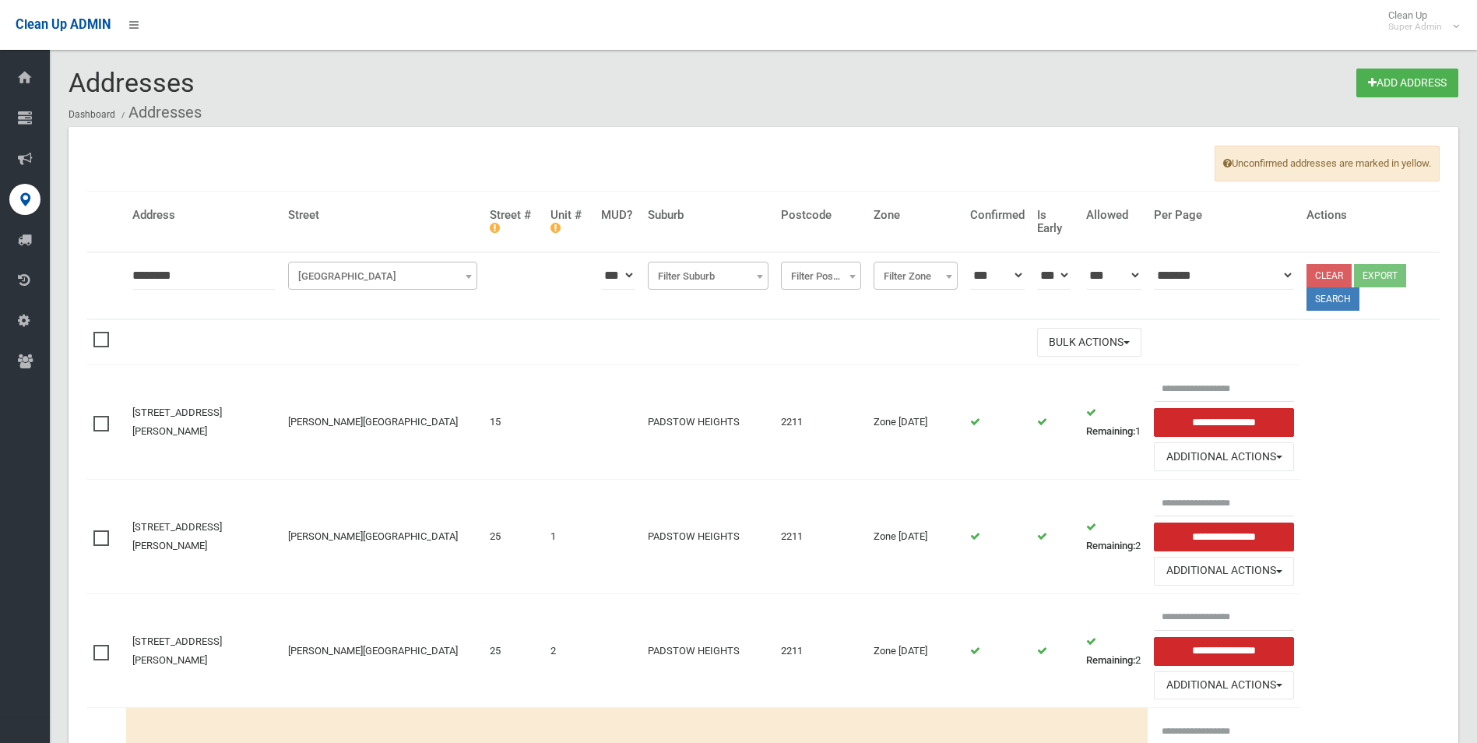
click at [229, 267] on input "********" at bounding box center [203, 275] width 143 height 29
type input "**********"
click button at bounding box center [0, 0] width 0 height 0
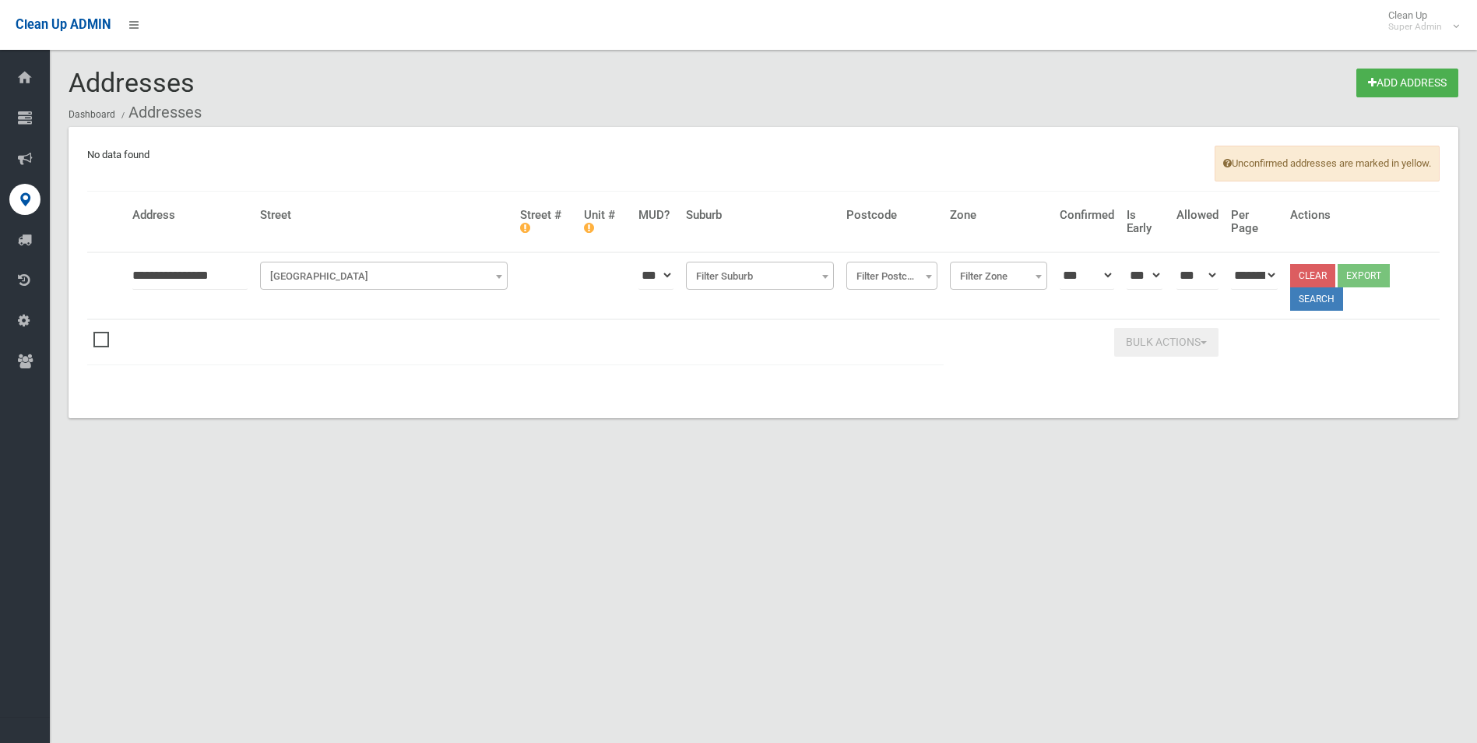
click at [219, 269] on input "**********" at bounding box center [189, 275] width 115 height 29
type input "********"
click button at bounding box center [0, 0] width 0 height 0
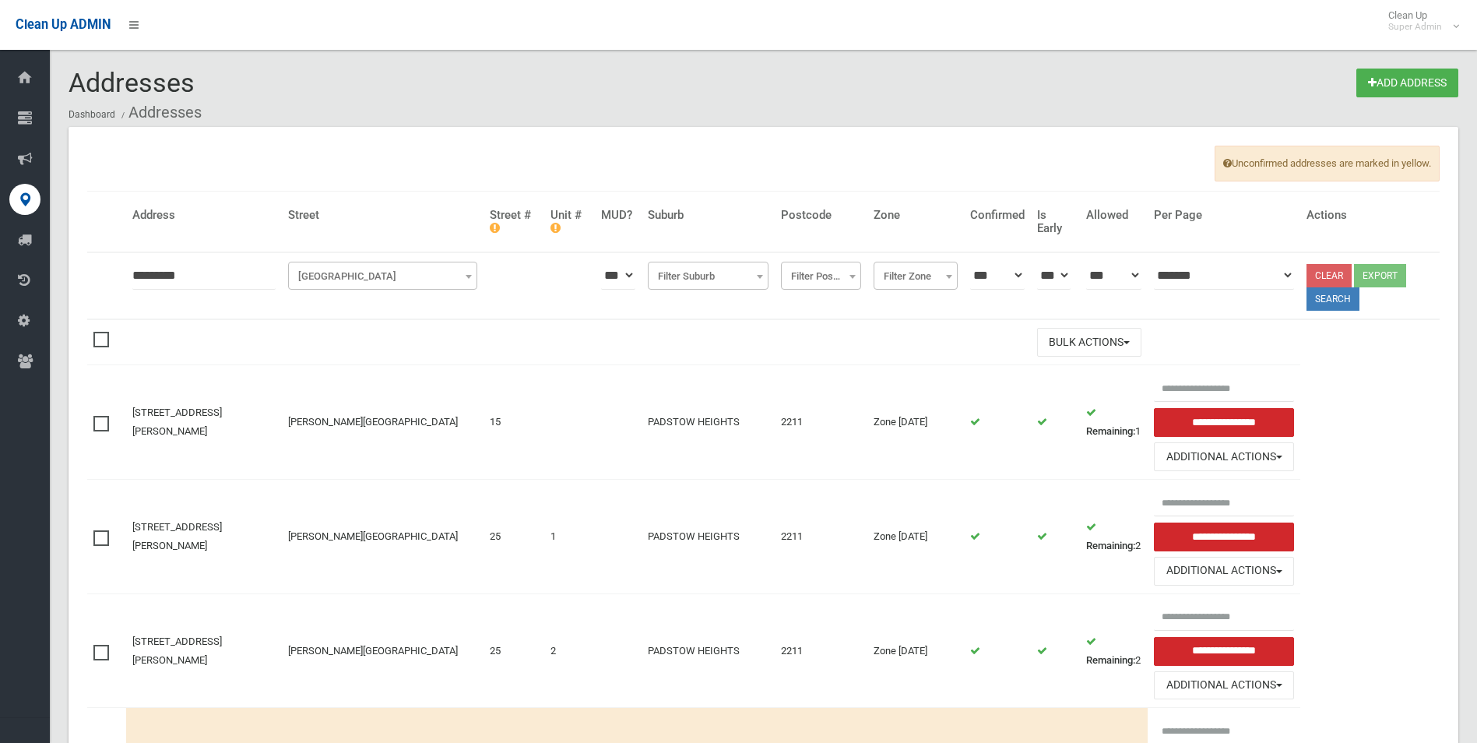
click at [218, 276] on input "********" at bounding box center [203, 275] width 143 height 29
click at [392, 272] on span "[GEOGRAPHIC_DATA]" at bounding box center [382, 276] width 181 height 22
click at [268, 272] on input "**********" at bounding box center [203, 275] width 143 height 29
type input "********"
click button at bounding box center [0, 0] width 0 height 0
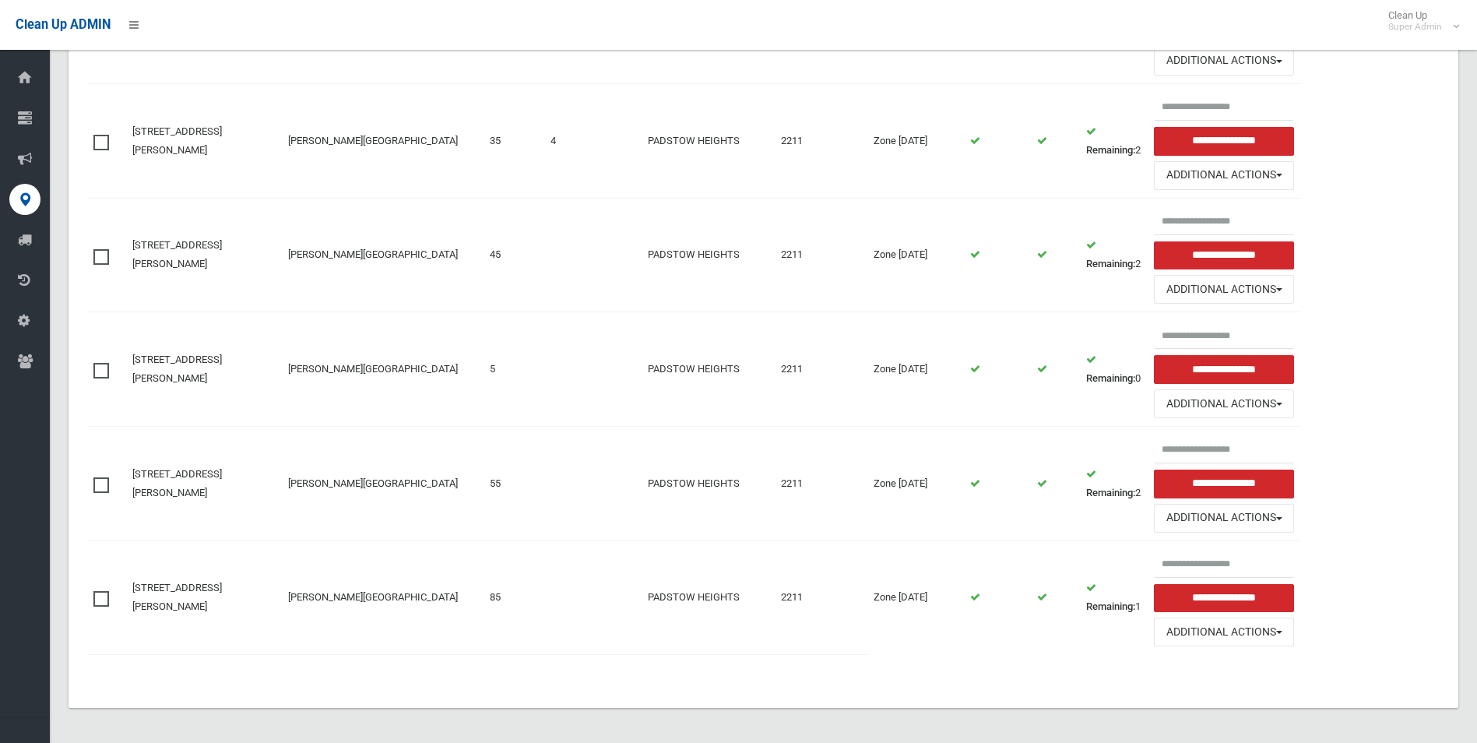
scroll to position [1120, 0]
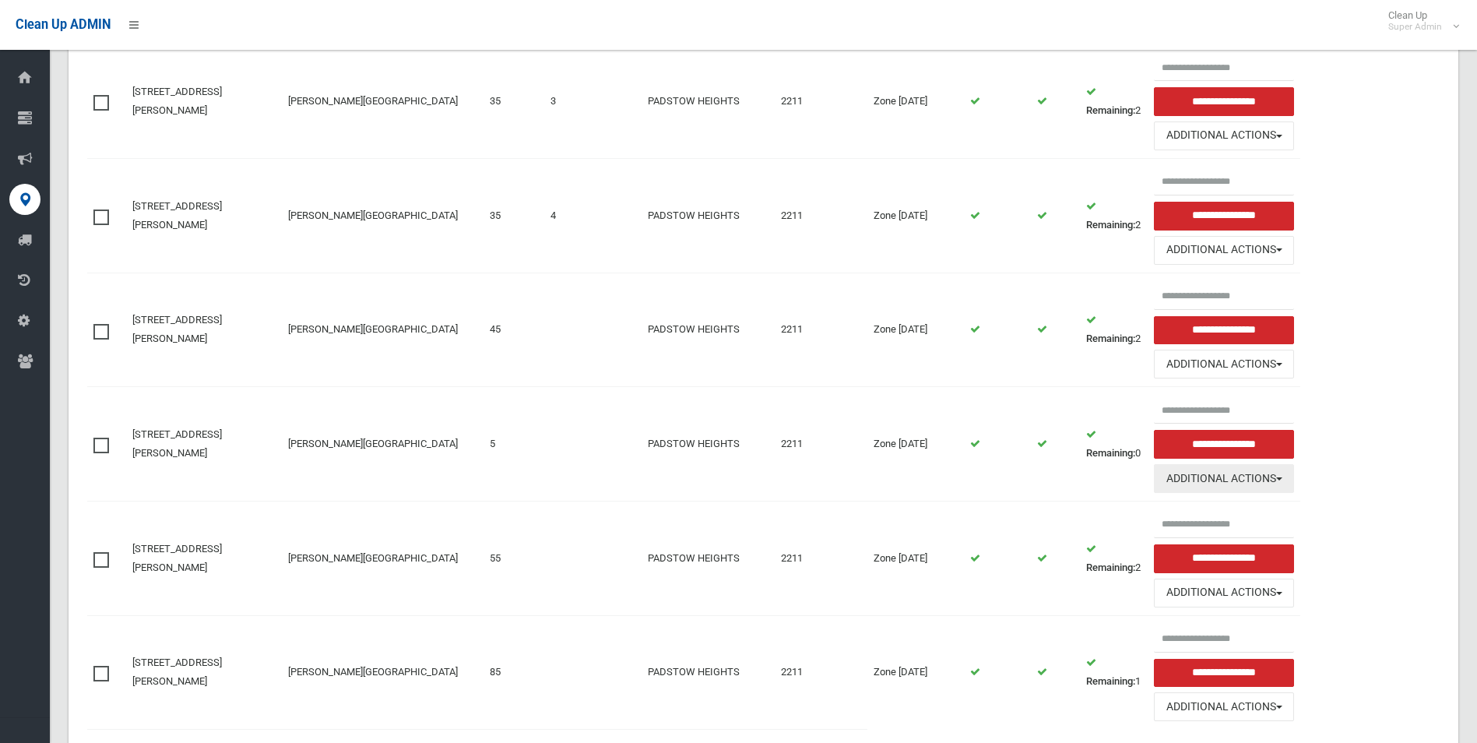
click at [1231, 475] on button "Additional Actions" at bounding box center [1224, 478] width 140 height 29
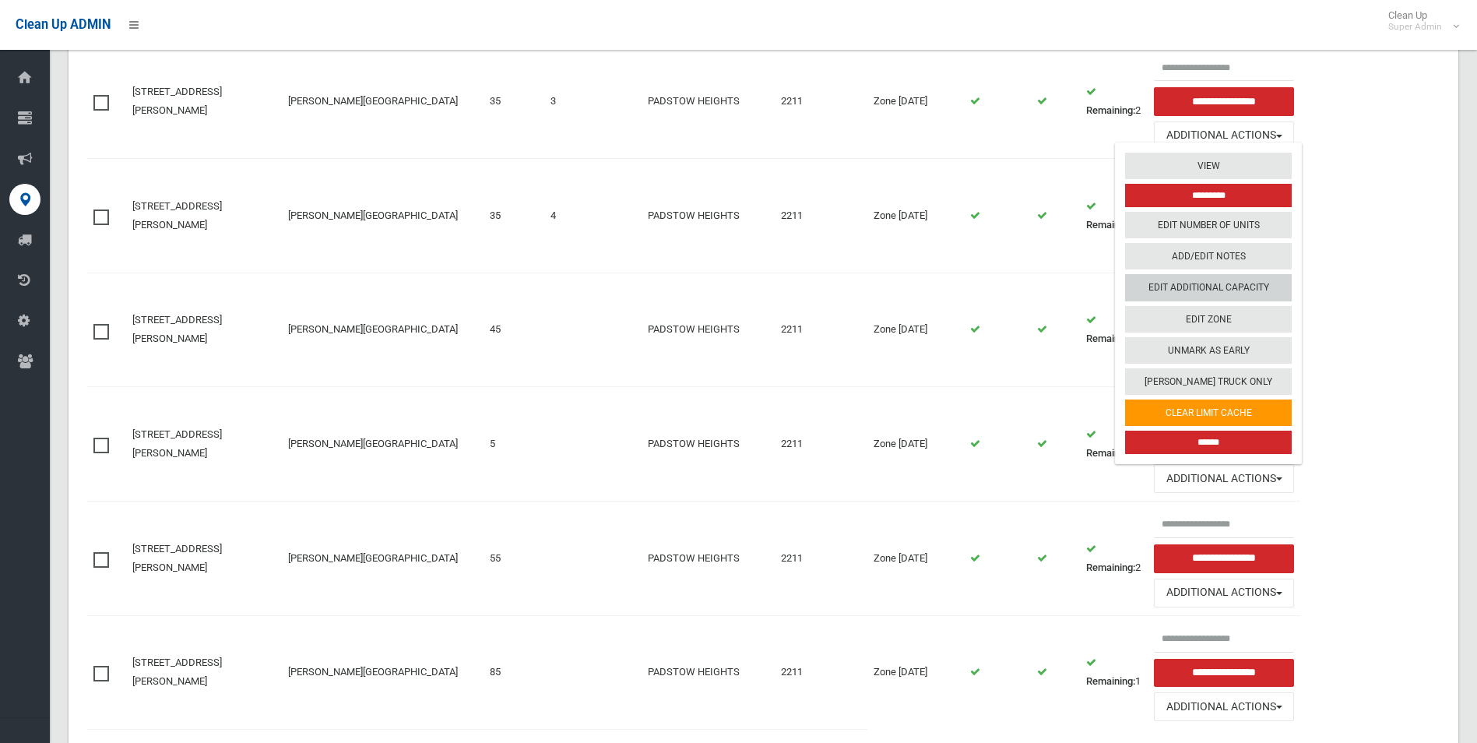
click at [1216, 287] on link "Edit Additional Capacity" at bounding box center [1208, 287] width 167 height 26
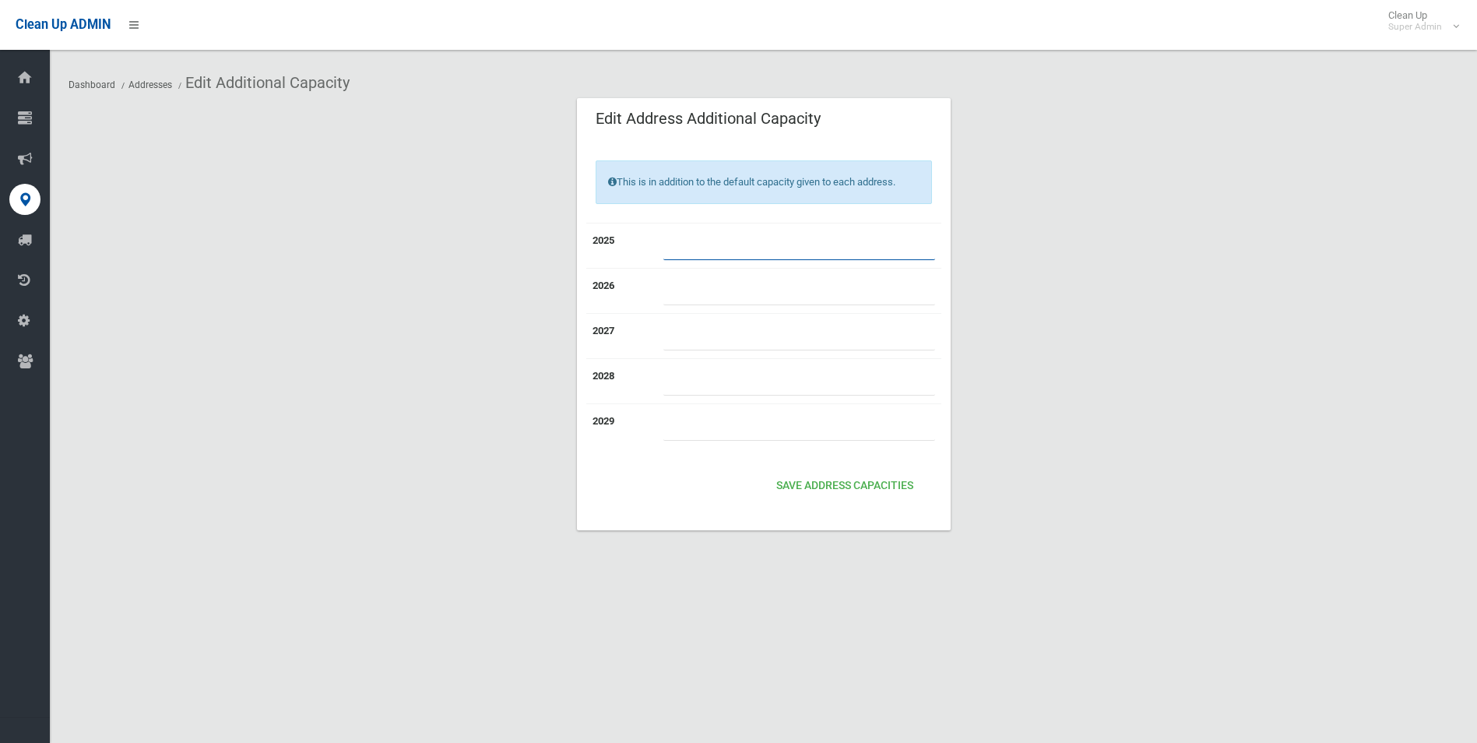
click at [687, 243] on input "number" at bounding box center [799, 245] width 272 height 29
type input "*"
click at [693, 288] on input "number" at bounding box center [799, 290] width 272 height 29
type input "*"
click at [693, 329] on input "number" at bounding box center [799, 336] width 272 height 29
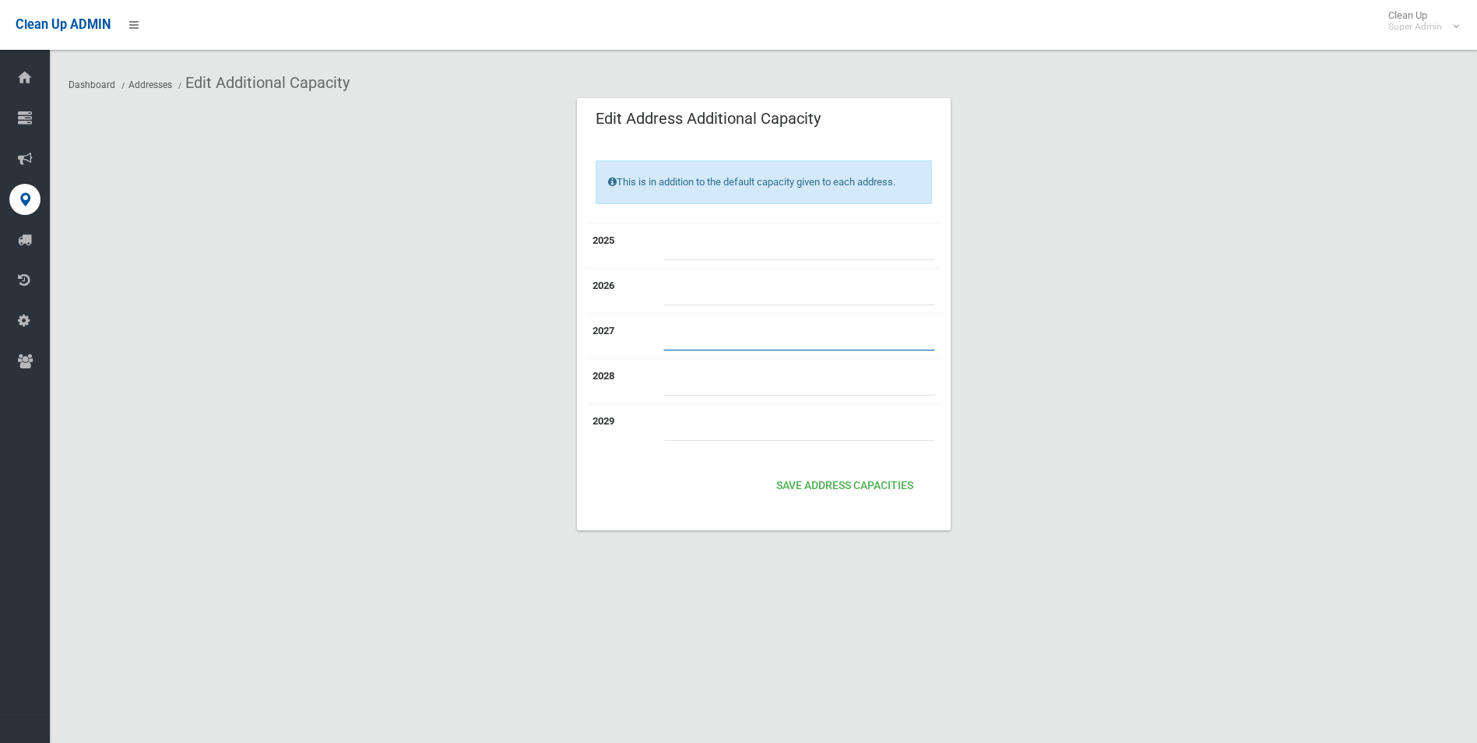
type input "*"
click at [698, 385] on input "number" at bounding box center [799, 381] width 272 height 29
type input "*"
click at [695, 431] on input "number" at bounding box center [799, 426] width 272 height 29
type input "*"
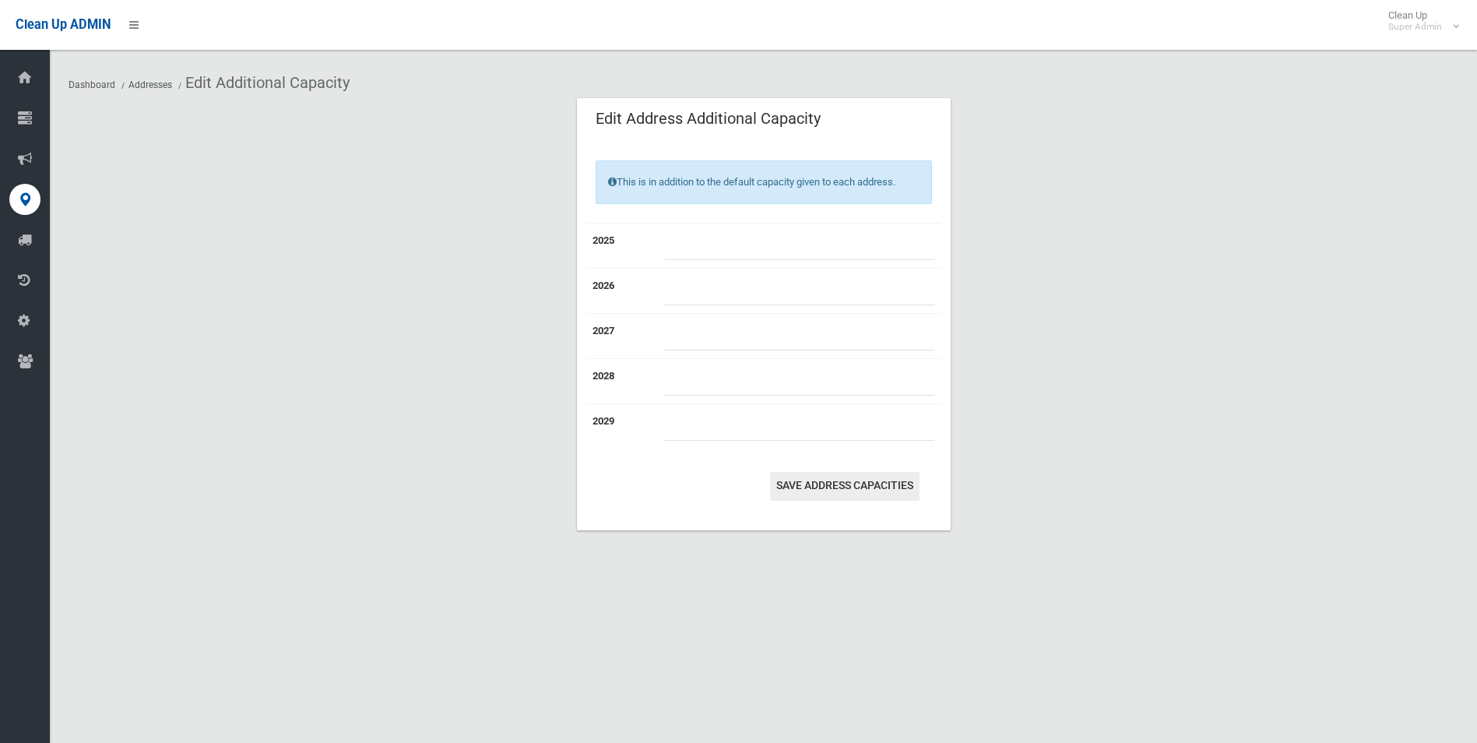
click at [886, 480] on button "Save Address capacities" at bounding box center [844, 486] width 149 height 29
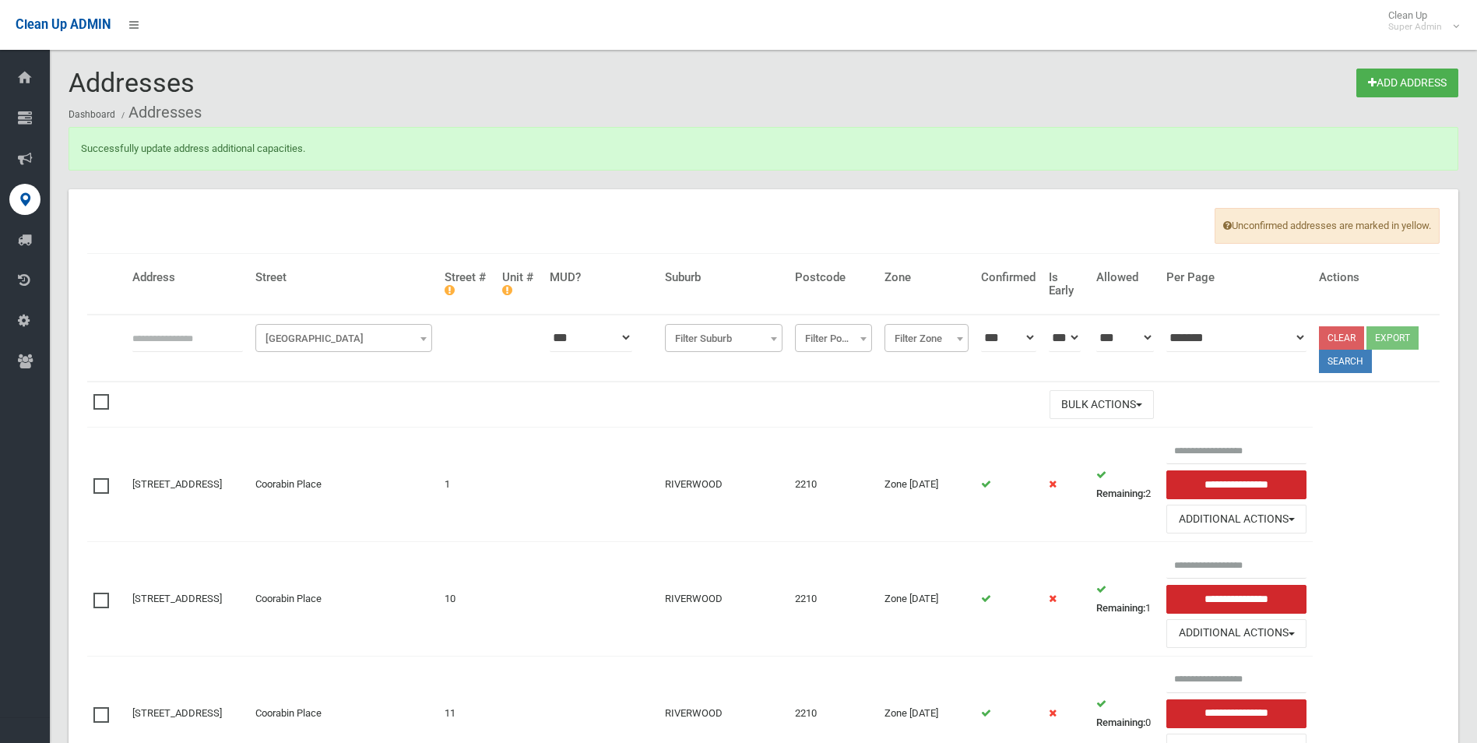
click at [178, 339] on input "text" at bounding box center [187, 337] width 111 height 29
type input "********"
click button at bounding box center [0, 0] width 0 height 0
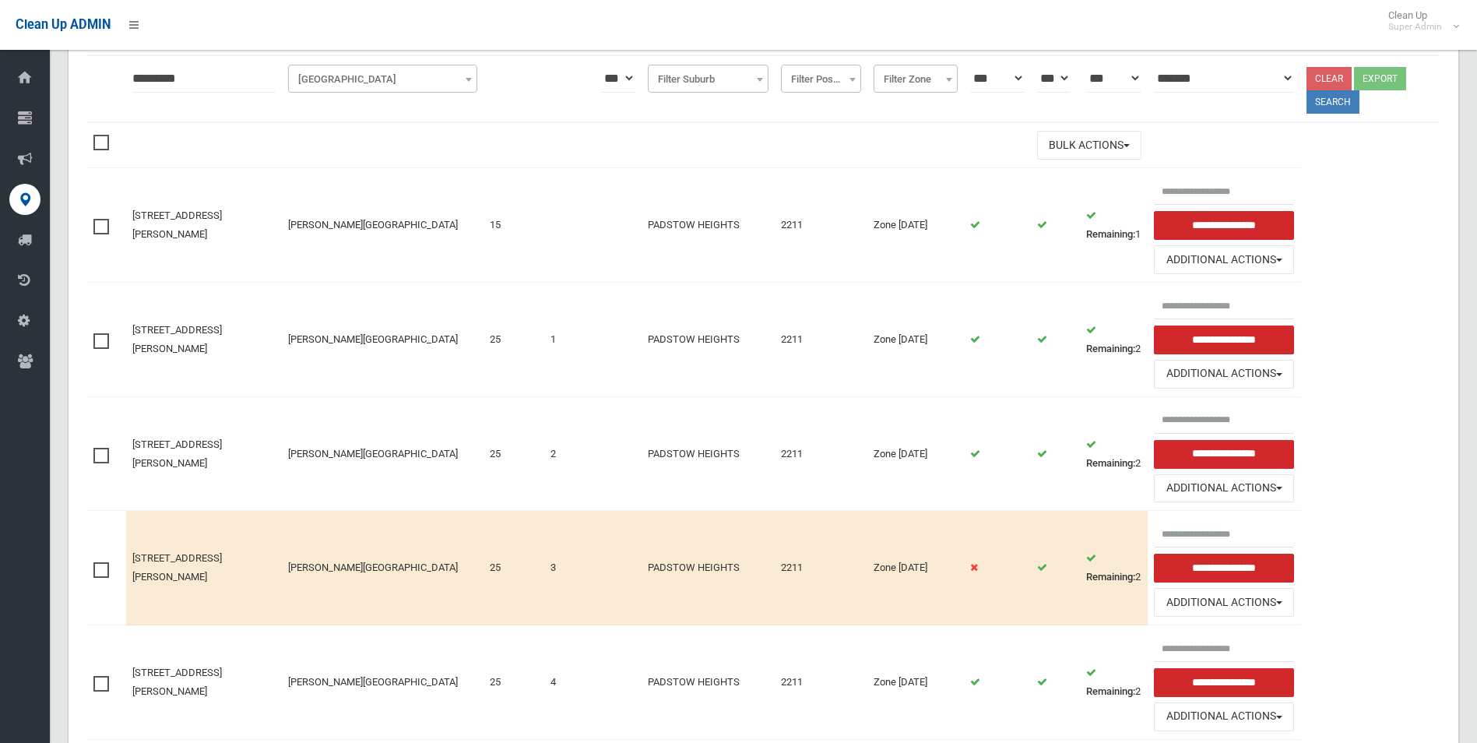
scroll to position [234, 0]
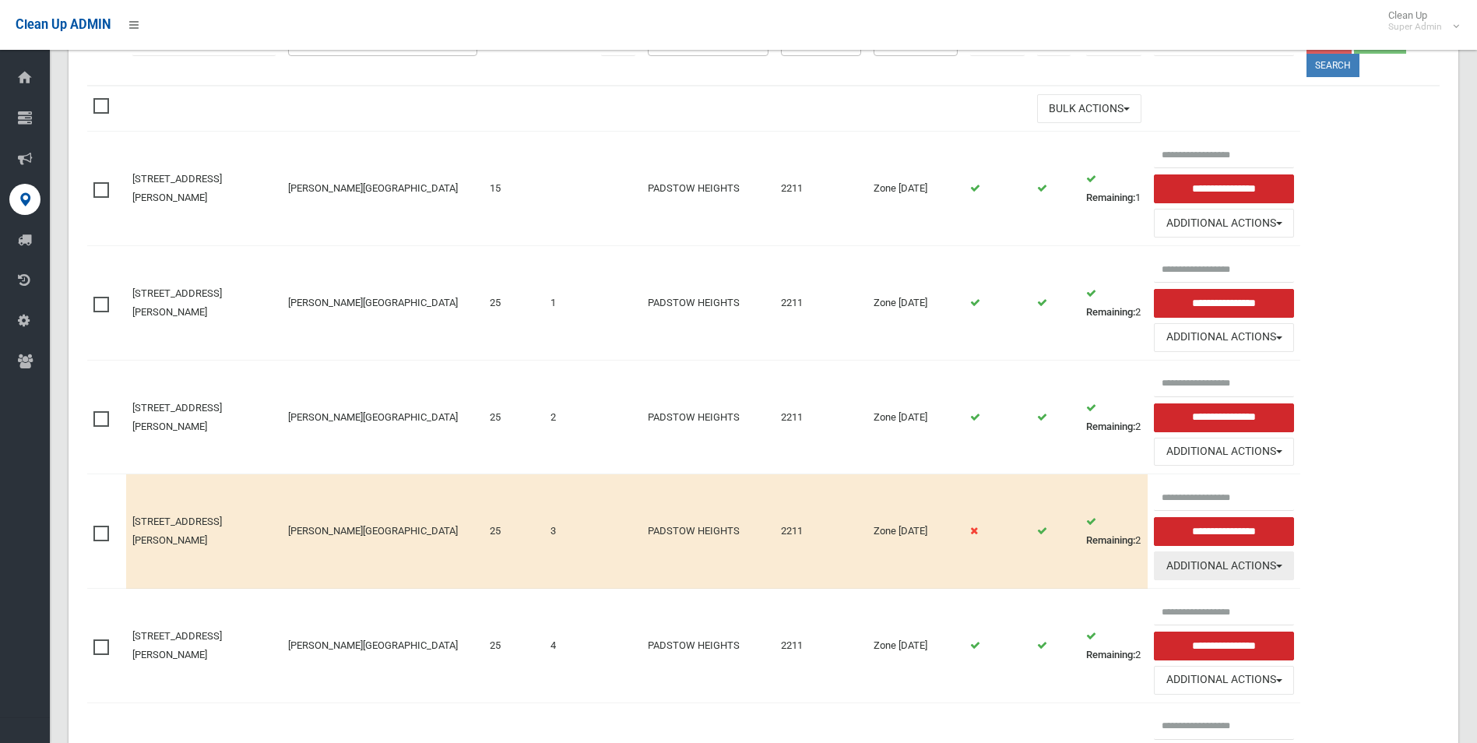
click at [1218, 564] on button "Additional Actions" at bounding box center [1224, 565] width 140 height 29
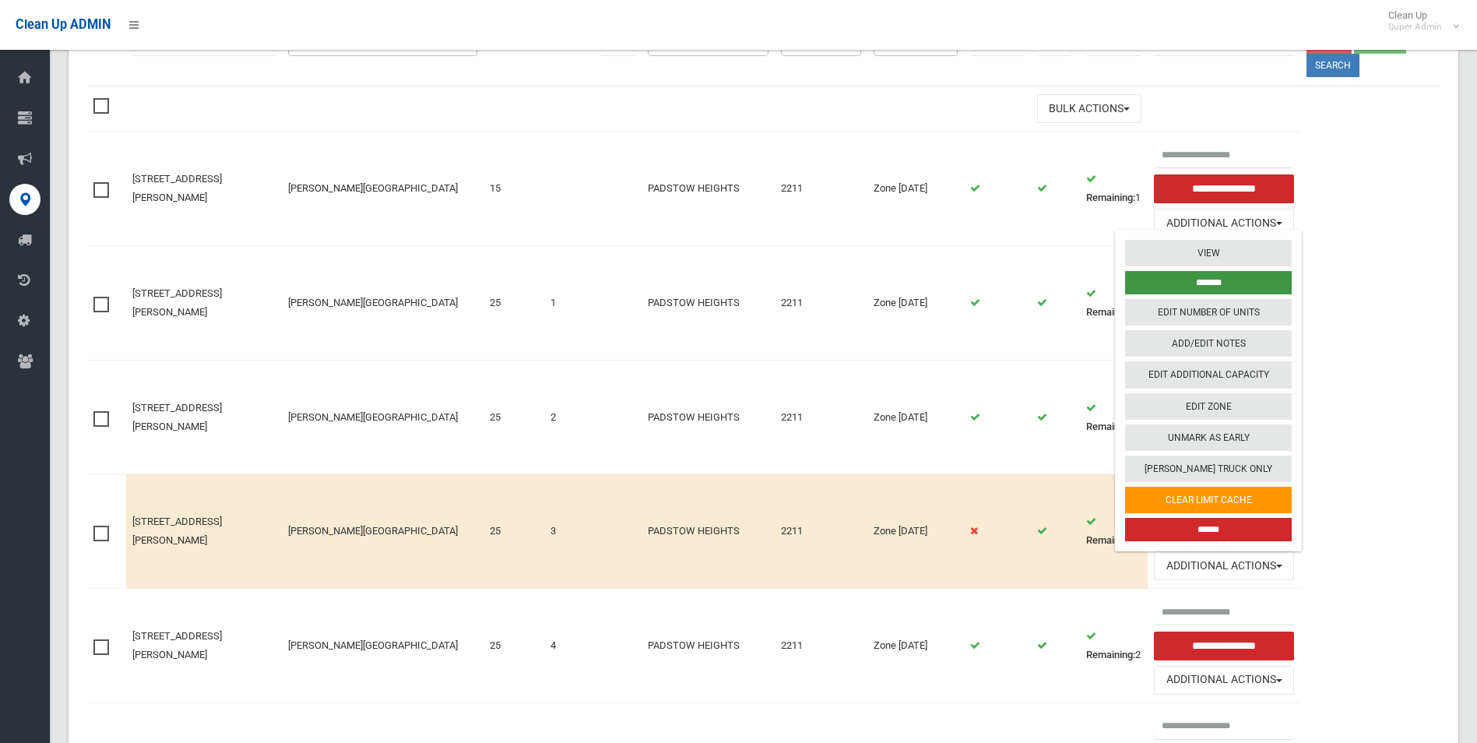
click at [1201, 277] on input "*******" at bounding box center [1208, 282] width 167 height 23
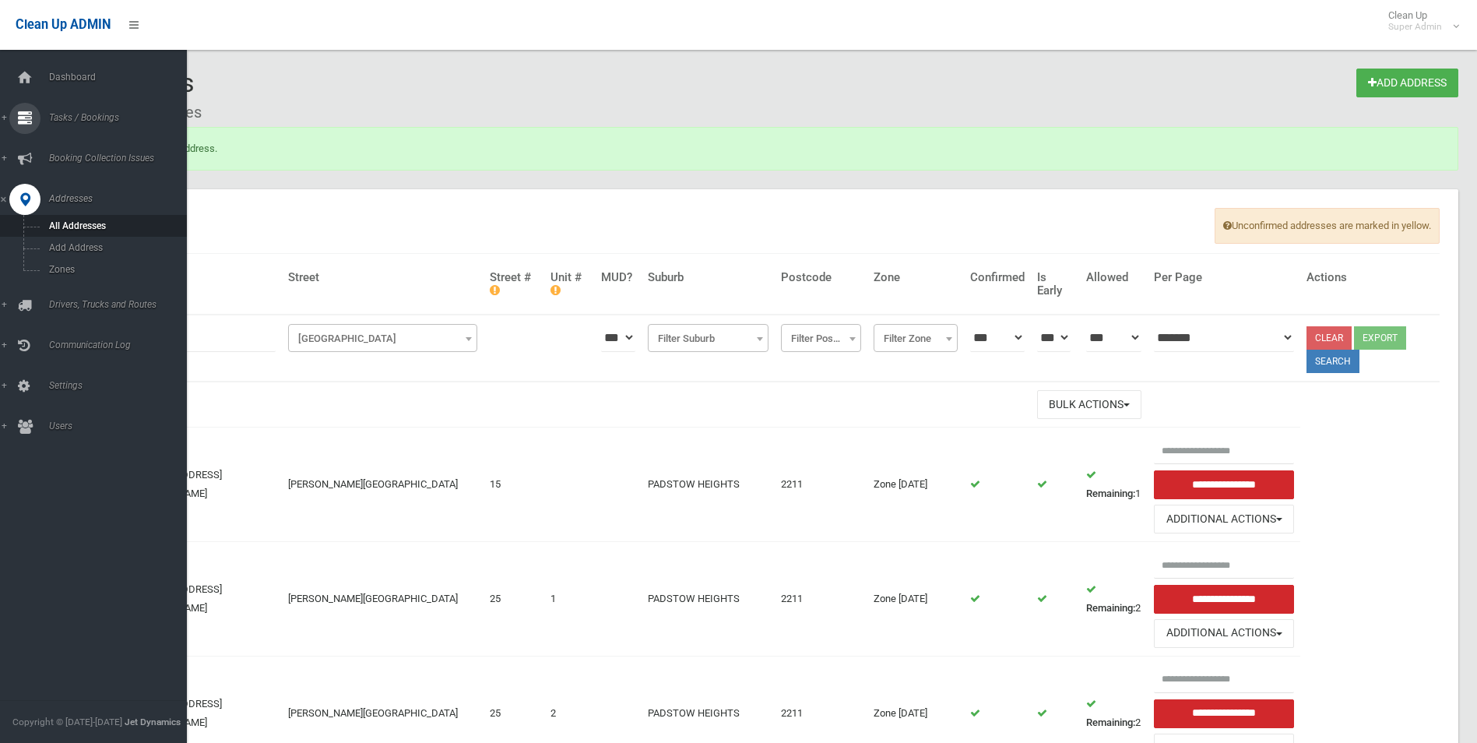
click at [70, 118] on span "Tasks / Bookings" at bounding box center [121, 117] width 154 height 11
click at [70, 233] on span "Search" at bounding box center [114, 232] width 141 height 11
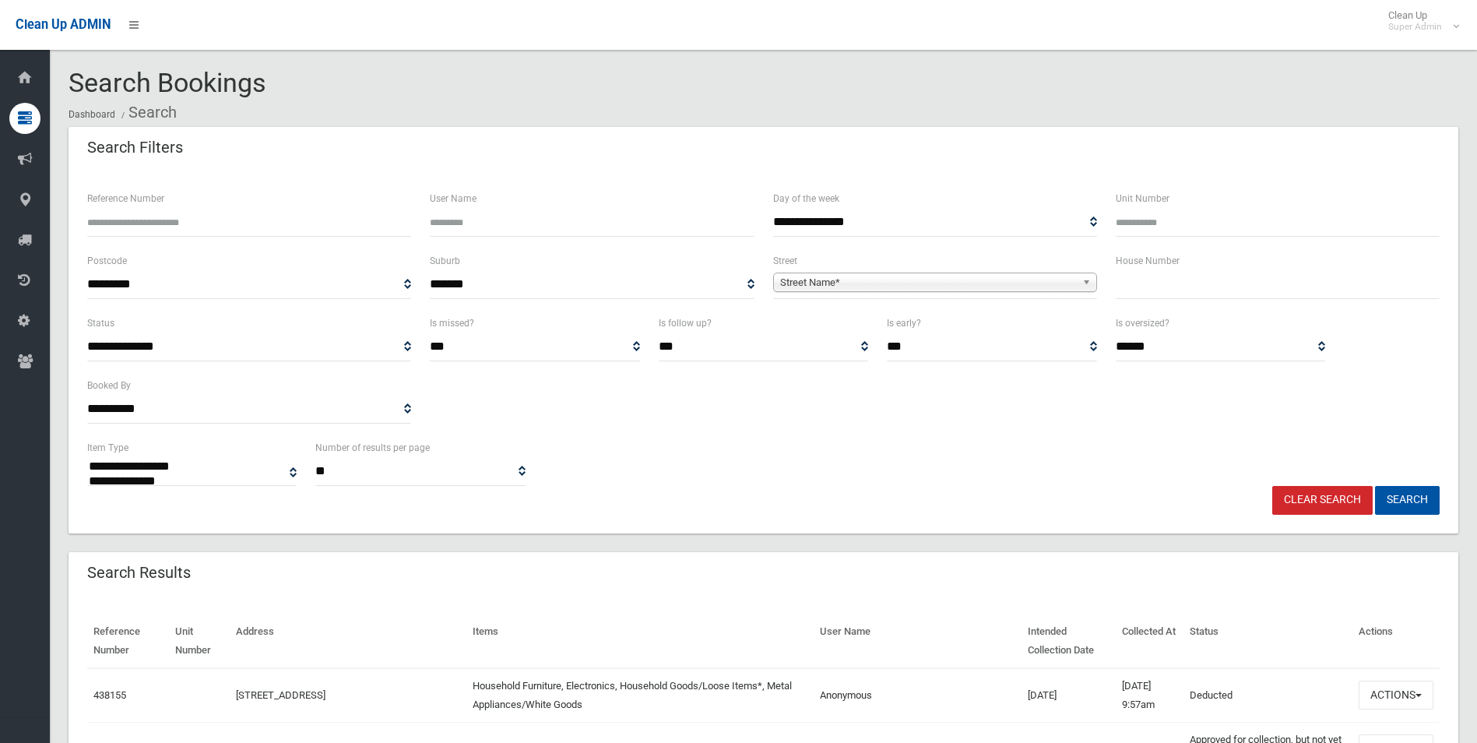
select select
click at [225, 225] on input "Reference Number" at bounding box center [249, 222] width 324 height 29
click at [870, 277] on span "Street Name*" at bounding box center [928, 282] width 296 height 19
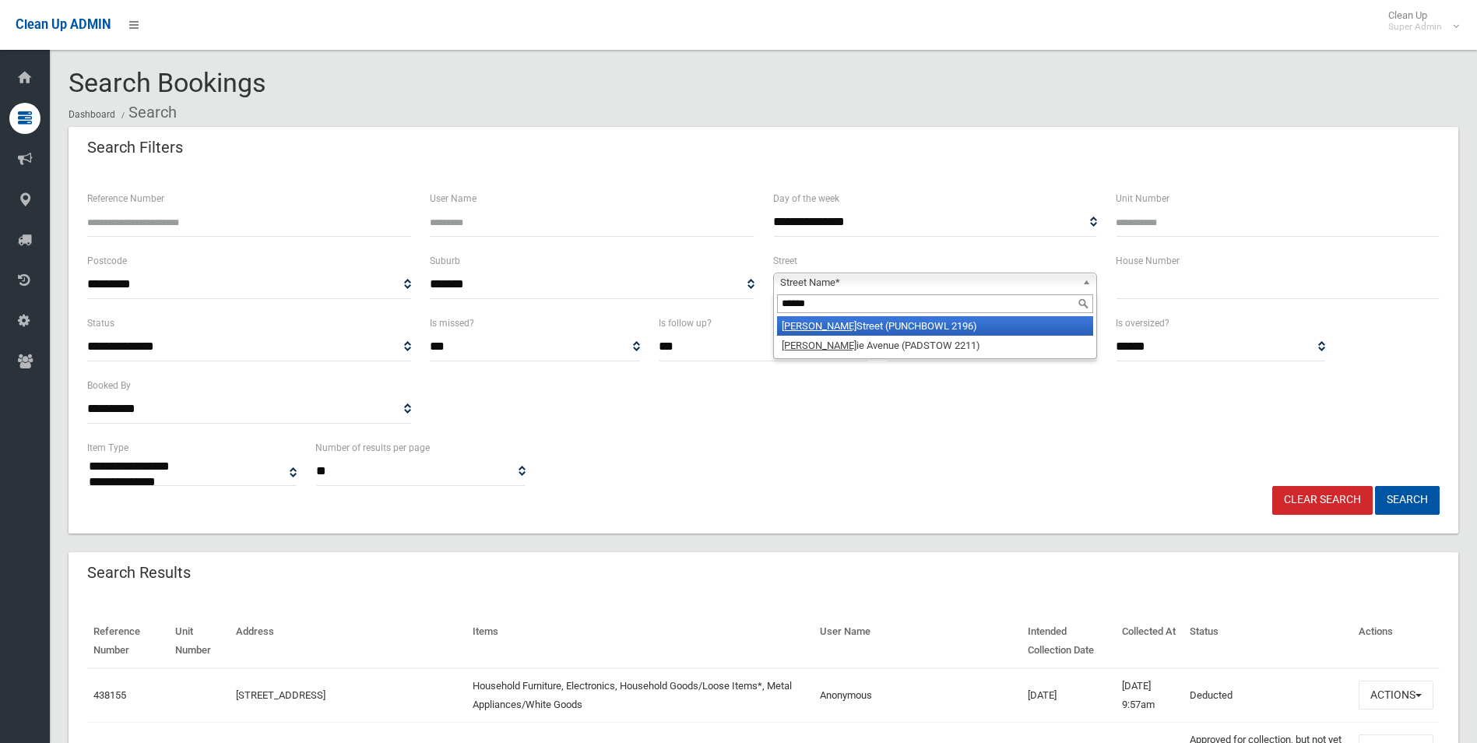
type input "*****"
click at [885, 321] on li "Craig Street (PUNCHBOWL 2196)" at bounding box center [935, 325] width 316 height 19
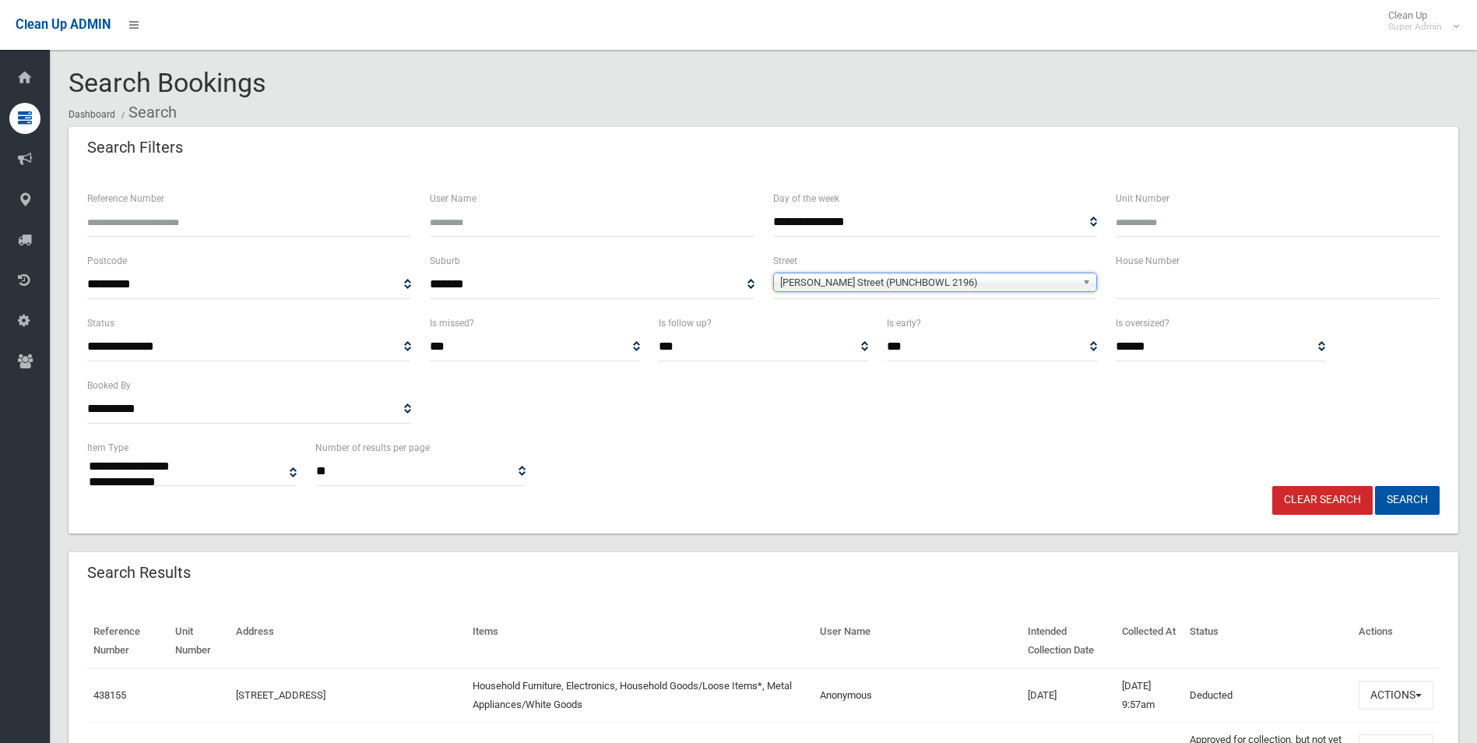
click at [1160, 286] on input "text" at bounding box center [1278, 284] width 324 height 29
type input "**"
click at [1375, 486] on button "Search" at bounding box center [1407, 500] width 65 height 29
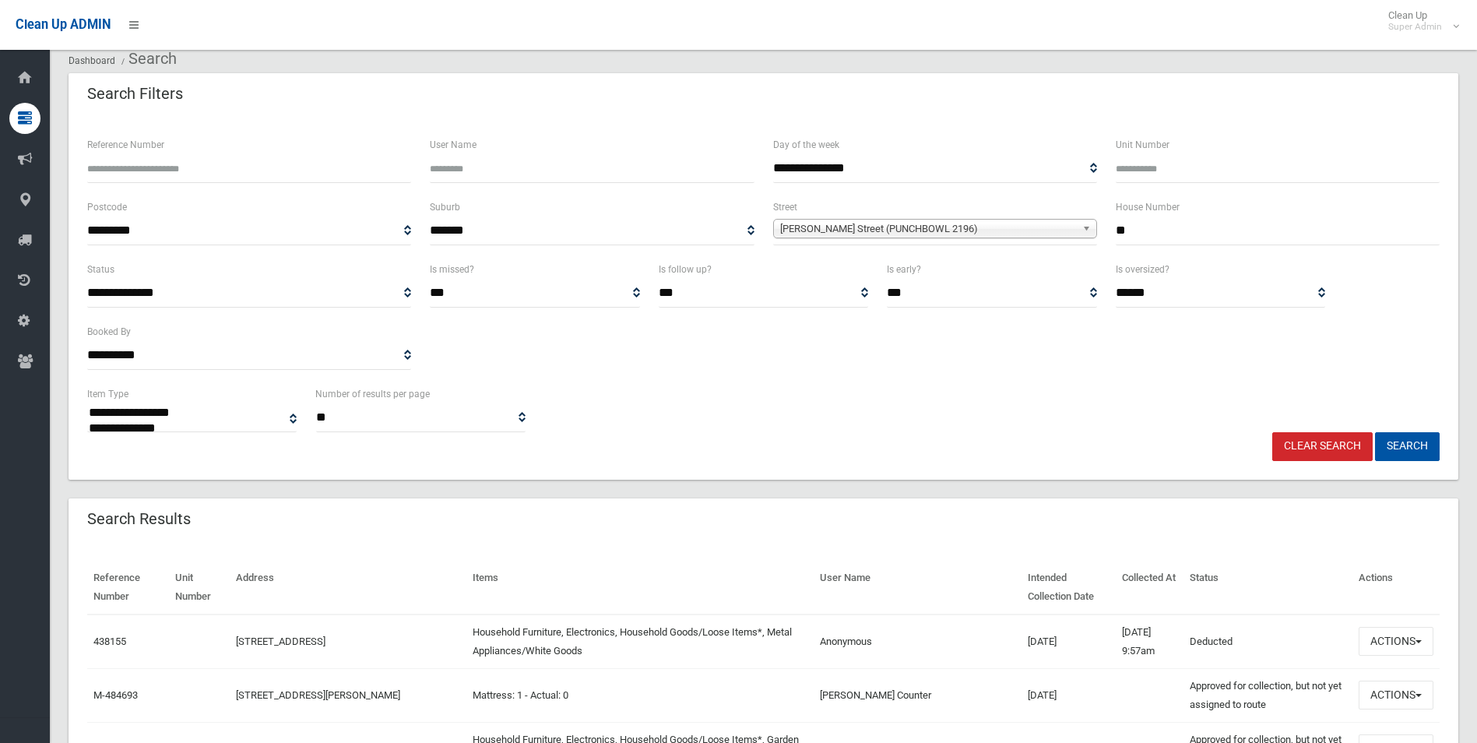
scroll to position [78, 0]
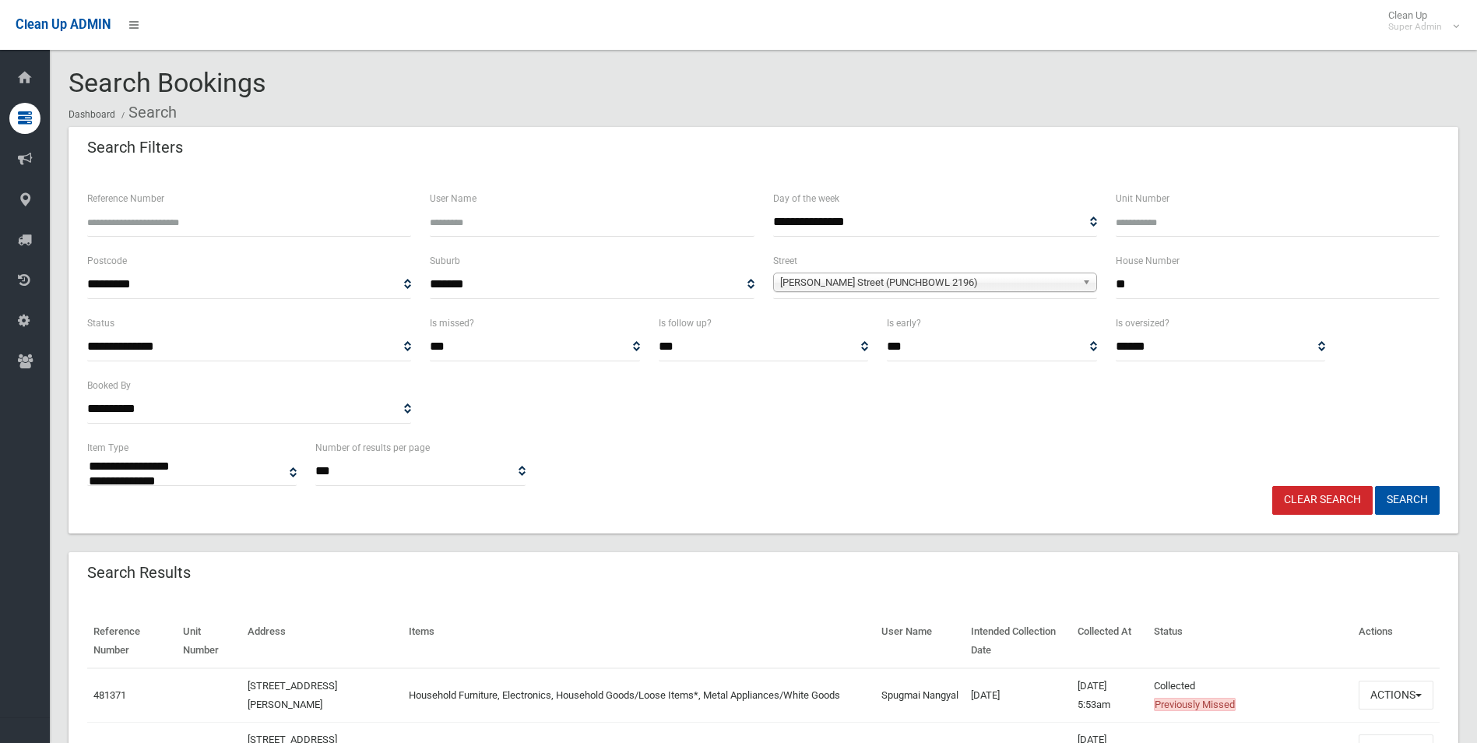
select select
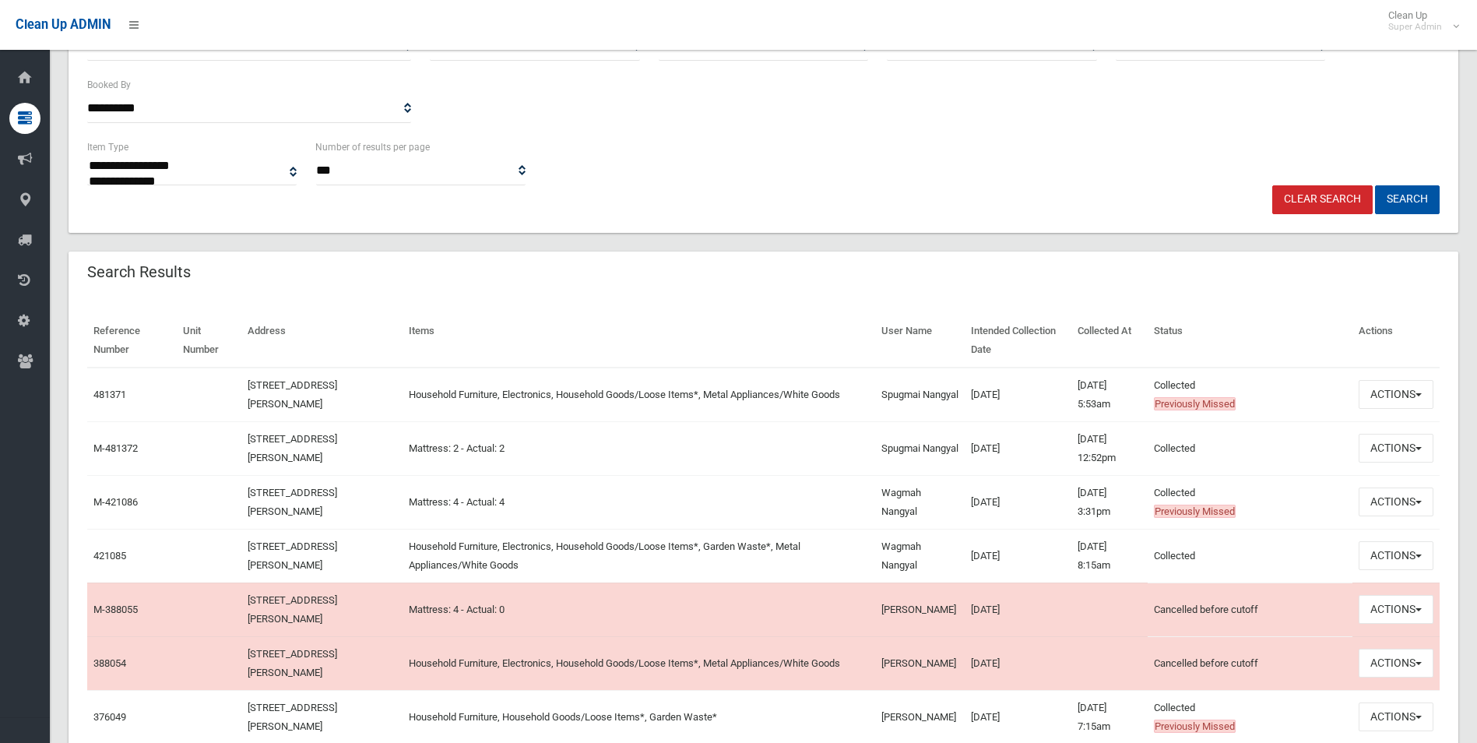
scroll to position [389, 0]
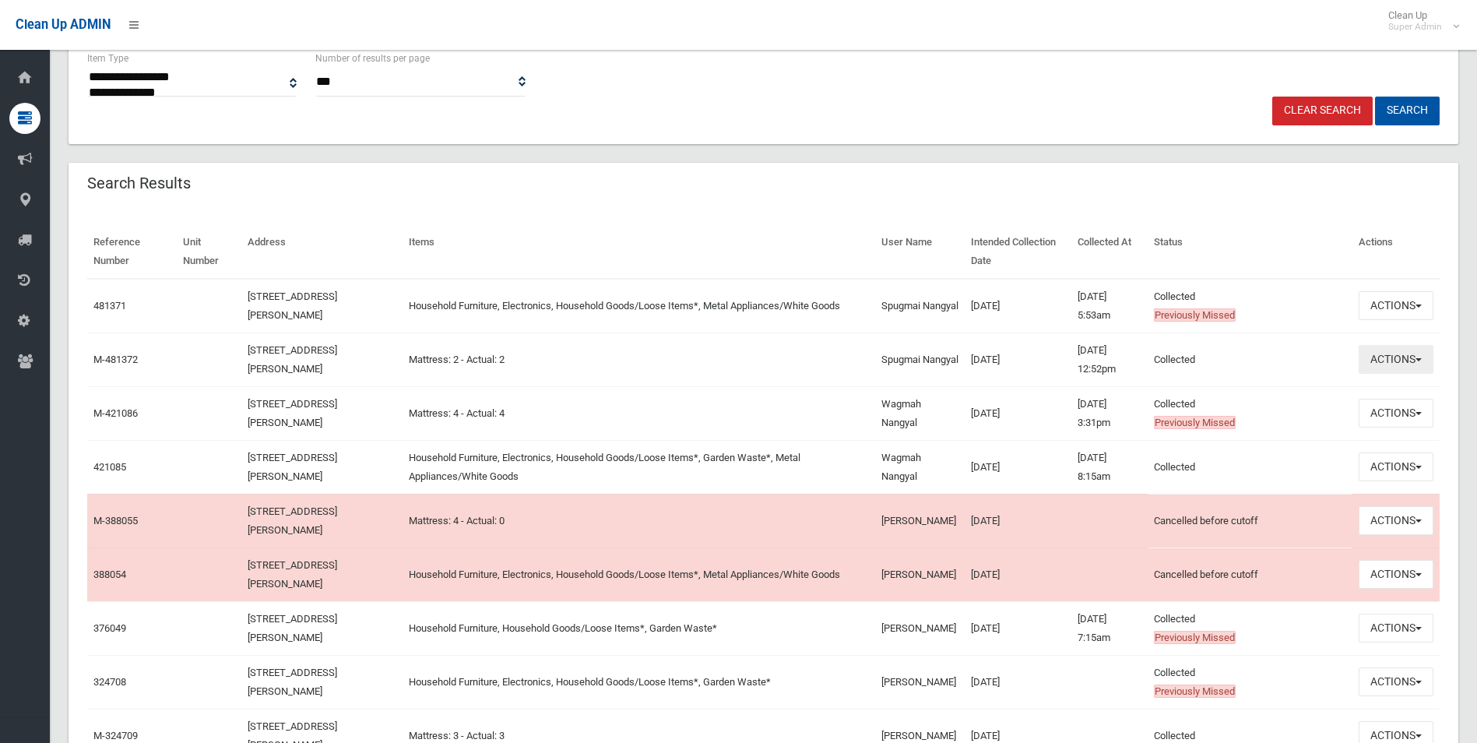
click at [1379, 358] on button "Actions" at bounding box center [1396, 359] width 75 height 29
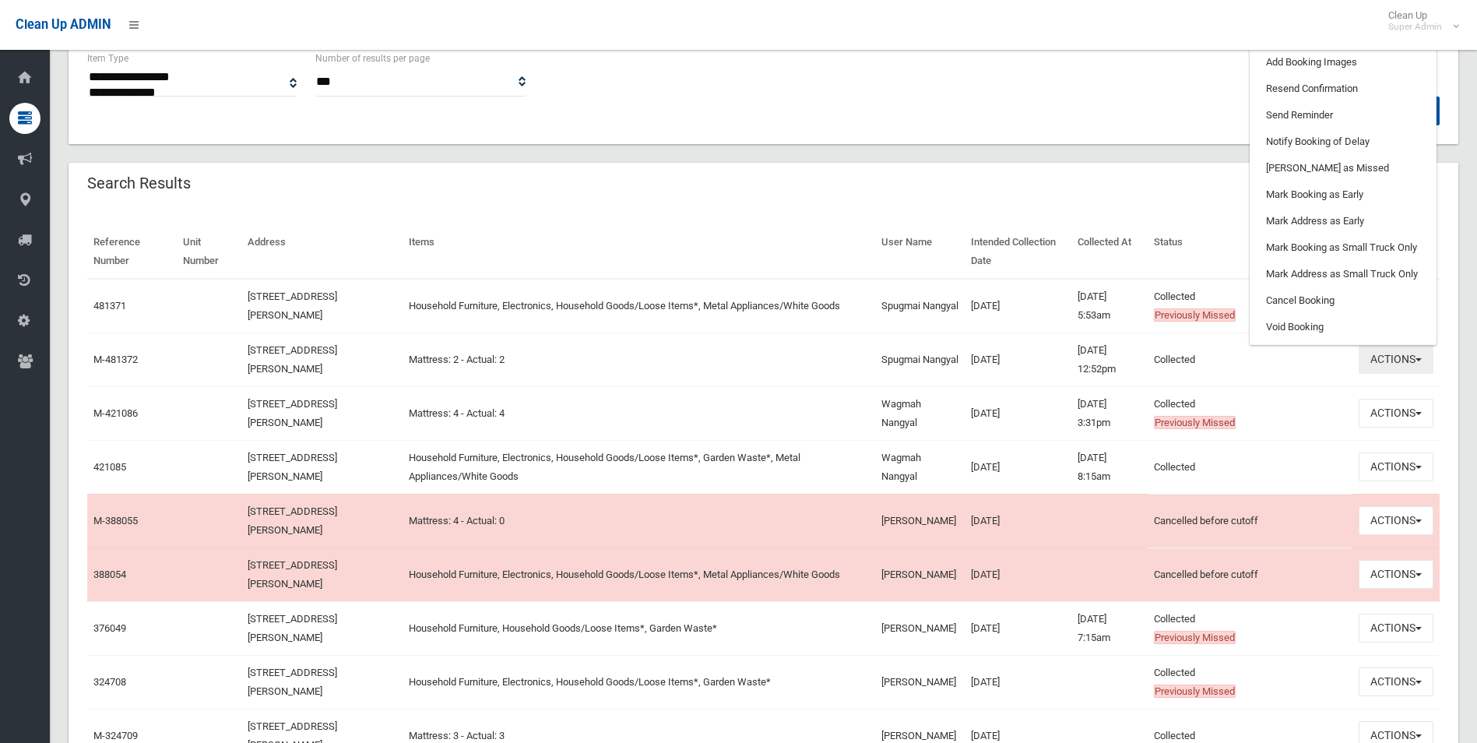
scroll to position [234, 0]
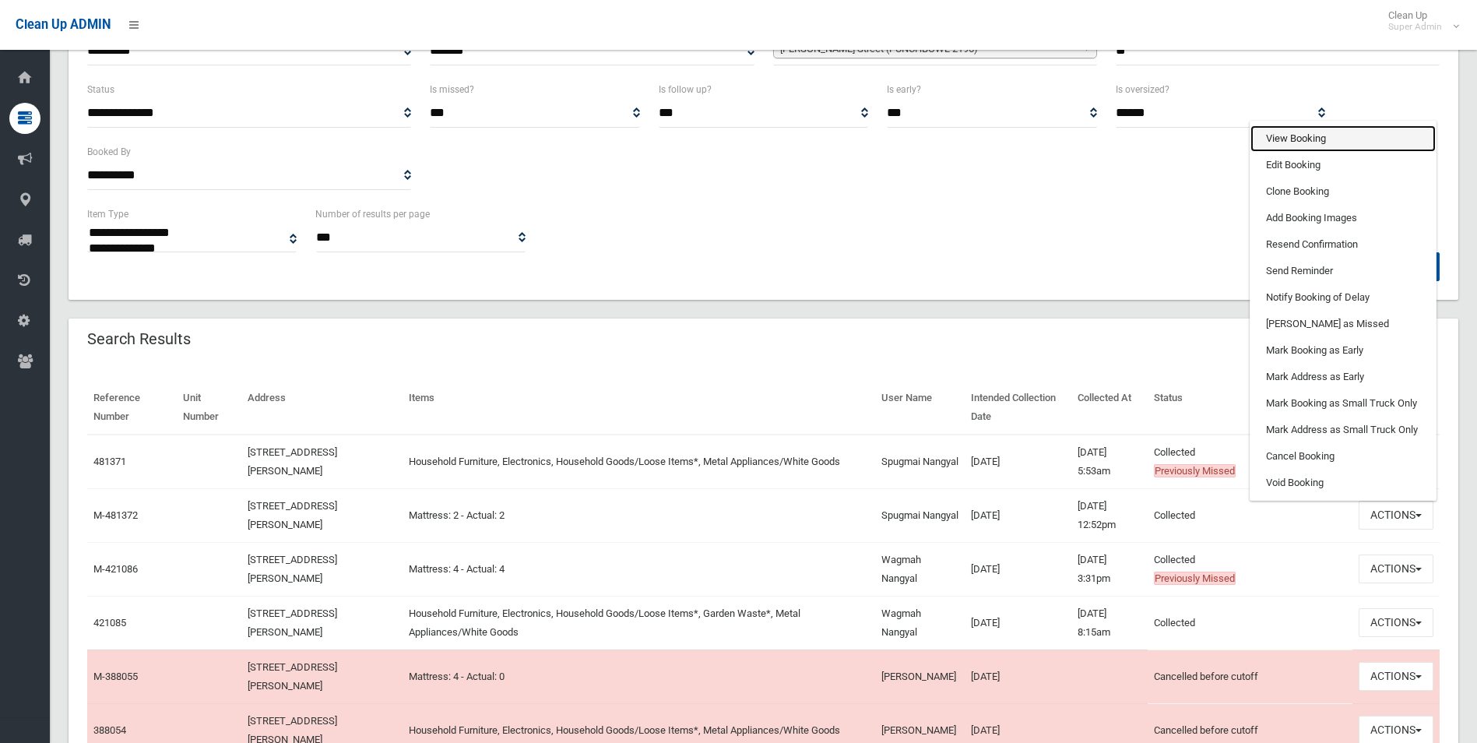
drag, startPoint x: 1284, startPoint y: 139, endPoint x: 1232, endPoint y: 185, distance: 69.5
click at [1284, 139] on link "View Booking" at bounding box center [1342, 138] width 185 height 26
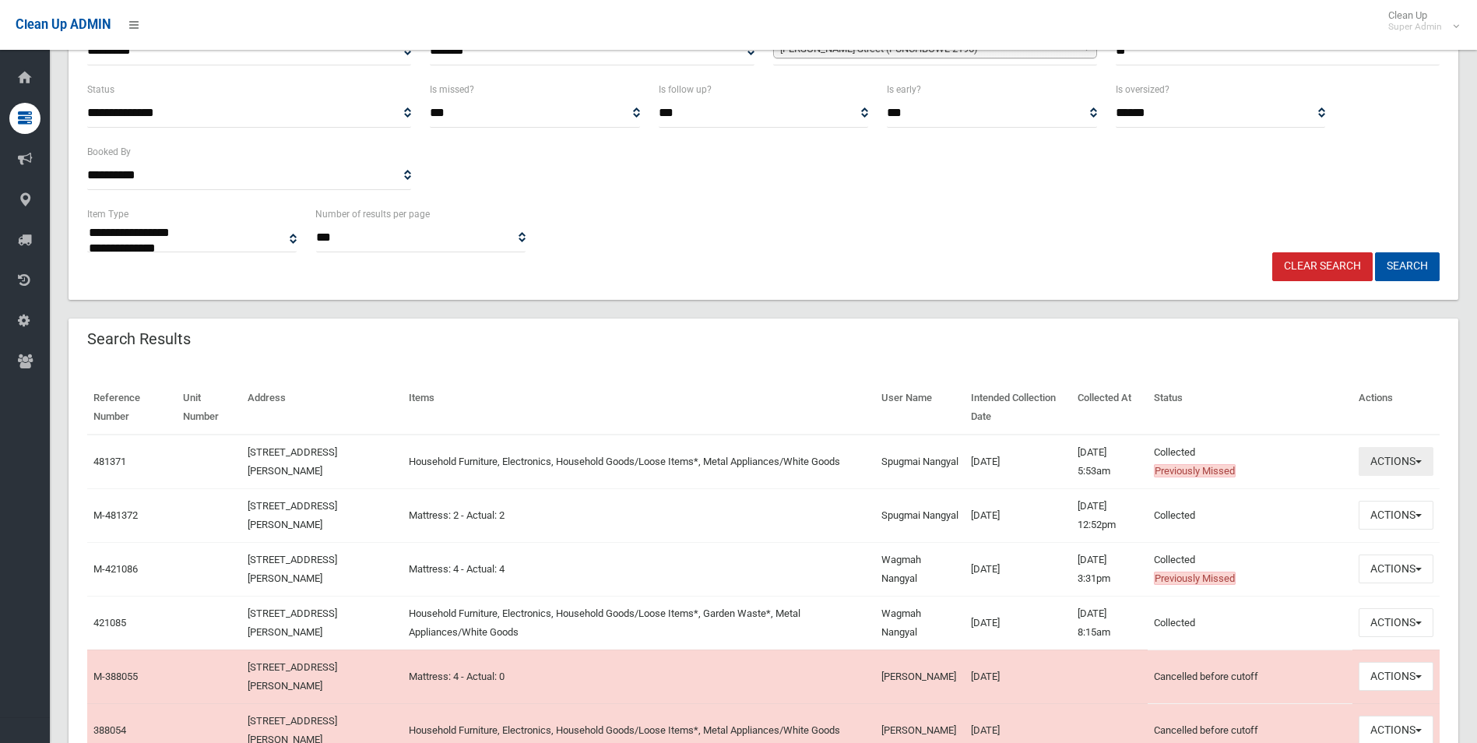
click at [1391, 462] on button "Actions" at bounding box center [1396, 461] width 75 height 29
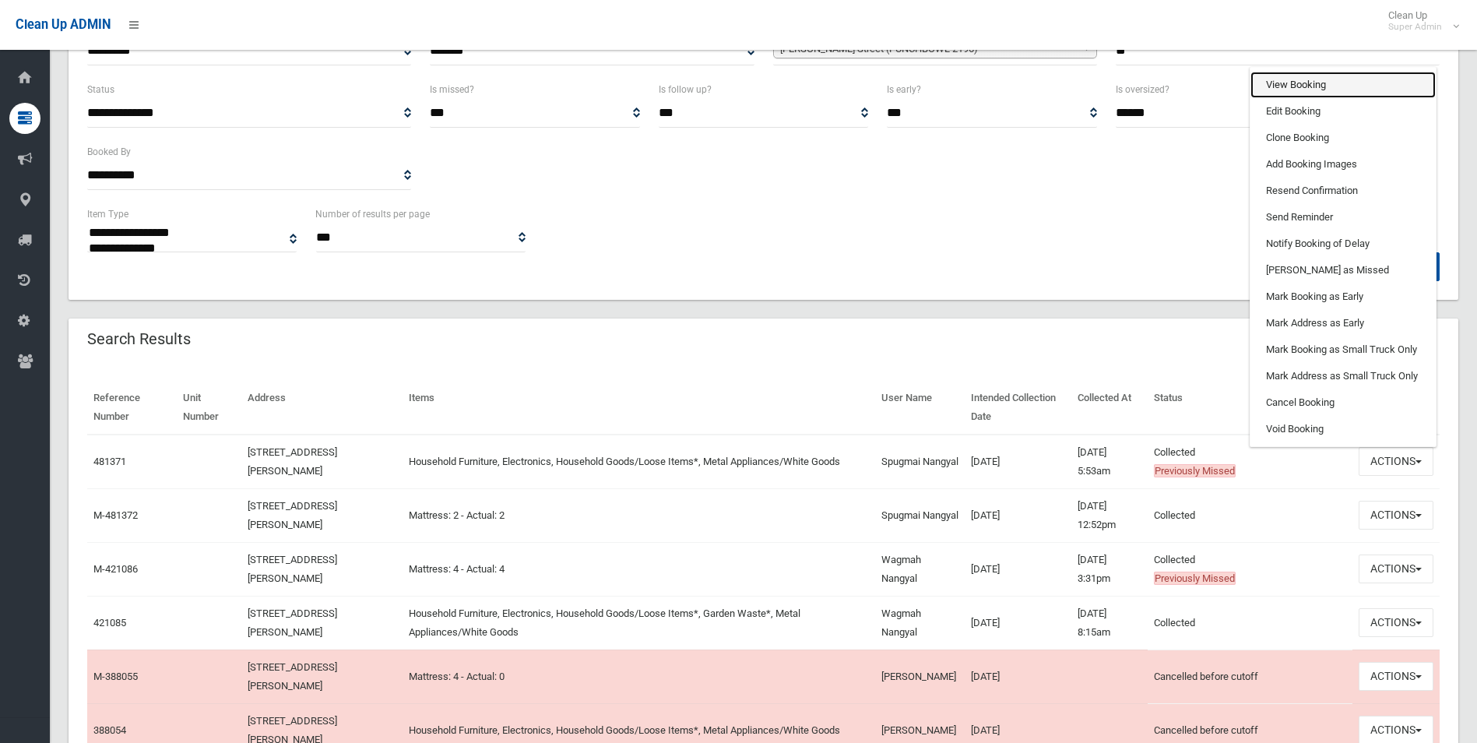
click at [1297, 82] on link "View Booking" at bounding box center [1342, 85] width 185 height 26
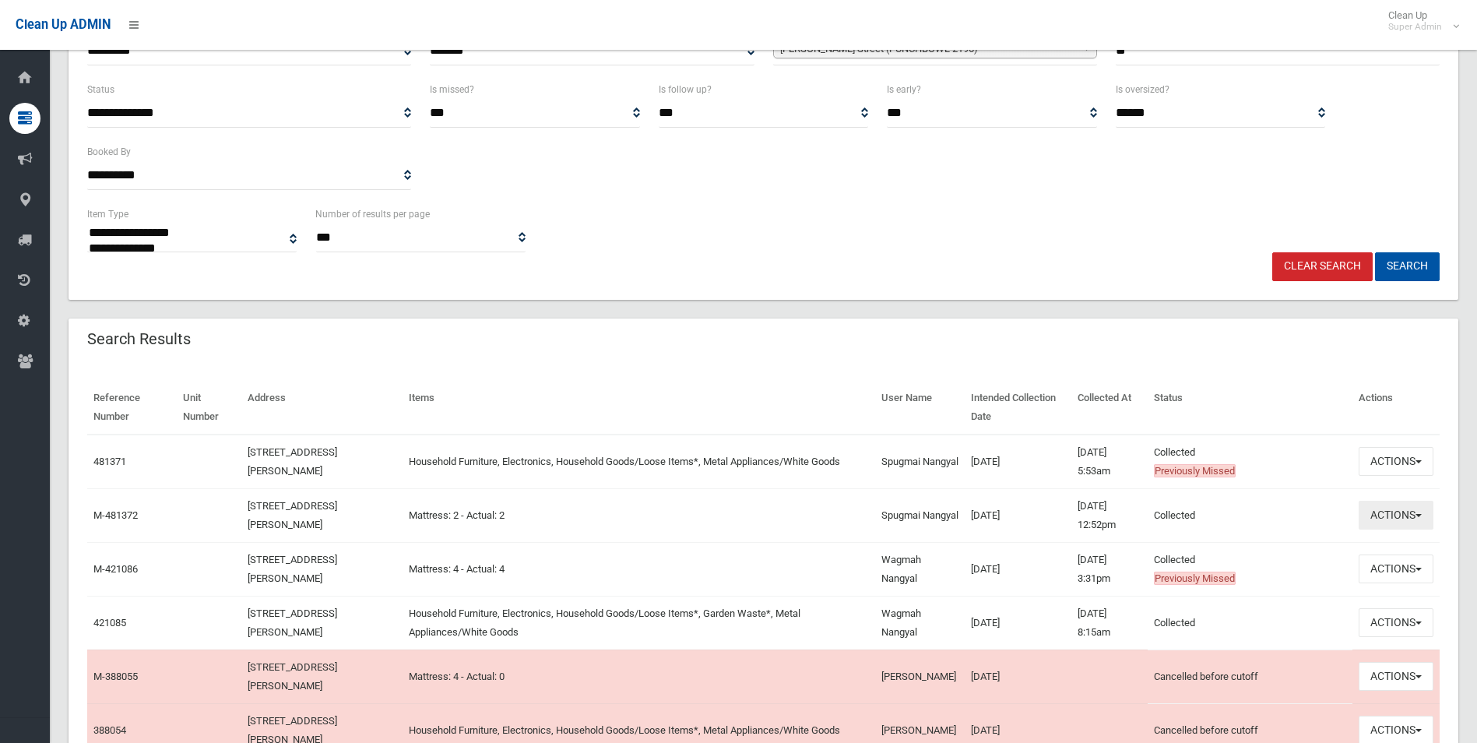
click at [1384, 516] on button "Actions" at bounding box center [1396, 515] width 75 height 29
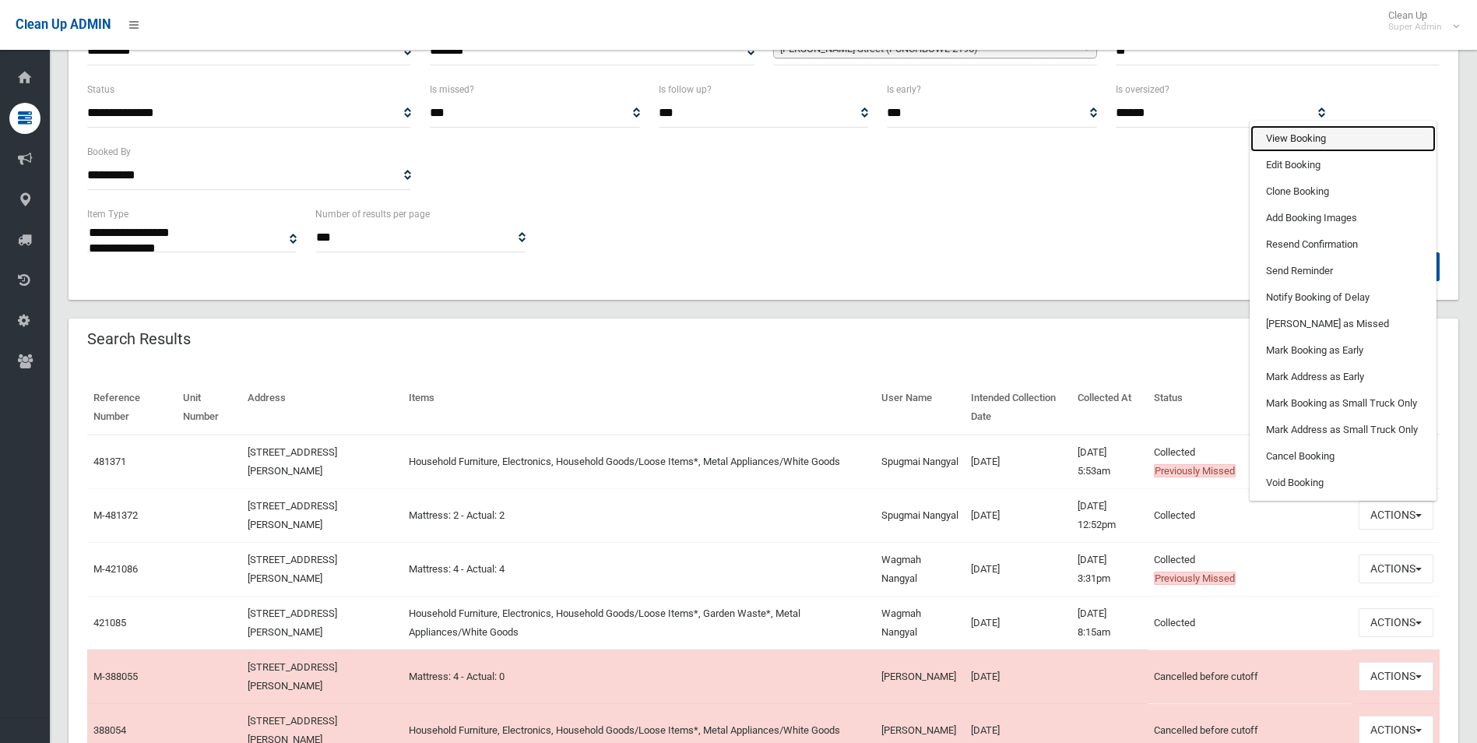
click at [1288, 136] on link "View Booking" at bounding box center [1342, 138] width 185 height 26
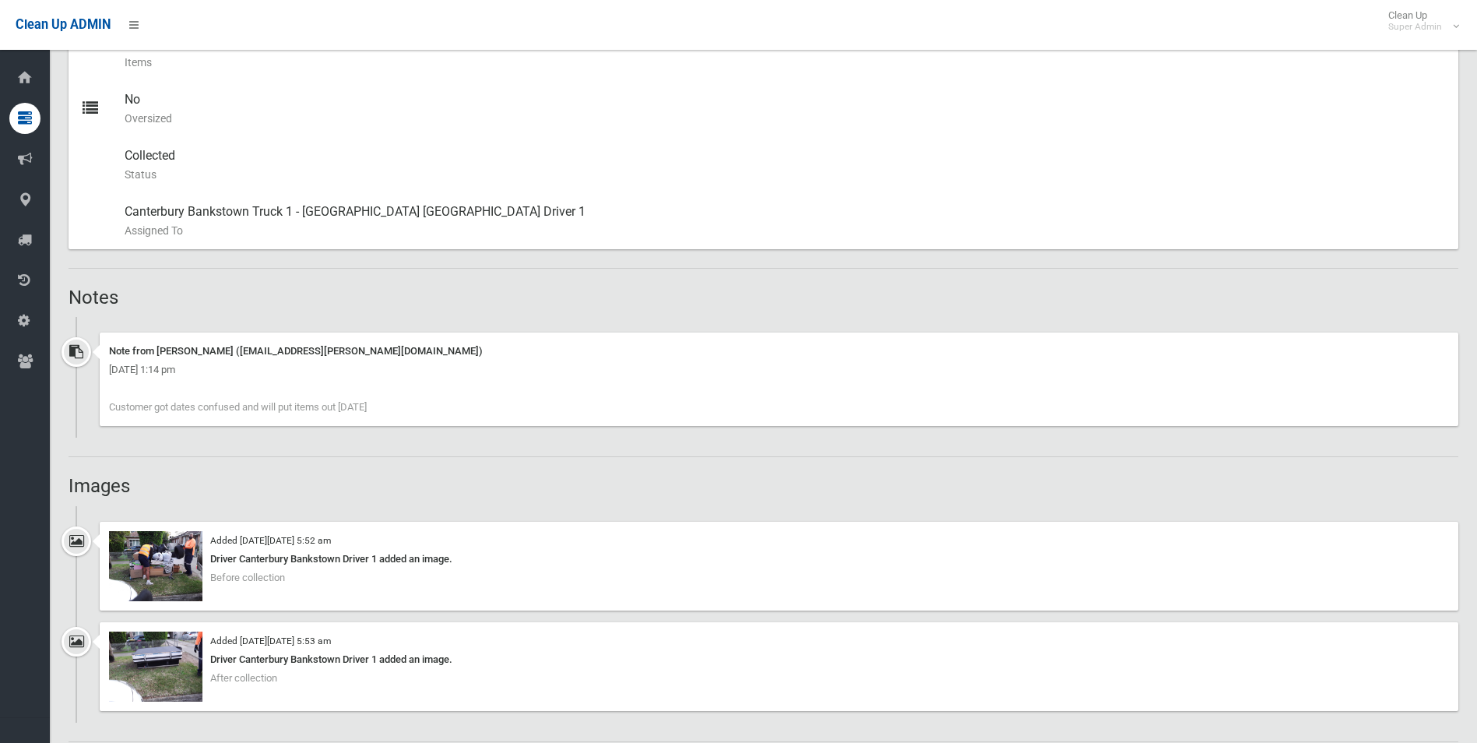
scroll to position [856, 0]
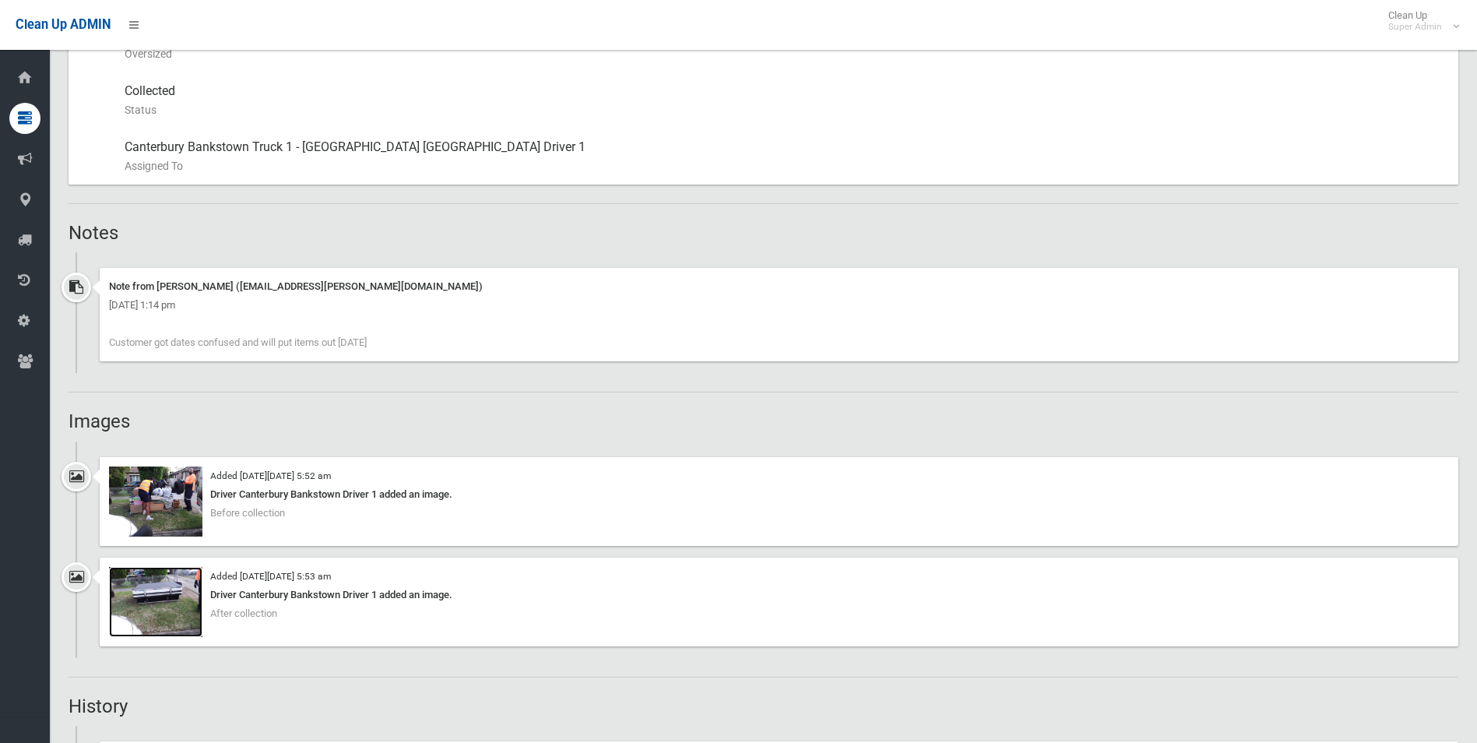
click at [170, 604] on img at bounding box center [155, 602] width 93 height 70
click at [172, 510] on img at bounding box center [155, 501] width 93 height 70
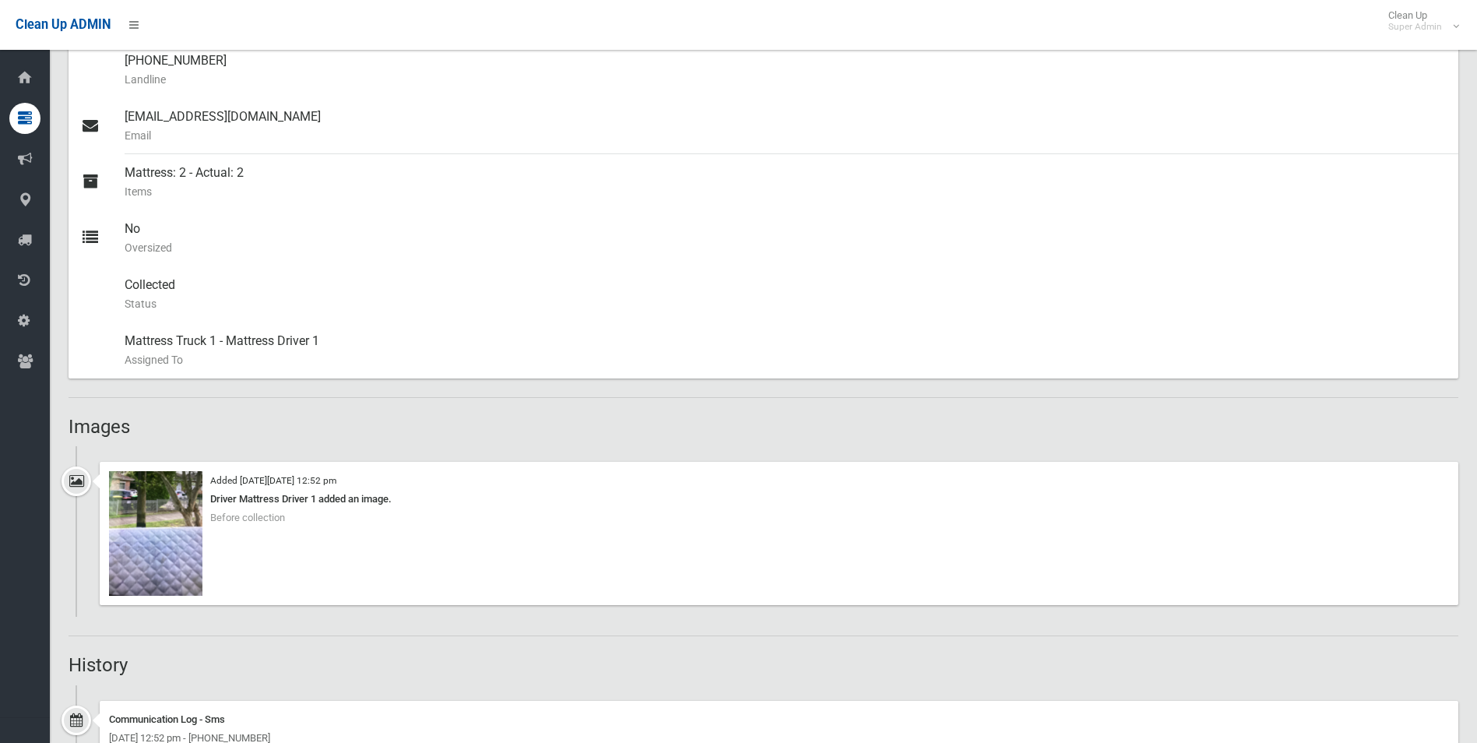
scroll to position [779, 0]
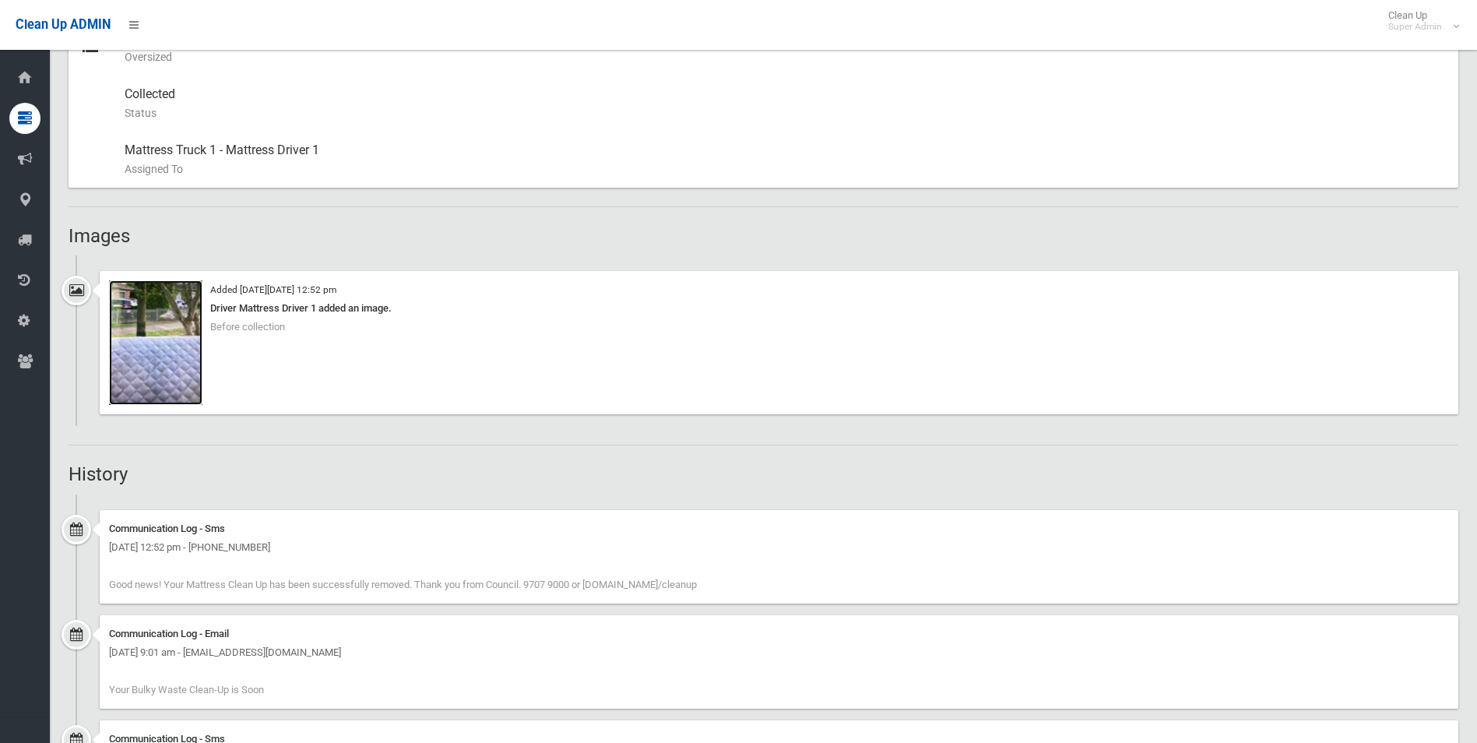
click at [155, 364] on img at bounding box center [155, 342] width 93 height 125
click at [194, 345] on img at bounding box center [155, 342] width 93 height 125
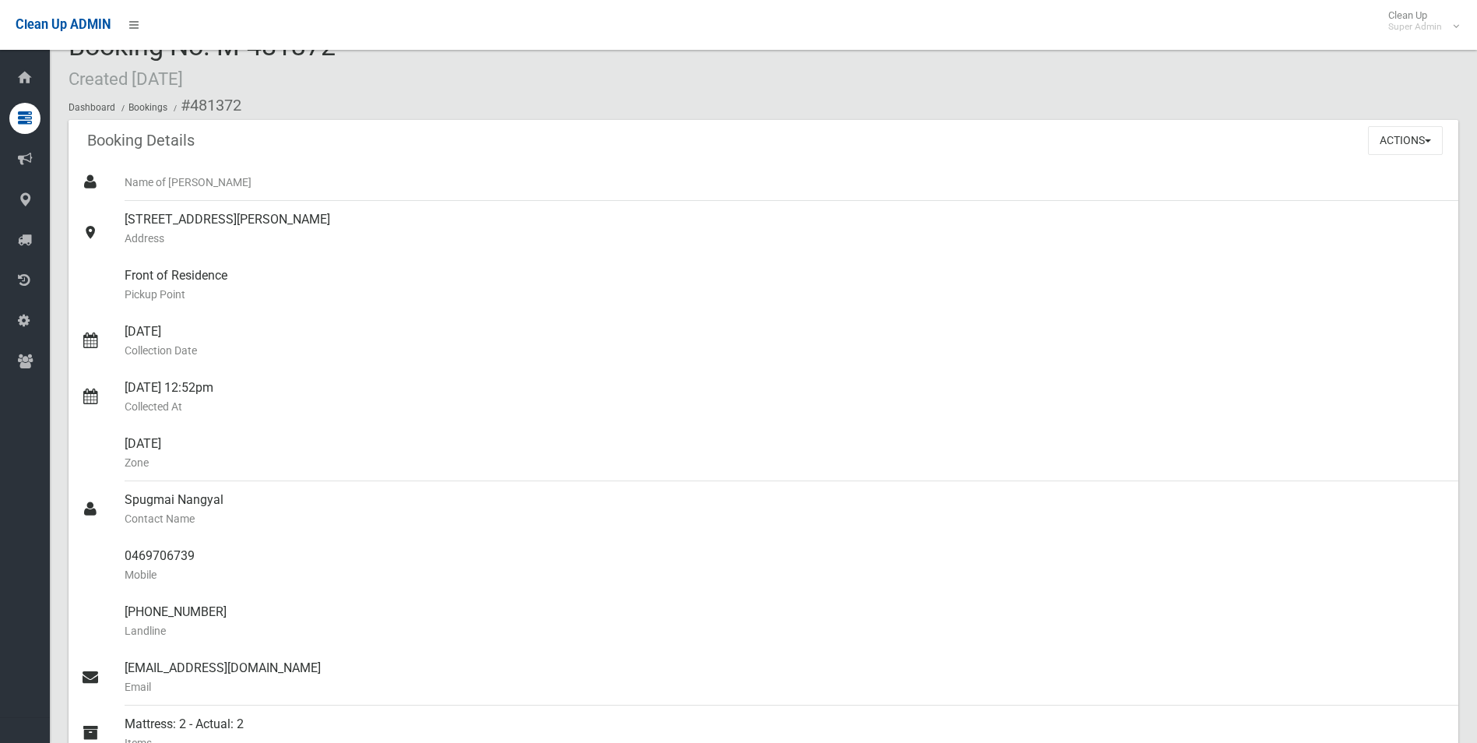
scroll to position [0, 0]
